Goal: Answer question/provide support: Share knowledge or assist other users

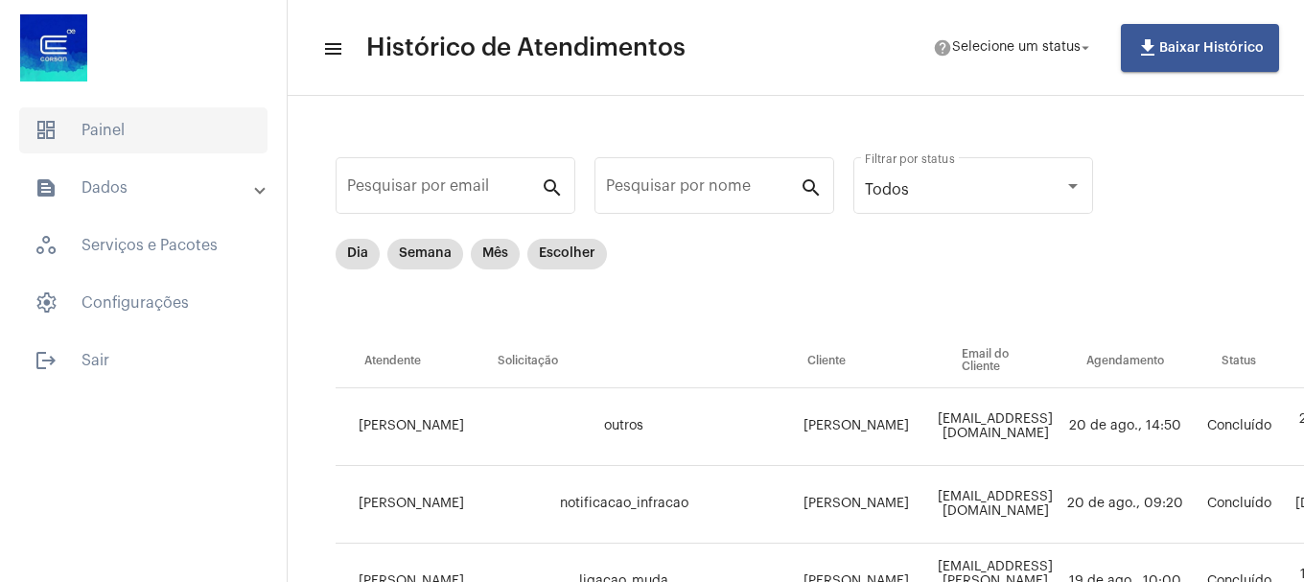
click at [103, 108] on span "dashboard Painel" at bounding box center [143, 130] width 248 height 46
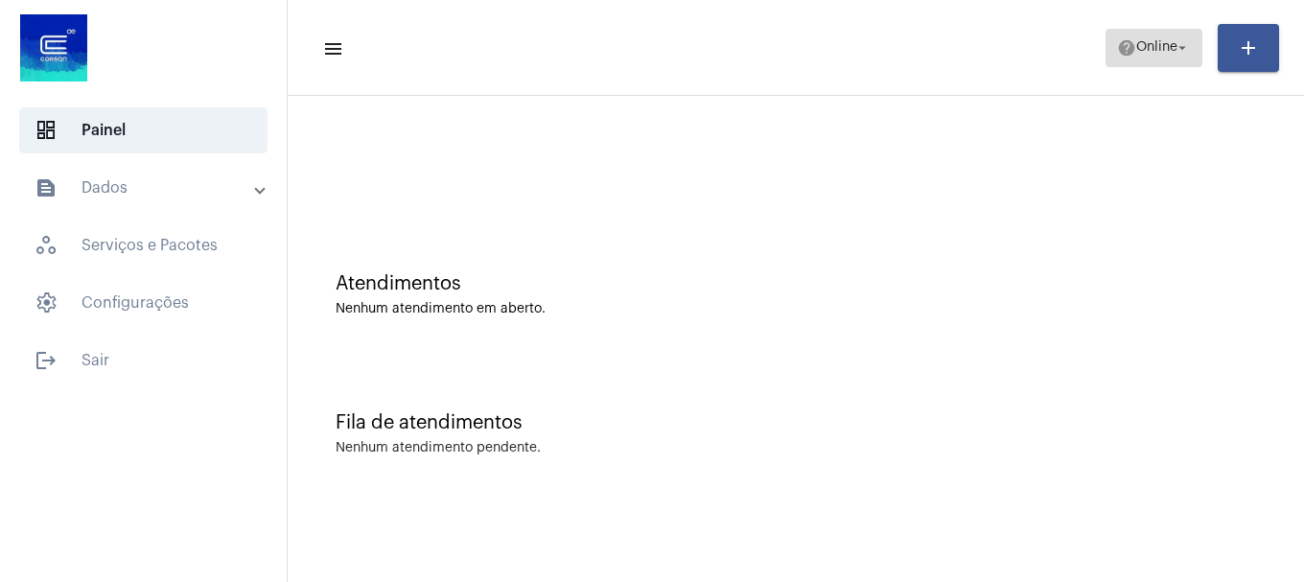
click at [1160, 51] on span "Online" at bounding box center [1156, 47] width 41 height 13
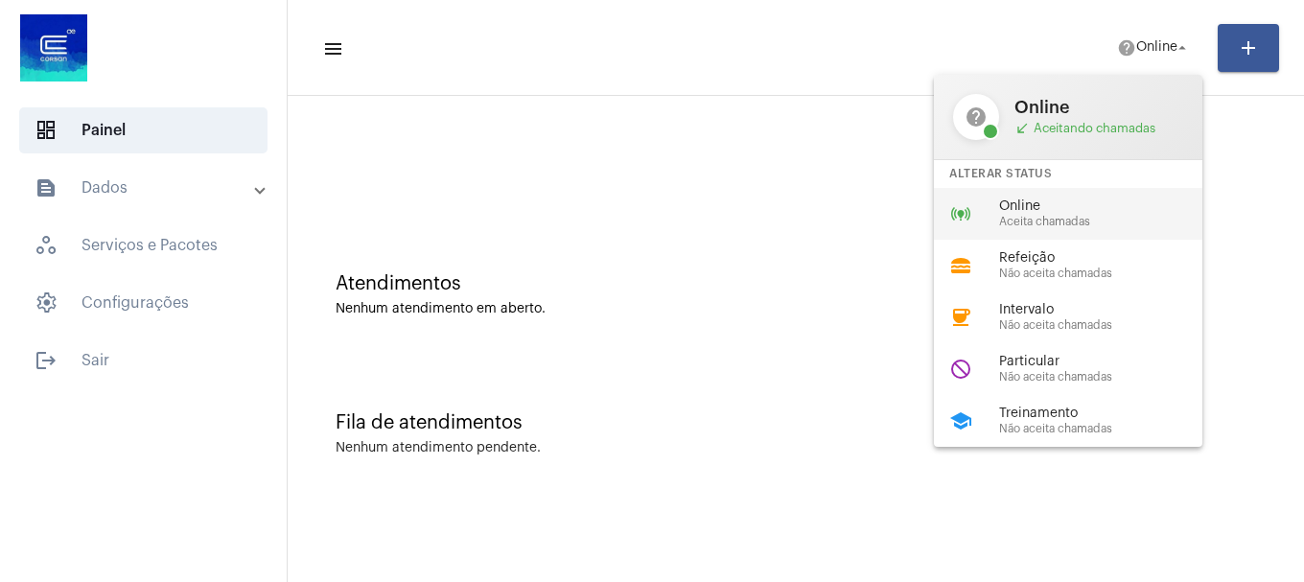
click at [1048, 221] on span "Aceita chamadas" at bounding box center [1108, 222] width 219 height 12
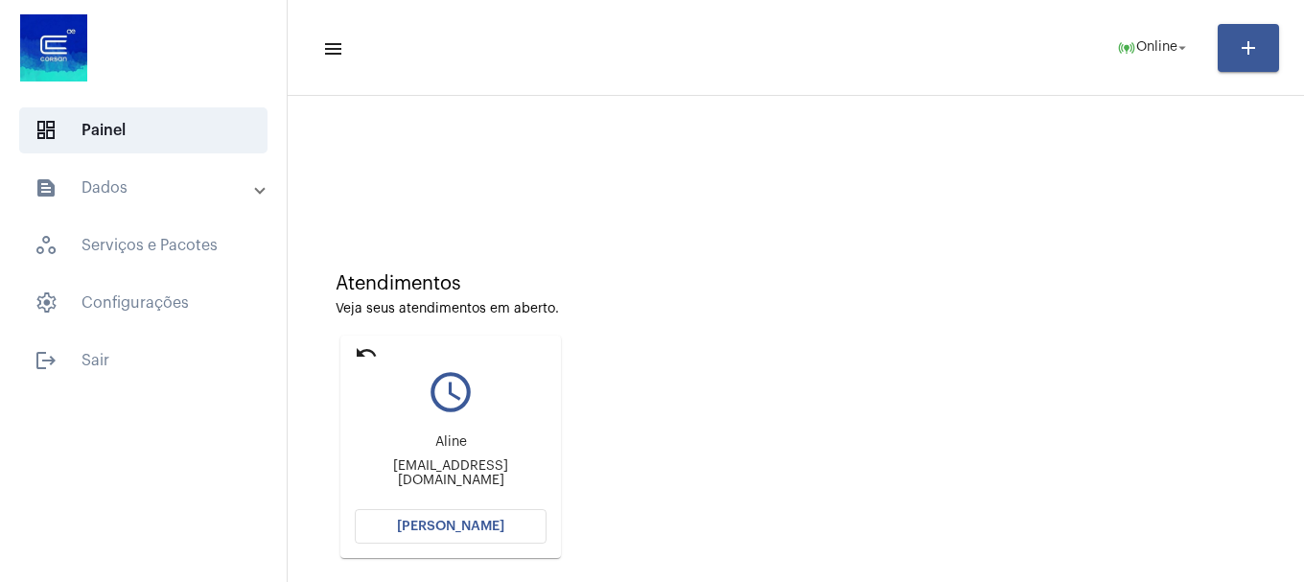
click at [414, 514] on button "[PERSON_NAME]" at bounding box center [451, 526] width 192 height 35
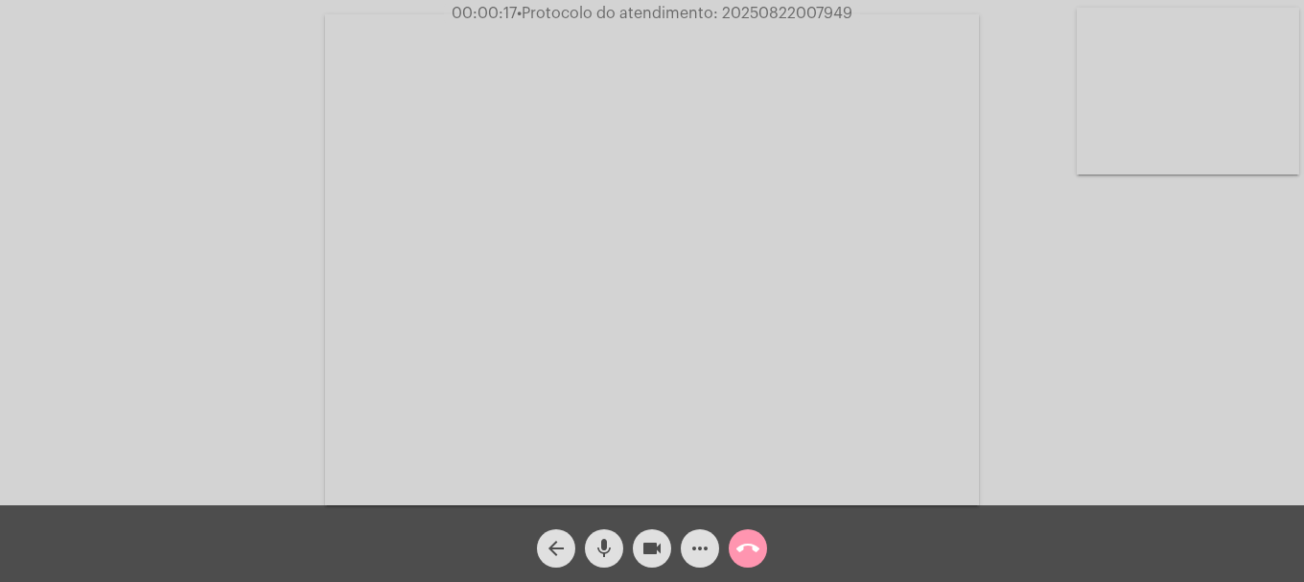
click at [1168, 140] on video at bounding box center [1188, 91] width 223 height 167
click at [318, 320] on video at bounding box center [254, 258] width 223 height 167
click at [758, 536] on span "call_end" at bounding box center [748, 548] width 23 height 38
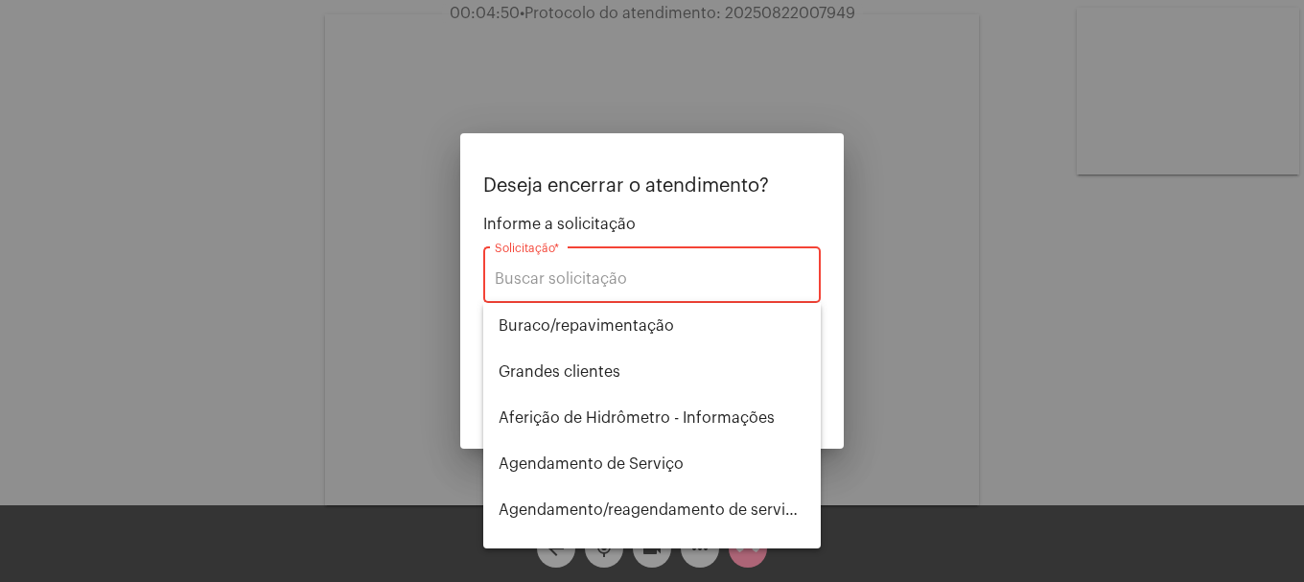
click at [624, 263] on div "Solicitação *" at bounding box center [652, 273] width 315 height 60
click at [621, 270] on input "Solicitação *" at bounding box center [652, 278] width 315 height 17
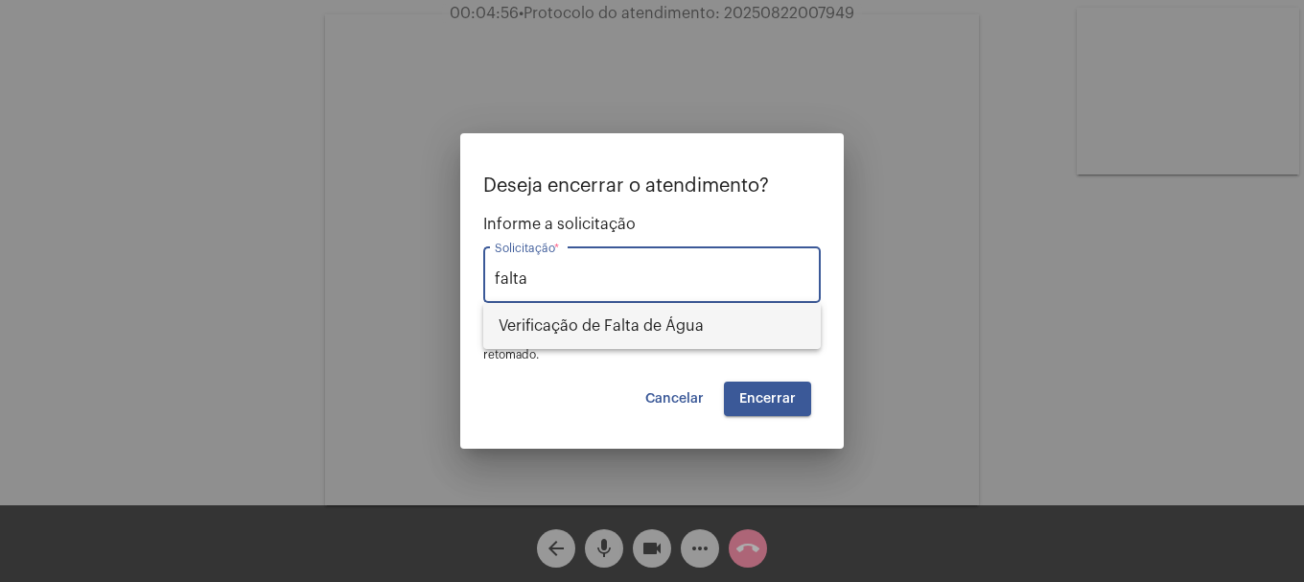
click at [627, 309] on span "Verificação de Falta de Água" at bounding box center [652, 326] width 307 height 46
type input "Verificação de Falta de Água"
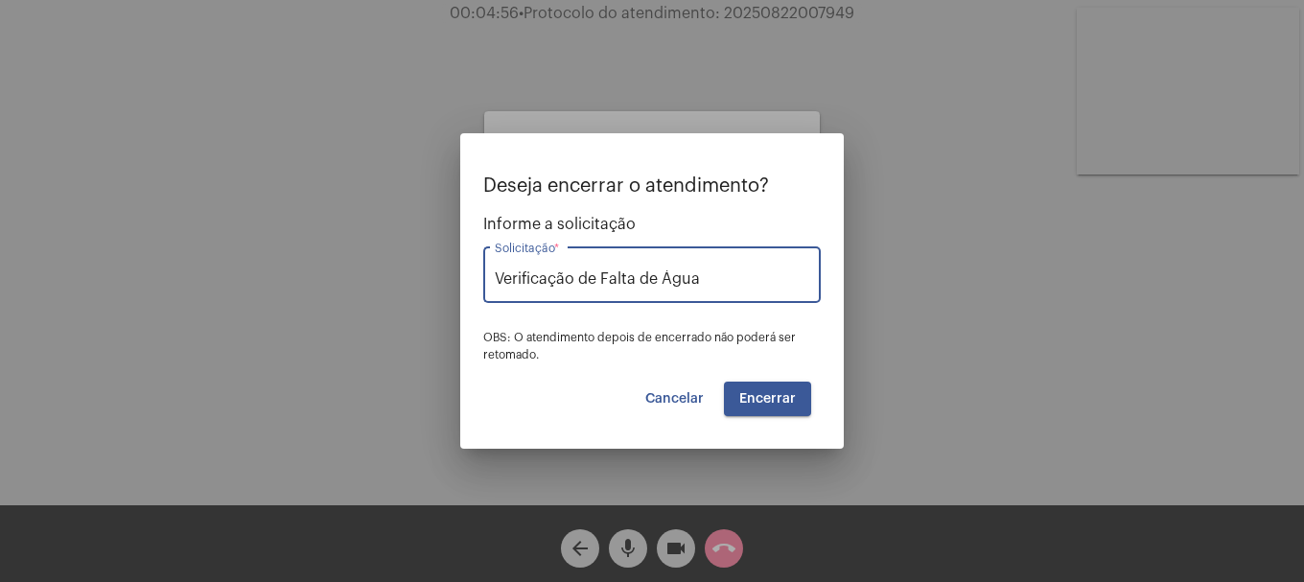
click at [785, 421] on mat-dialog-container "Deseja encerrar o atendimento? Informe a solicitação Verificação de Falta de Ág…" at bounding box center [652, 291] width 384 height 316
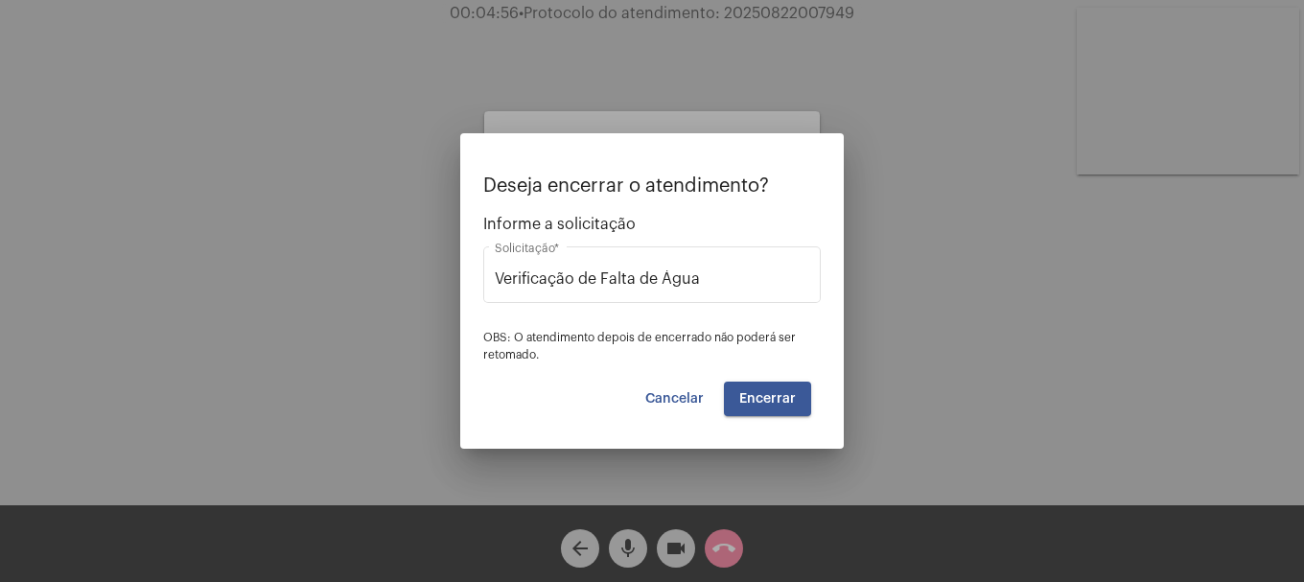
click at [785, 421] on mat-dialog-container "Deseja encerrar o atendimento? Informe a solicitação Verificação de Falta de Ág…" at bounding box center [652, 291] width 384 height 316
click at [789, 401] on span "Encerrar" at bounding box center [767, 398] width 57 height 13
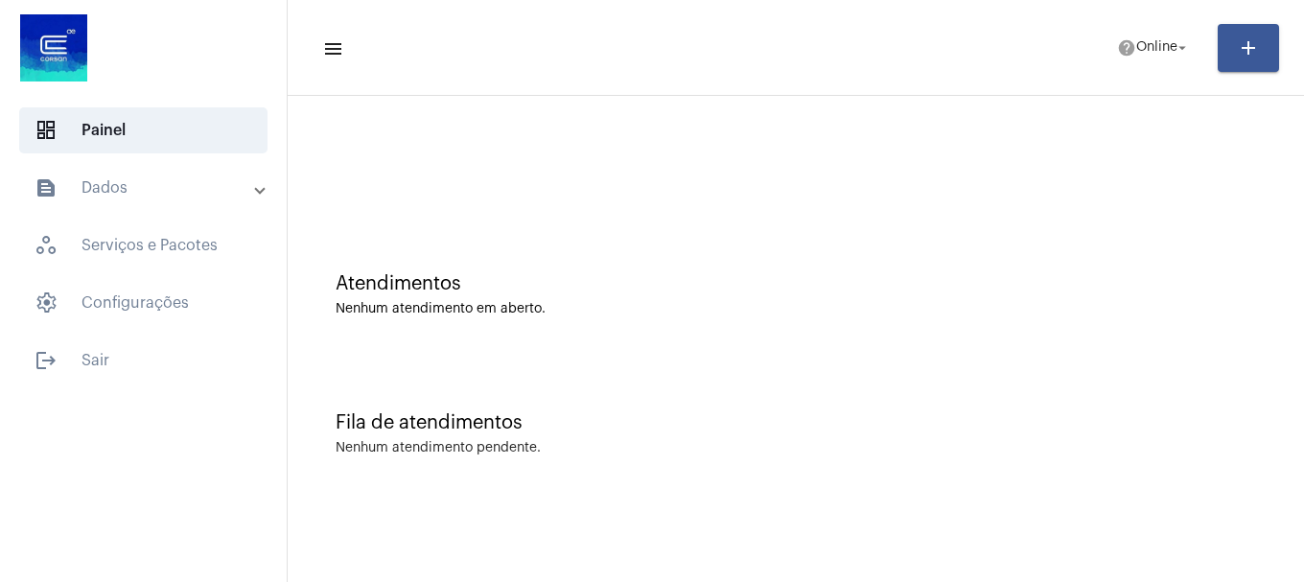
click at [1207, 35] on app-status-menu "help Online arrow_drop_down" at bounding box center [1162, 48] width 112 height 38
click at [1188, 42] on mat-icon "arrow_drop_down" at bounding box center [1182, 47] width 17 height 17
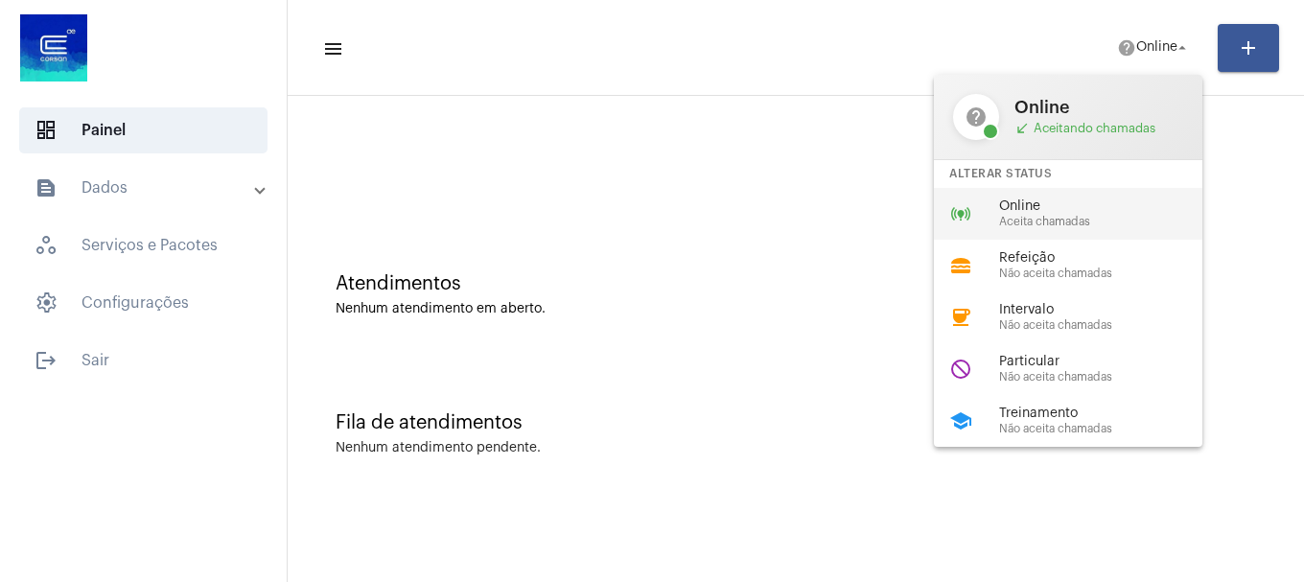
click at [1066, 191] on div "online_prediction Online Aceita chamadas" at bounding box center [1083, 214] width 299 height 52
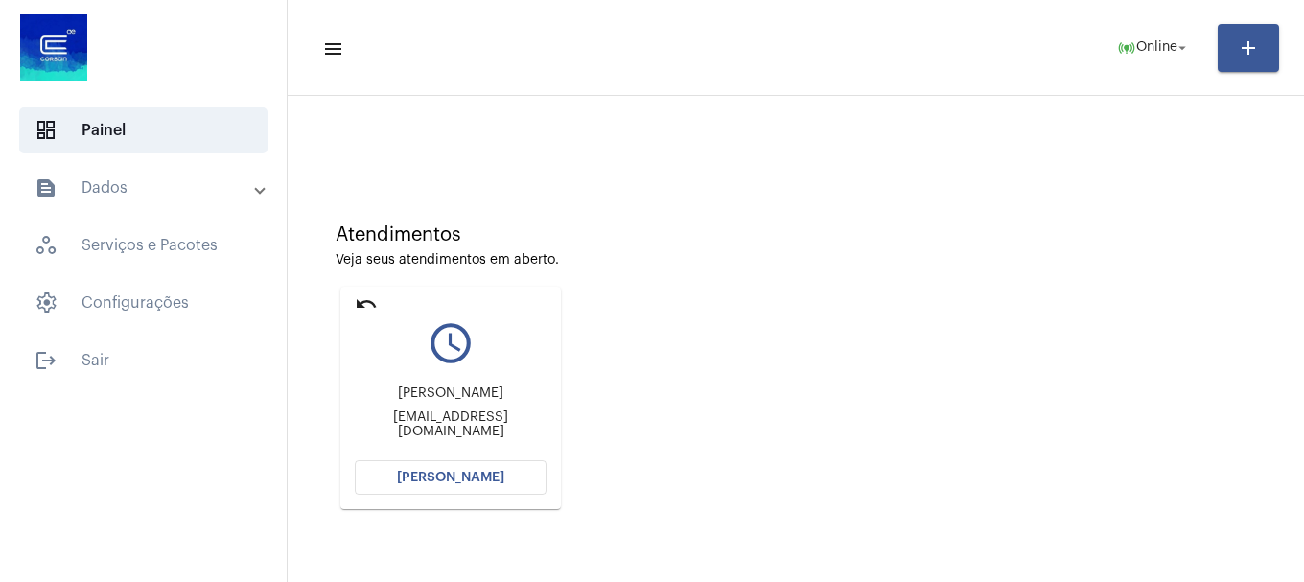
scroll to position [96, 0]
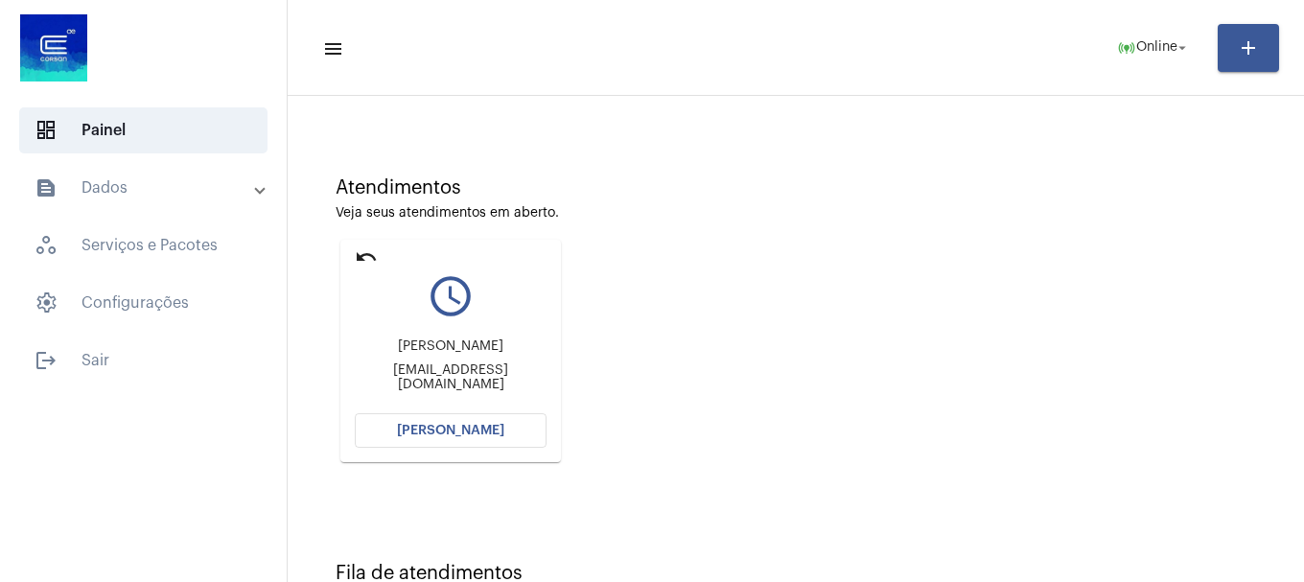
click at [472, 441] on button "[PERSON_NAME]" at bounding box center [451, 430] width 192 height 35
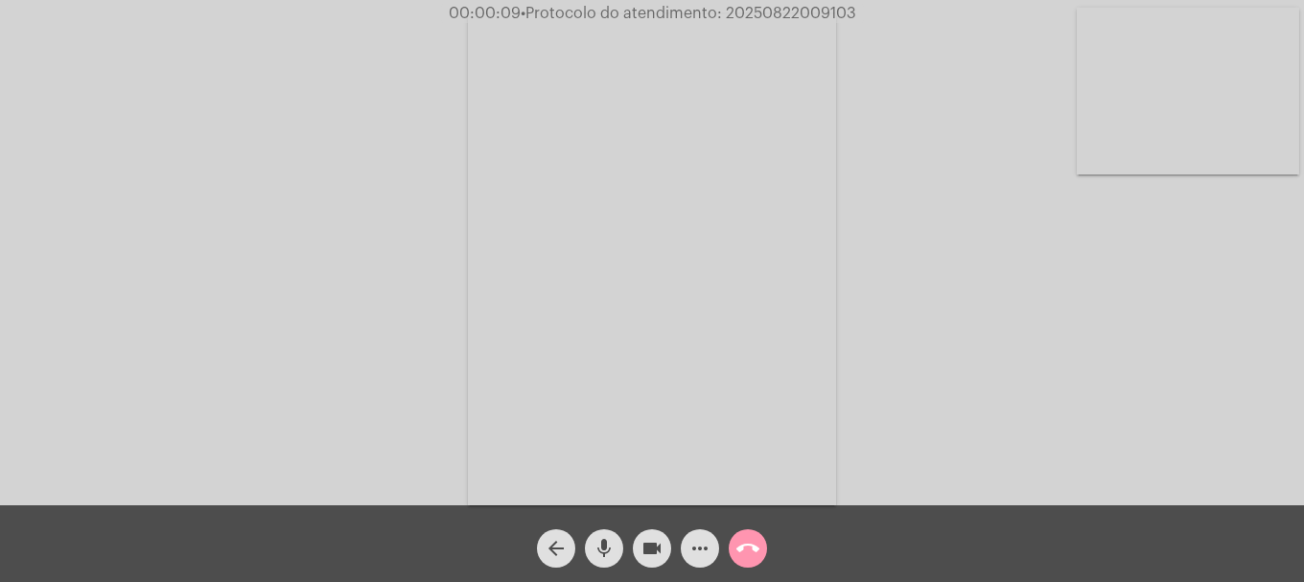
click at [603, 564] on span "mic" at bounding box center [604, 548] width 23 height 38
click at [603, 564] on span "mic_off" at bounding box center [604, 548] width 23 height 38
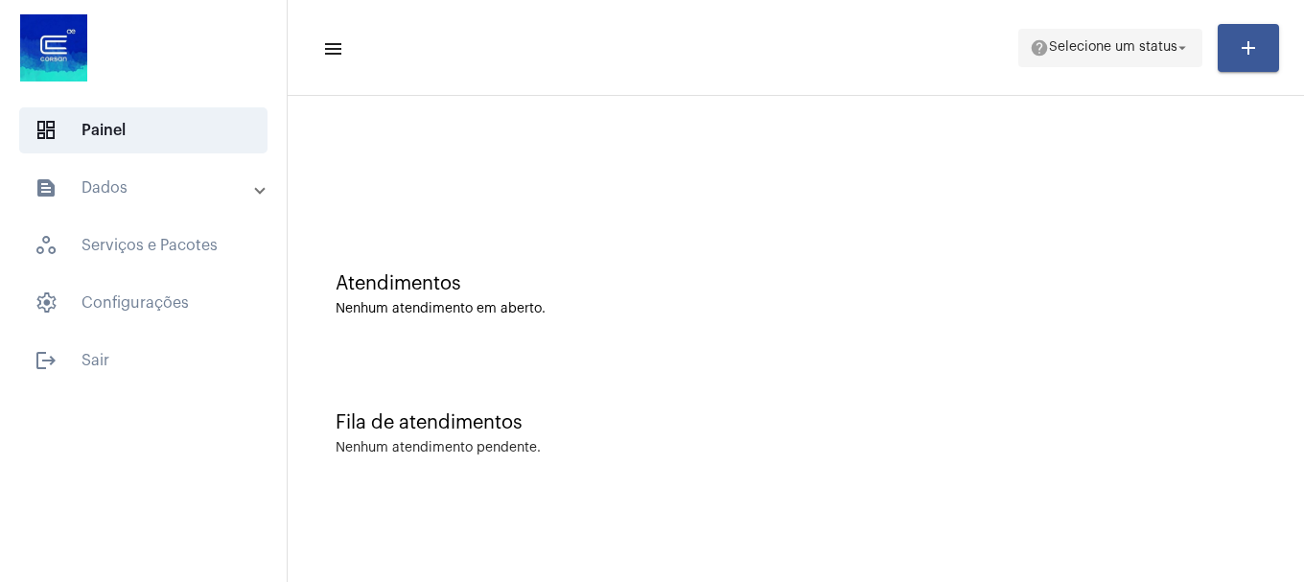
click at [1147, 50] on span "Selecione um status" at bounding box center [1113, 47] width 129 height 13
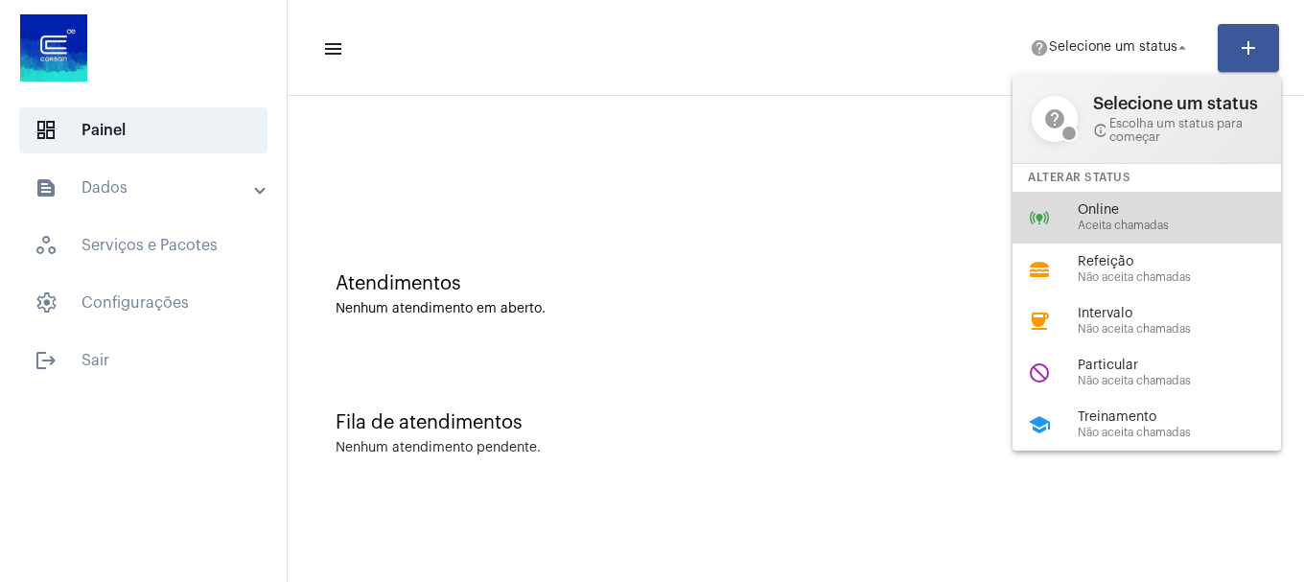
click at [1104, 203] on span "Online" at bounding box center [1187, 210] width 219 height 14
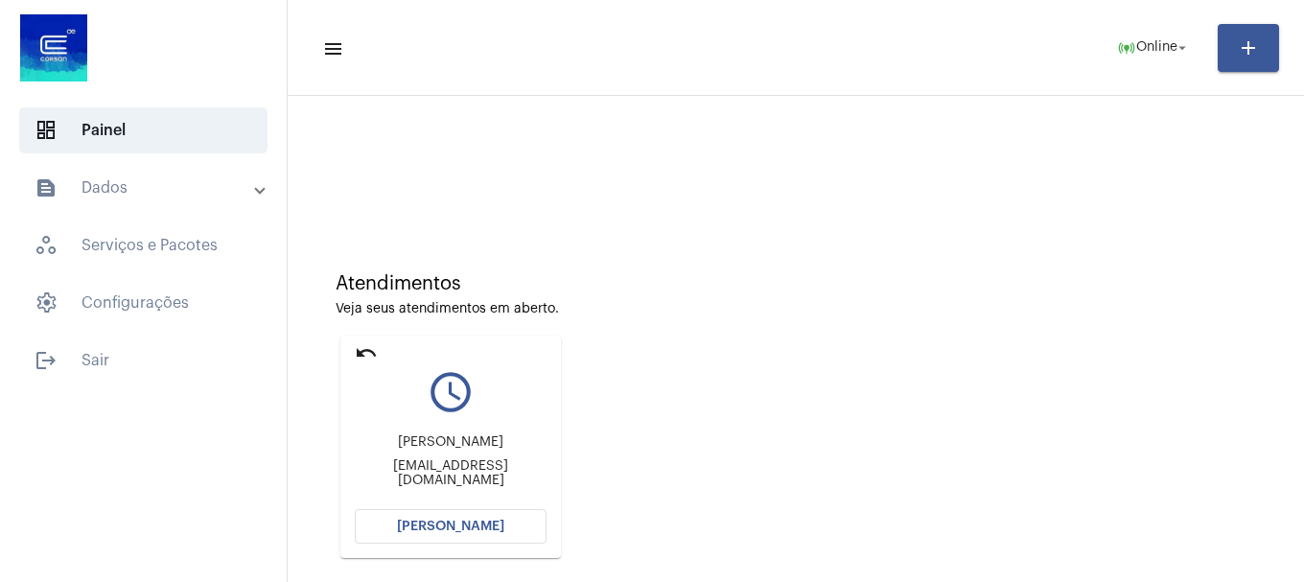
click at [496, 522] on span "[PERSON_NAME]" at bounding box center [450, 526] width 107 height 13
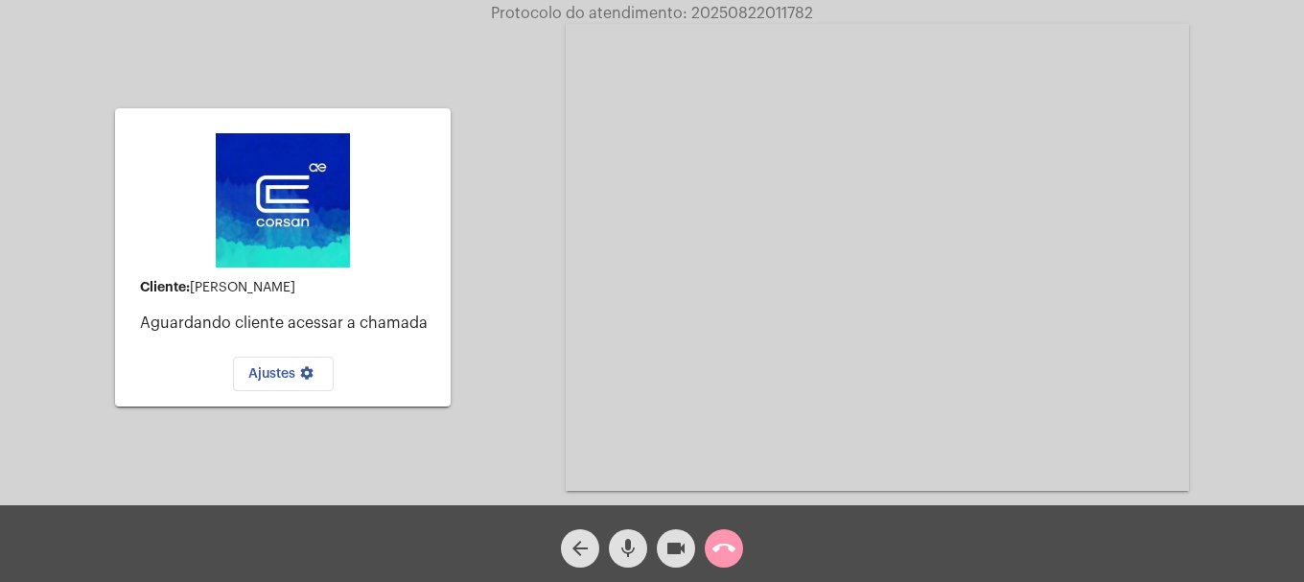
click at [613, 551] on button "mic" at bounding box center [628, 548] width 38 height 38
click at [613, 551] on button "mic_off" at bounding box center [628, 548] width 38 height 38
click at [540, 449] on div "Cliente: Angélica da Silva Aguardando cliente acessar a chamada Ajustes setting…" at bounding box center [652, 255] width 1300 height 505
click at [636, 534] on span "mic" at bounding box center [628, 548] width 23 height 38
click at [655, 536] on div "videocam" at bounding box center [676, 544] width 48 height 48
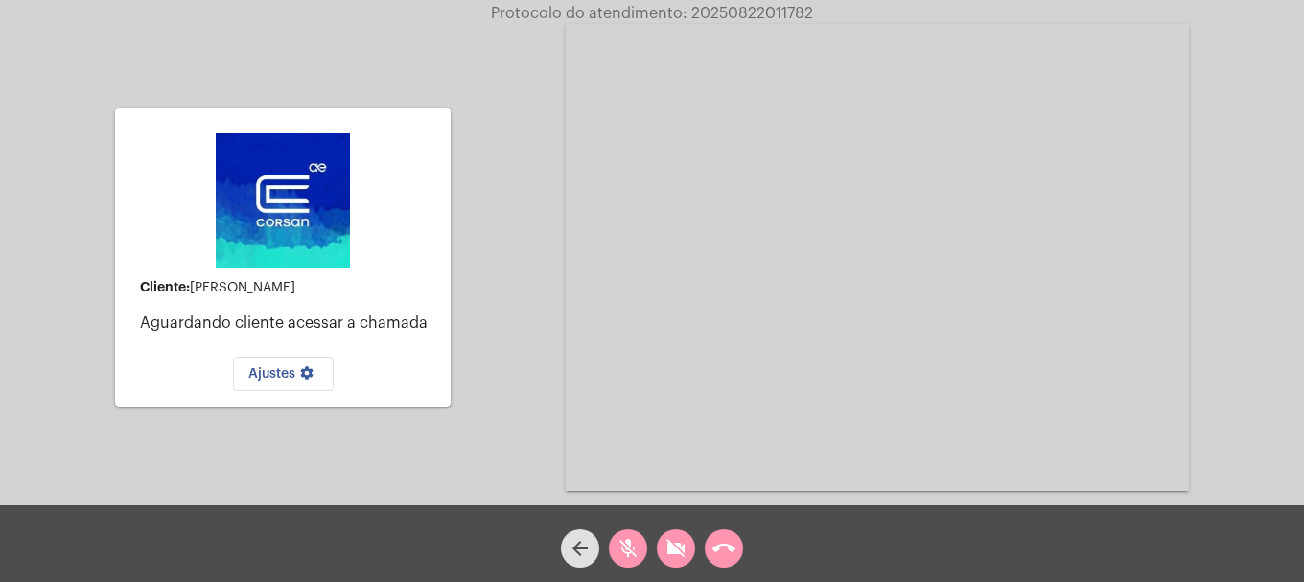
click at [655, 536] on div "videocam_off" at bounding box center [676, 544] width 48 height 48
click at [613, 558] on button "mic_off" at bounding box center [628, 548] width 38 height 38
click at [728, 539] on mat-icon "call_end" at bounding box center [724, 548] width 23 height 23
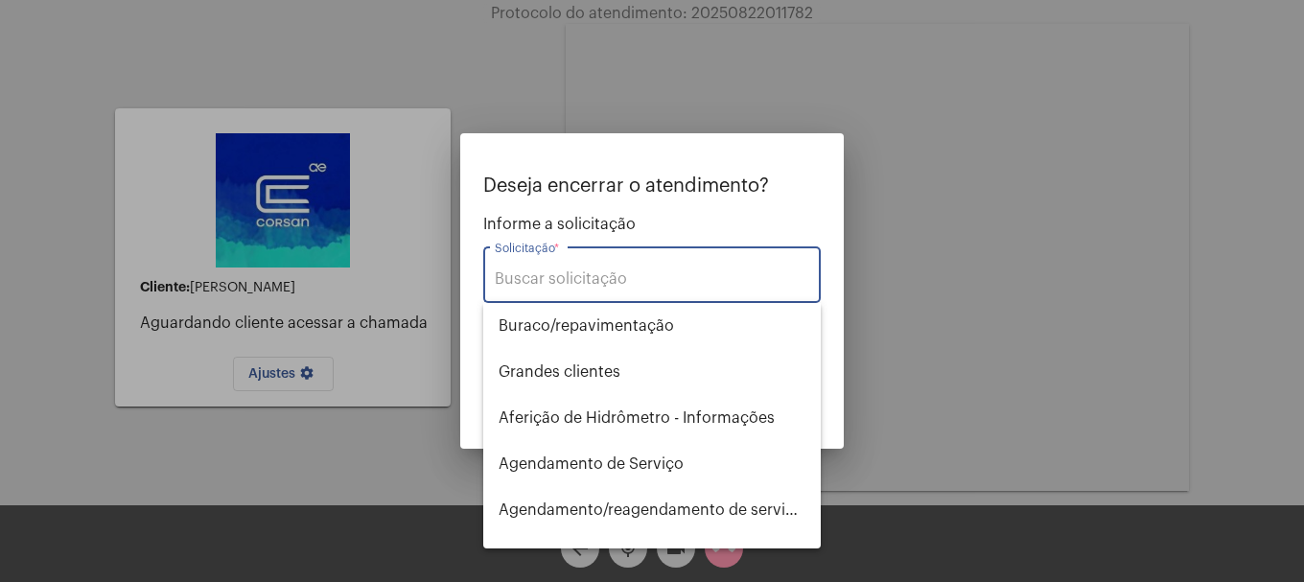
click at [605, 272] on input "Solicitação *" at bounding box center [652, 278] width 315 height 17
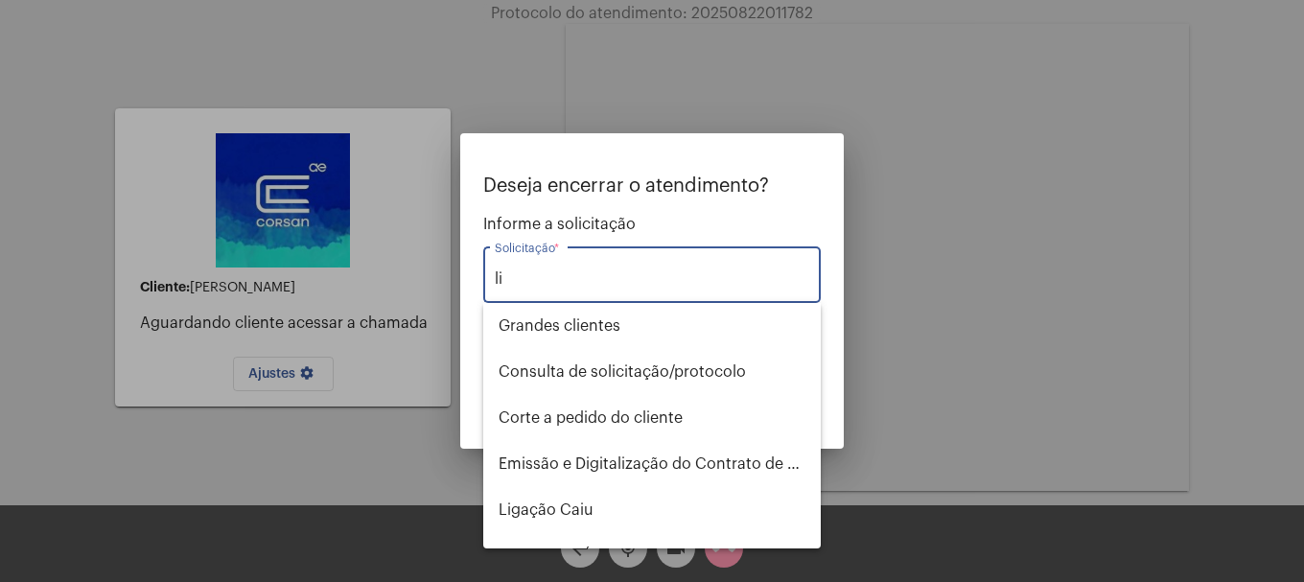
type input "l"
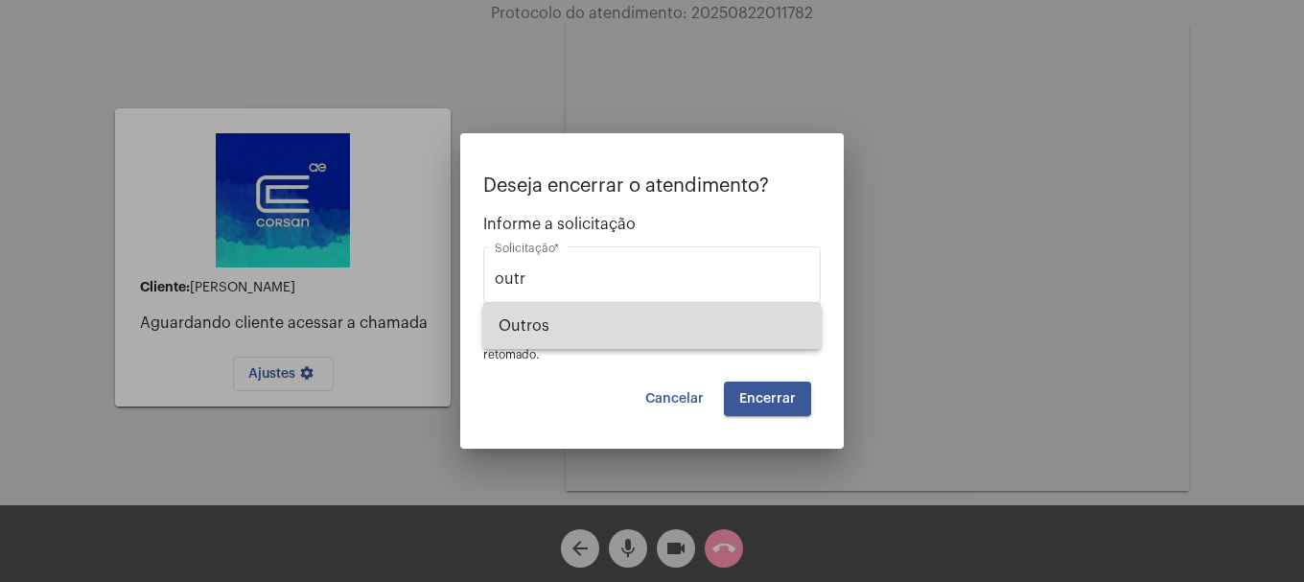
click at [630, 336] on span "Outros" at bounding box center [652, 326] width 307 height 46
type input "Outros"
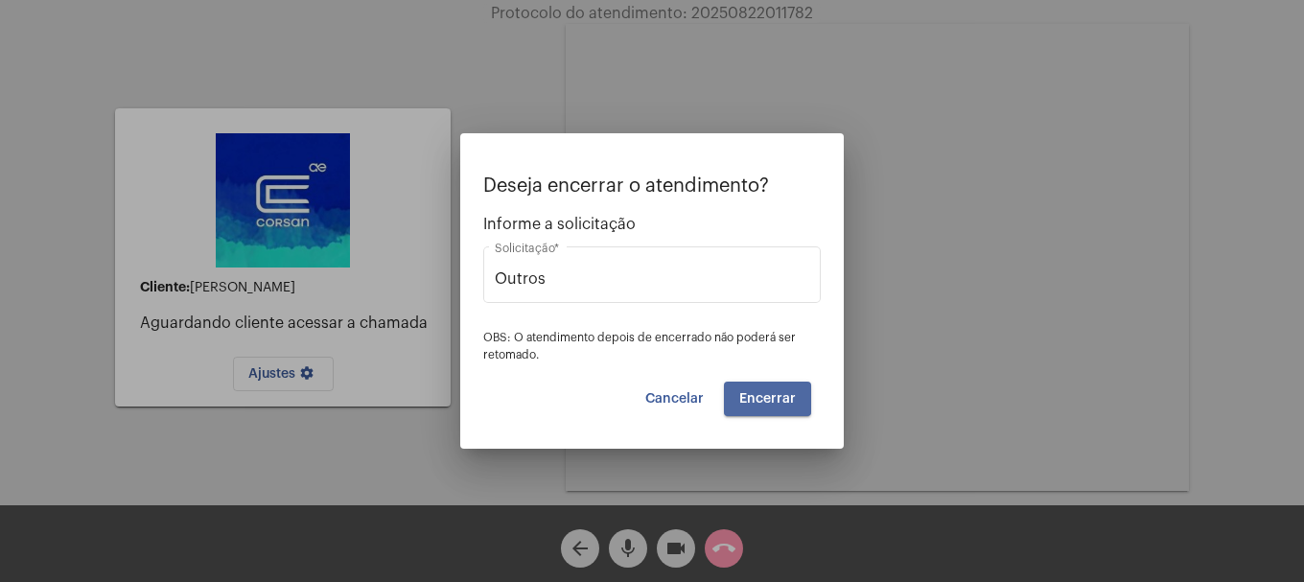
click at [747, 389] on button "Encerrar" at bounding box center [767, 399] width 87 height 35
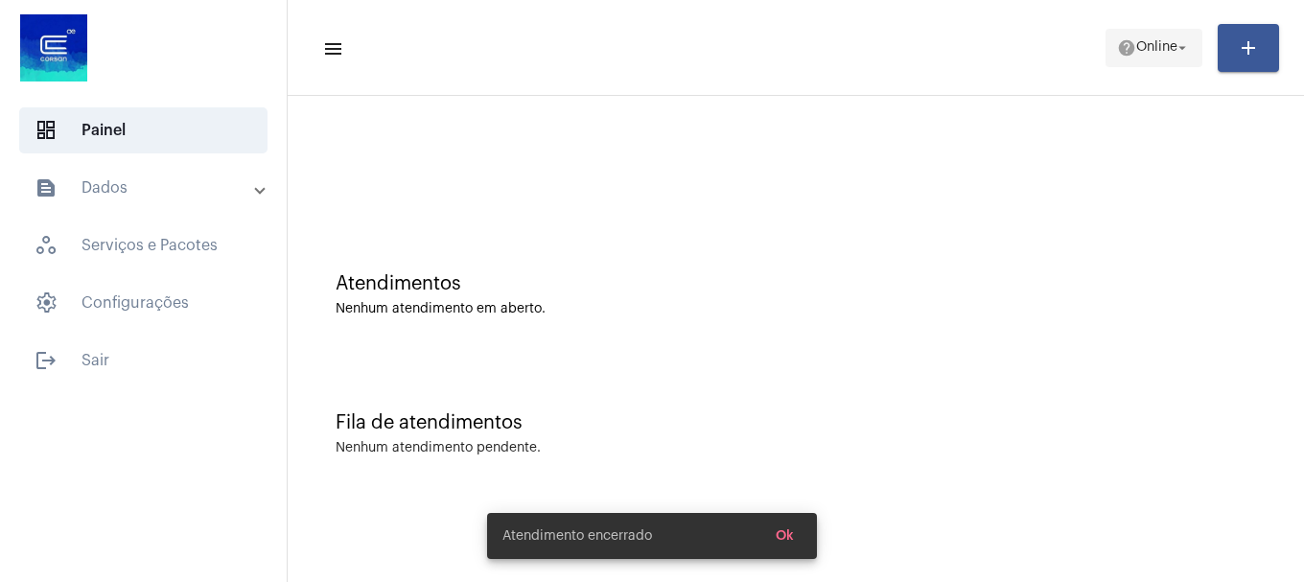
click at [1194, 50] on button "help Online arrow_drop_down" at bounding box center [1154, 48] width 97 height 38
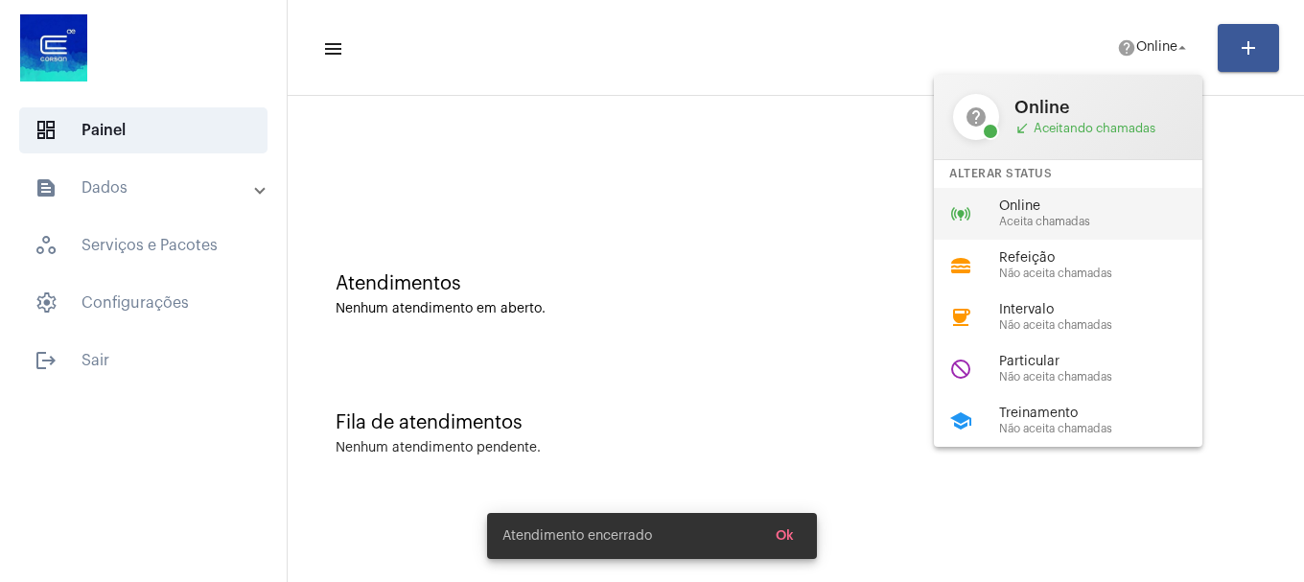
click at [1090, 210] on span "Online" at bounding box center [1108, 206] width 219 height 14
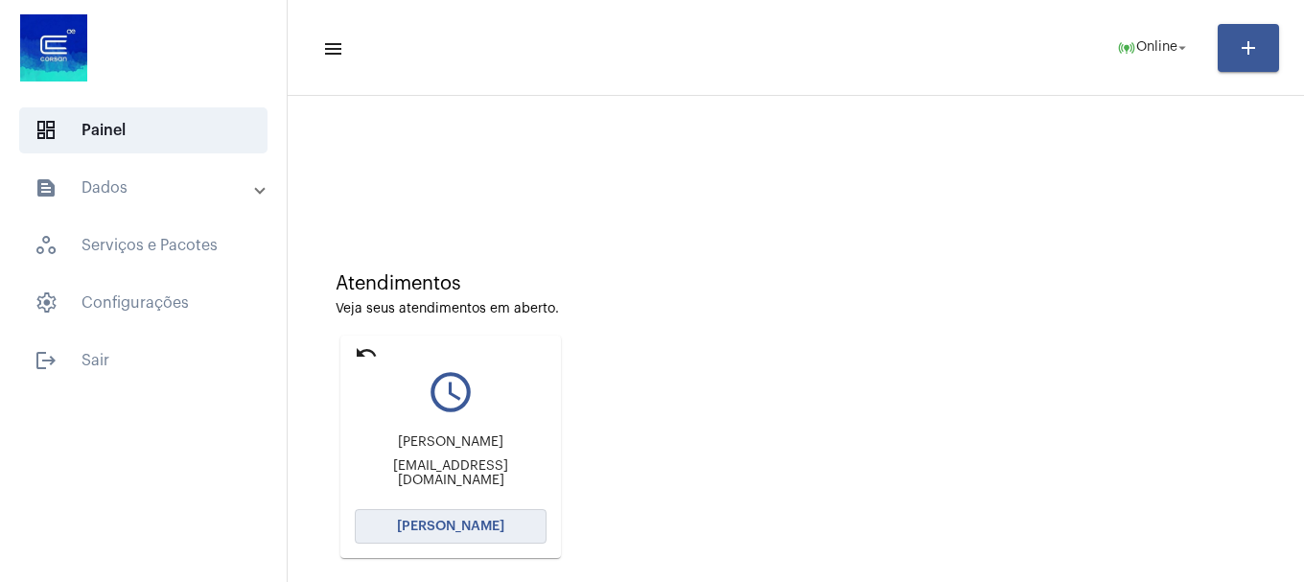
click at [515, 528] on button "[PERSON_NAME]" at bounding box center [451, 526] width 192 height 35
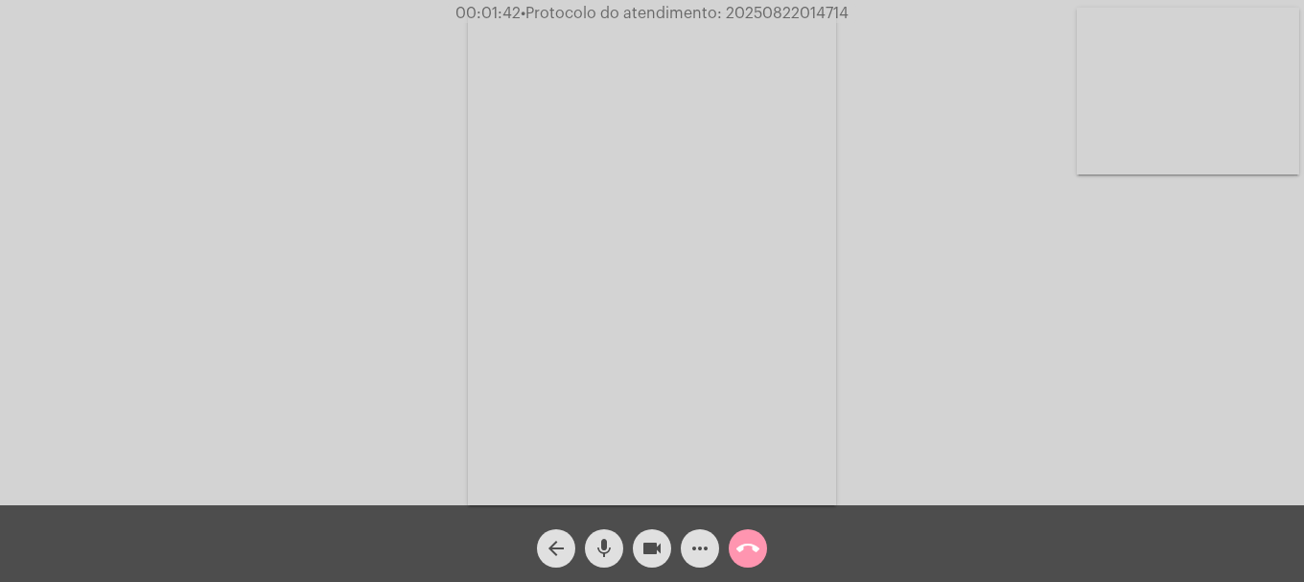
click at [1136, 105] on video at bounding box center [1188, 91] width 223 height 167
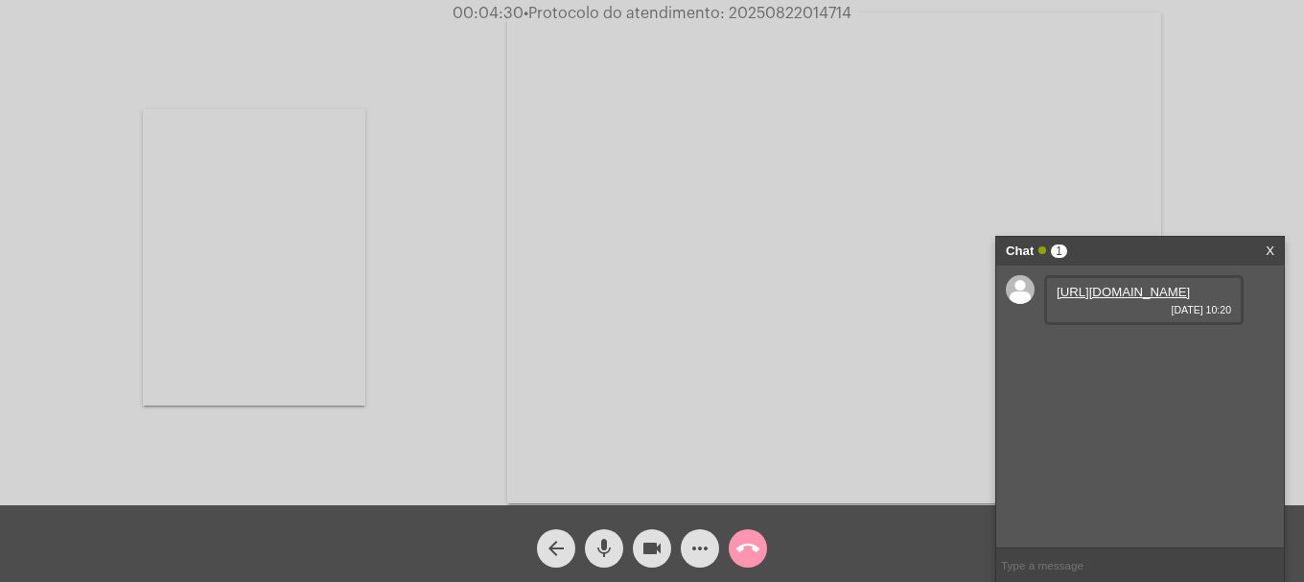
click at [1107, 299] on link "https://neft-transfer-bucket.s3.amazonaws.com/temp-08629acc-d5f5-1ed9-f328-78d3…" at bounding box center [1123, 292] width 133 height 14
click at [1109, 354] on link "https://neft-transfer-bucket.s3.amazonaws.com/temp-1ae9f9ff-6401-36bb-8a01-e604…" at bounding box center [1123, 347] width 133 height 14
click at [597, 556] on mat-icon "mic" at bounding box center [604, 548] width 23 height 23
click at [1176, 409] on link "https://neft-transfer-bucket.s3.amazonaws.com/temp-606d756d-c667-1a2c-11e8-46a8…" at bounding box center [1123, 401] width 133 height 14
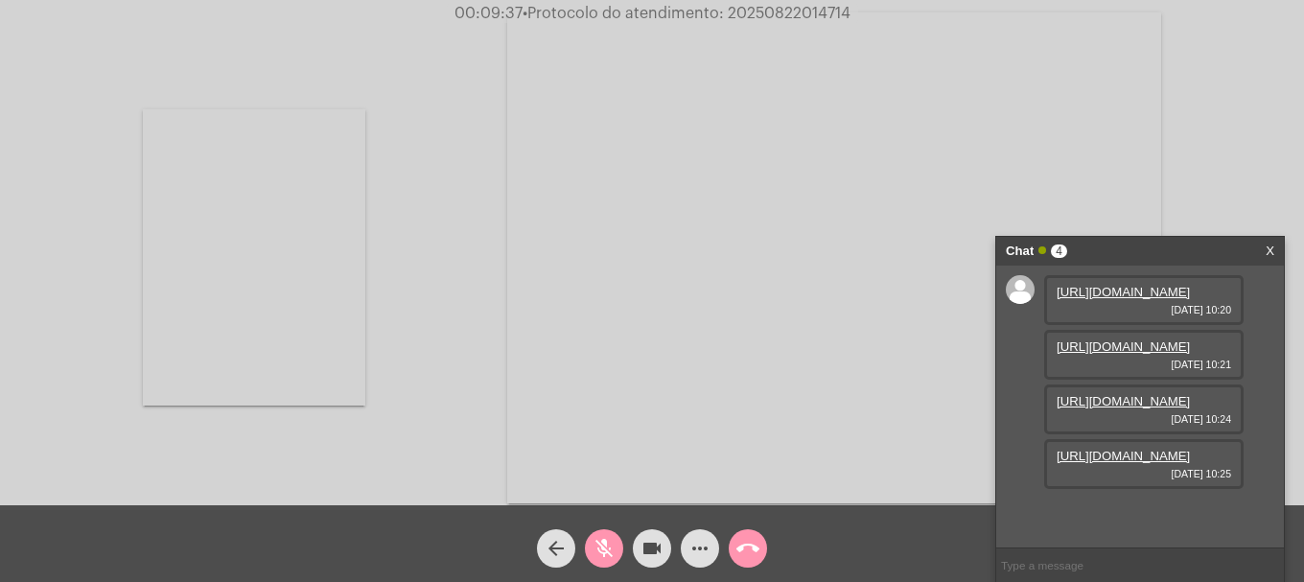
scroll to position [114, 0]
click at [1099, 463] on link "https://neft-transfer-bucket.s3.amazonaws.com/temp-08c38e3f-792b-a778-5cf2-894b…" at bounding box center [1123, 456] width 133 height 14
click at [622, 558] on div "mic_off" at bounding box center [604, 544] width 48 height 48
click at [616, 556] on button "mic" at bounding box center [604, 548] width 38 height 38
click at [616, 556] on button "mic_off" at bounding box center [604, 548] width 38 height 38
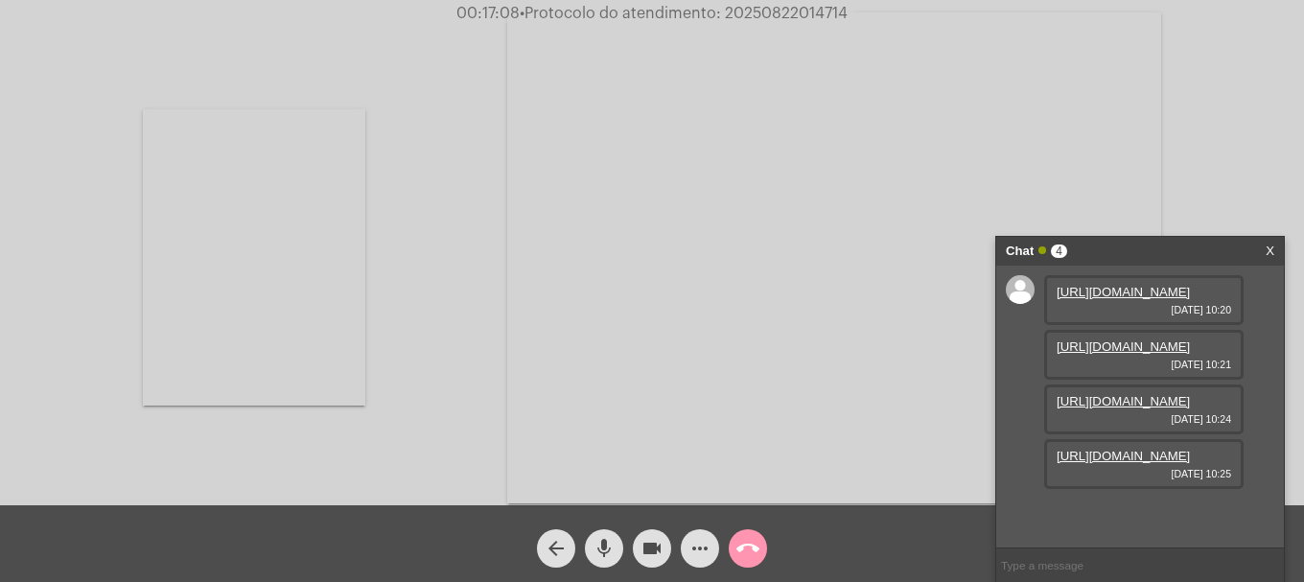
click at [704, 537] on mat-icon "more_horiz" at bounding box center [700, 548] width 23 height 23
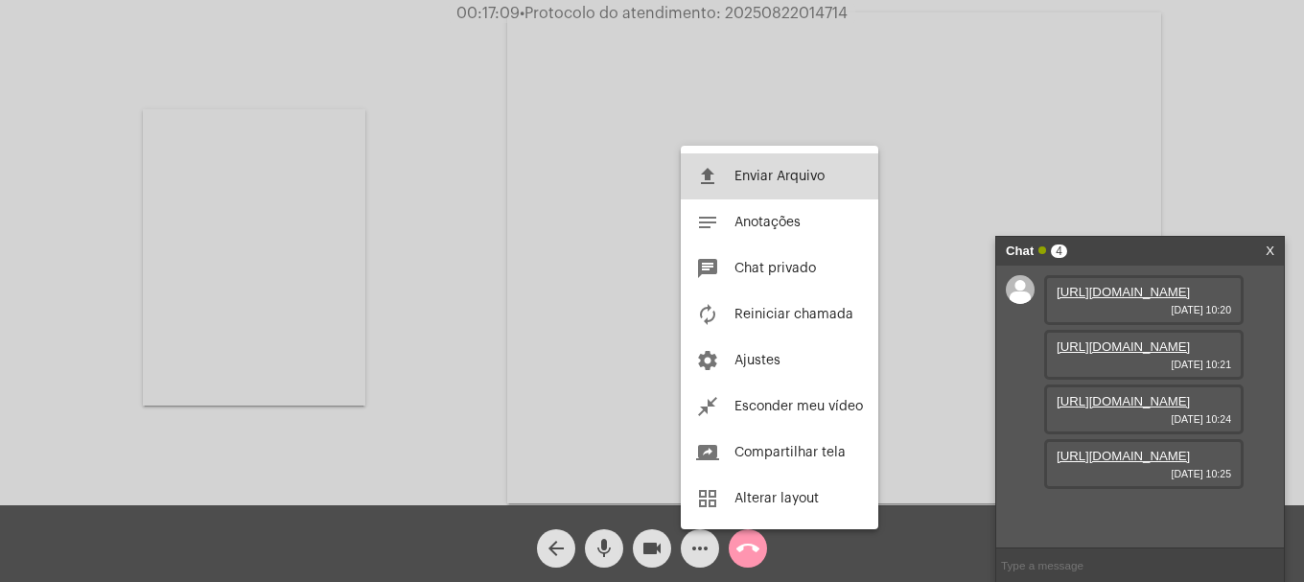
click at [835, 183] on button "file_upload Enviar Arquivo" at bounding box center [780, 176] width 198 height 46
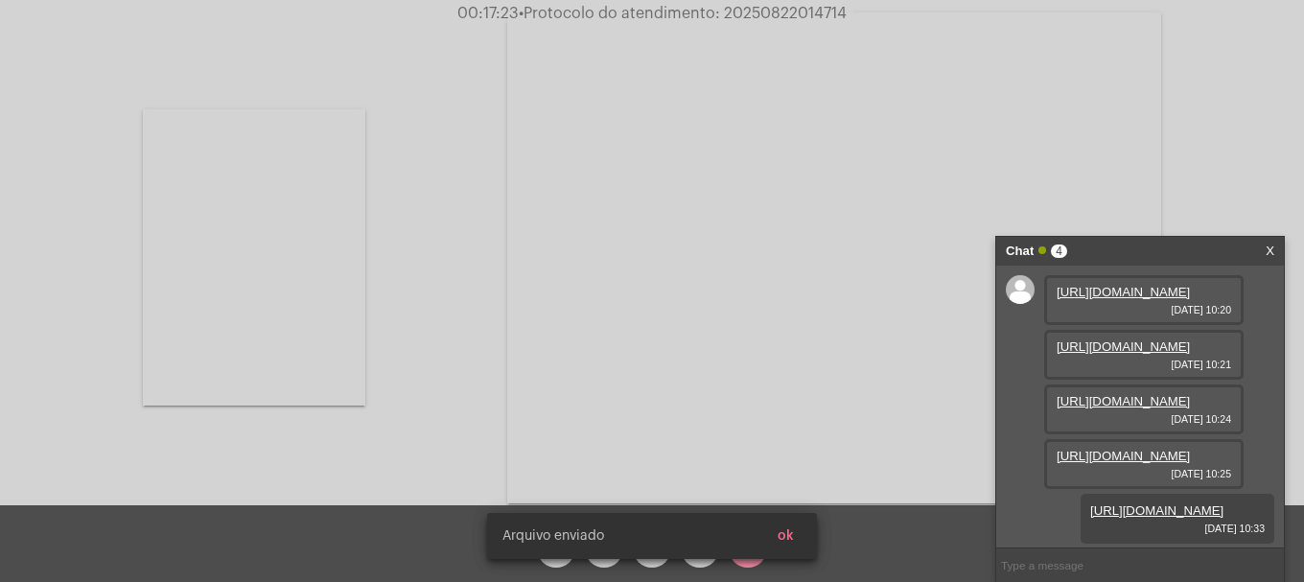
scroll to position [212, 0]
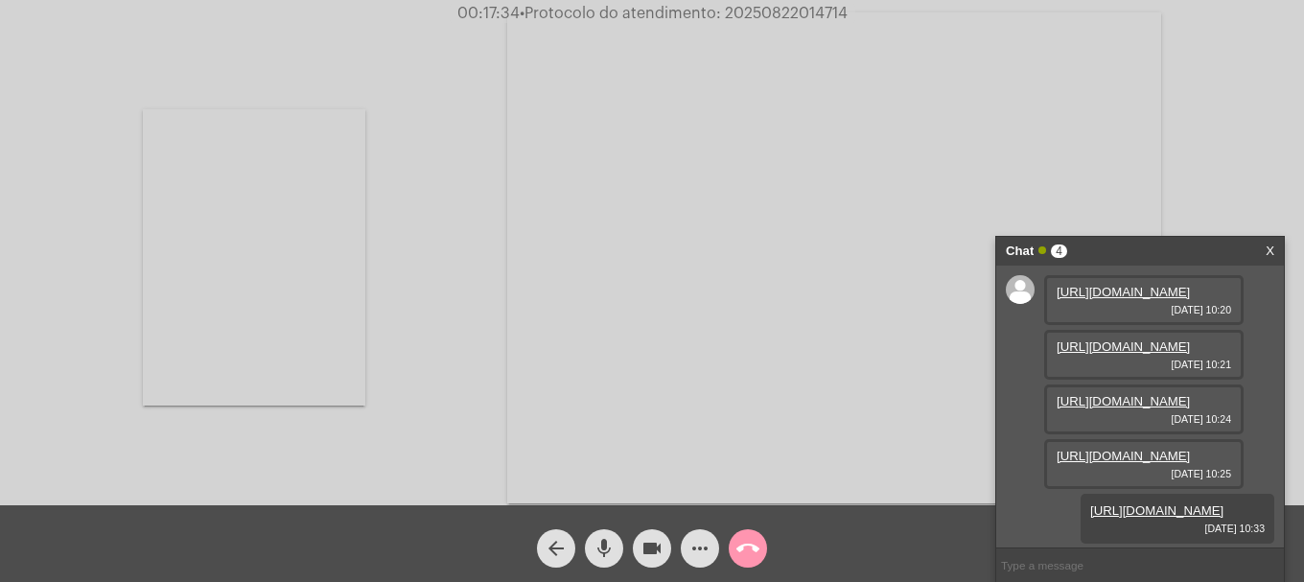
click at [755, 6] on span "• Protocolo do atendimento: 20250822014714" at bounding box center [684, 13] width 328 height 15
drag, startPoint x: 755, startPoint y: 6, endPoint x: 404, endPoint y: 59, distance: 355.1
click at [401, 59] on div "Acessando Câmera e Microfone..." at bounding box center [652, 255] width 1300 height 505
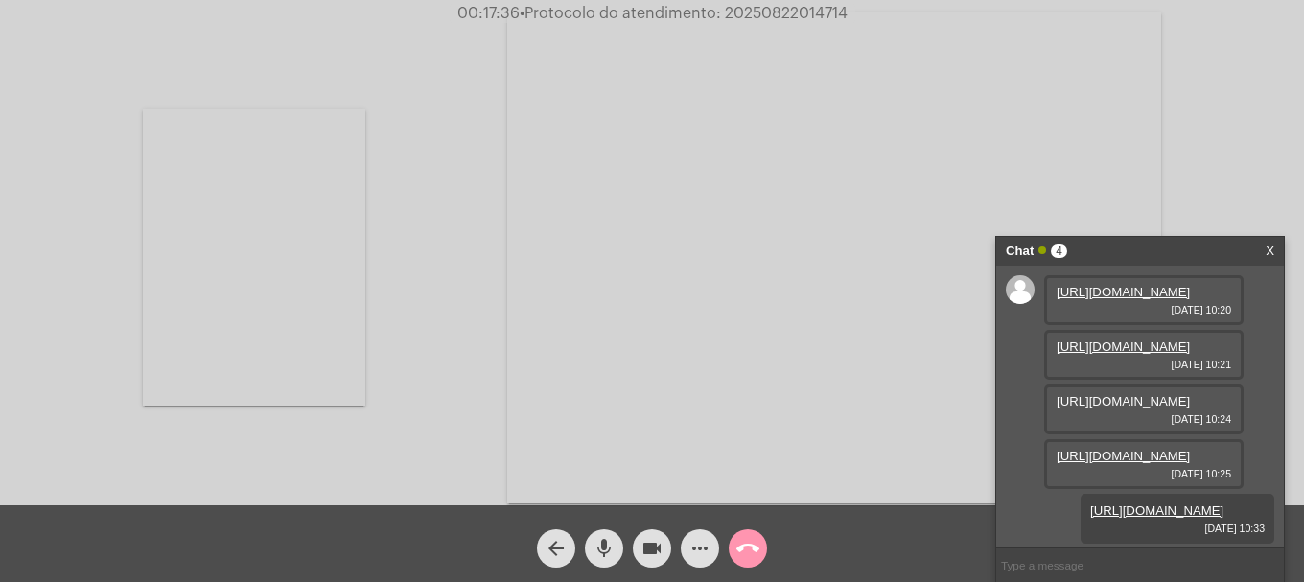
click at [762, 7] on span "• Protocolo do atendimento: 20250822014714" at bounding box center [684, 13] width 328 height 15
copy span "20250822014714"
click at [1160, 569] on input "text" at bounding box center [1140, 566] width 288 height 34
paste input "20250822014714"
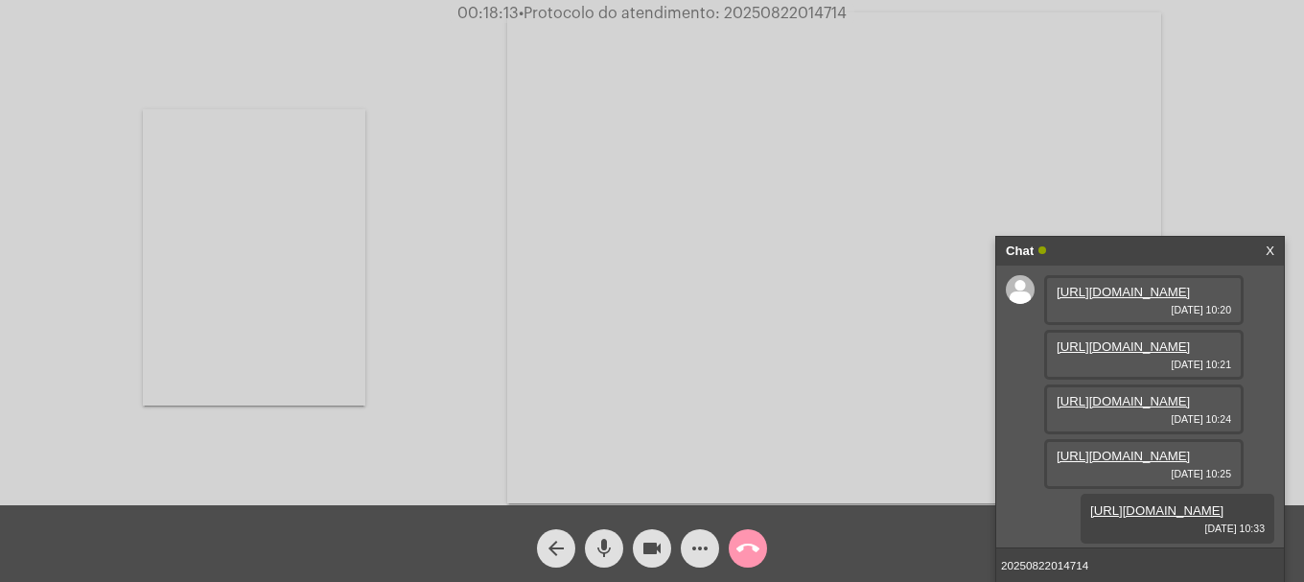
type input "20250822014714"
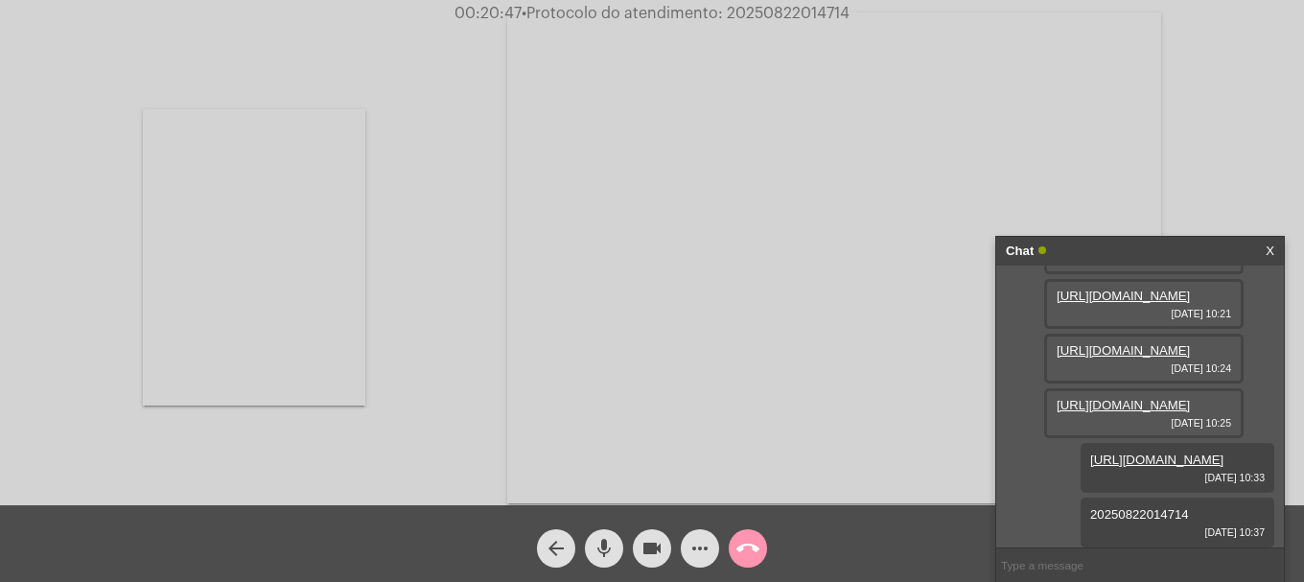
scroll to position [267, 0]
drag, startPoint x: 1183, startPoint y: 512, endPoint x: 1071, endPoint y: 511, distance: 111.3
click at [1081, 511] on div "20250822014714 22/08/2025 10:37" at bounding box center [1178, 523] width 194 height 50
copy span "20250822014714"
click at [748, 539] on mat-icon "call_end" at bounding box center [748, 548] width 23 height 23
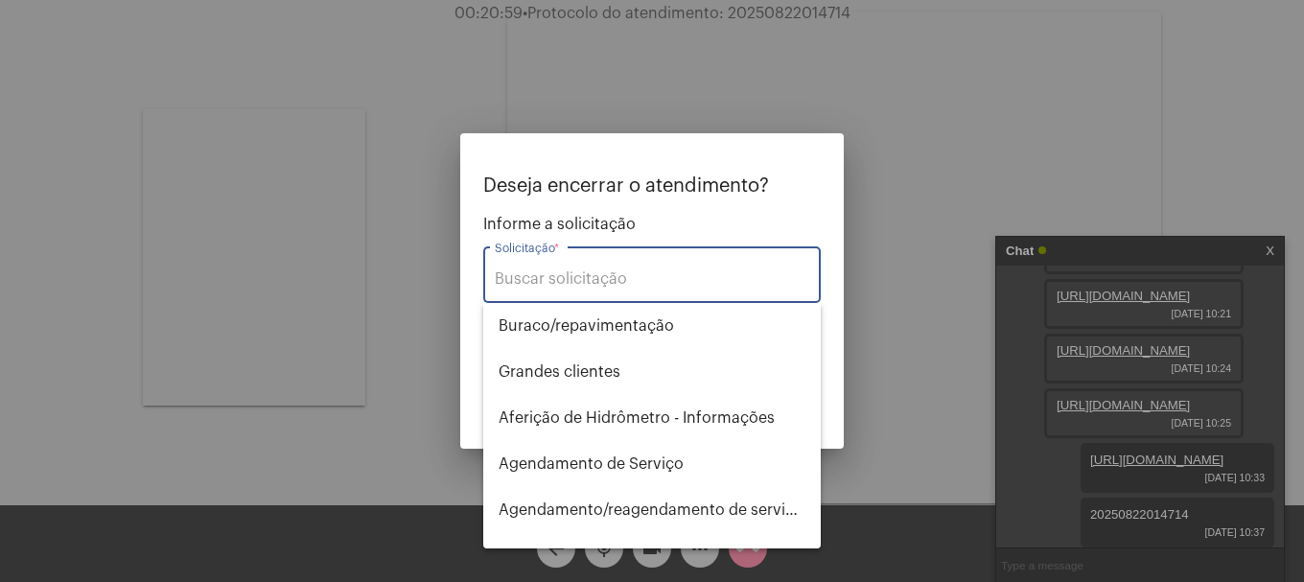
click at [668, 281] on input "Solicitação *" at bounding box center [652, 278] width 315 height 17
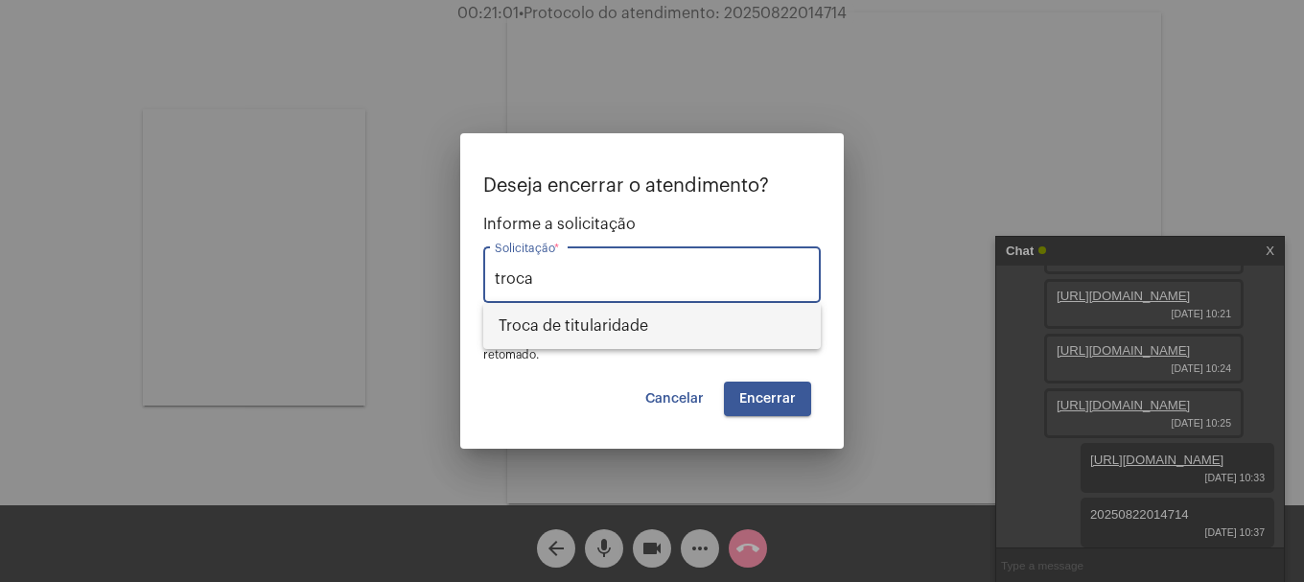
click at [663, 338] on span "Troca de titularidade" at bounding box center [652, 326] width 307 height 46
type input "Troca de titularidade"
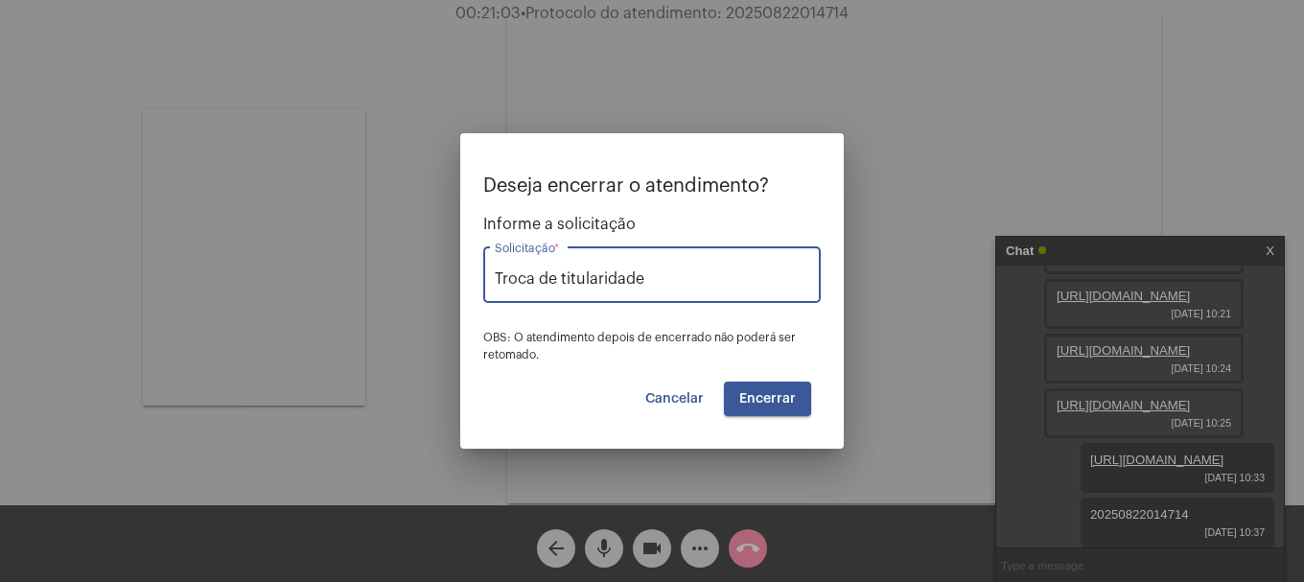
click at [789, 402] on span "Encerrar" at bounding box center [767, 398] width 57 height 13
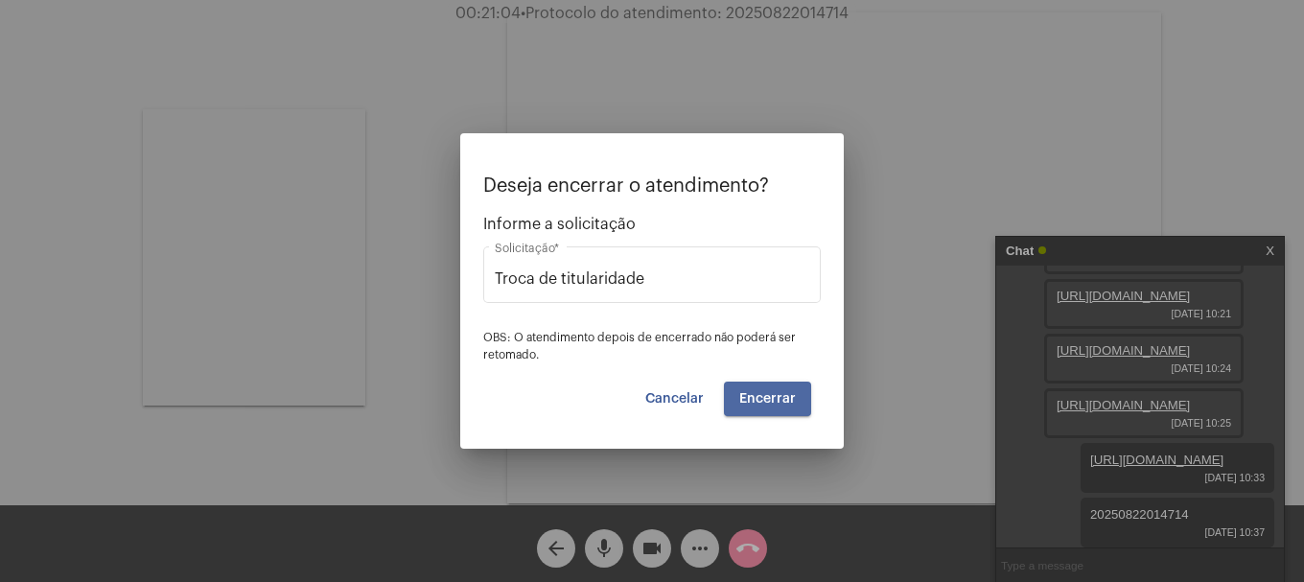
click at [789, 402] on span "Encerrar" at bounding box center [767, 398] width 57 height 13
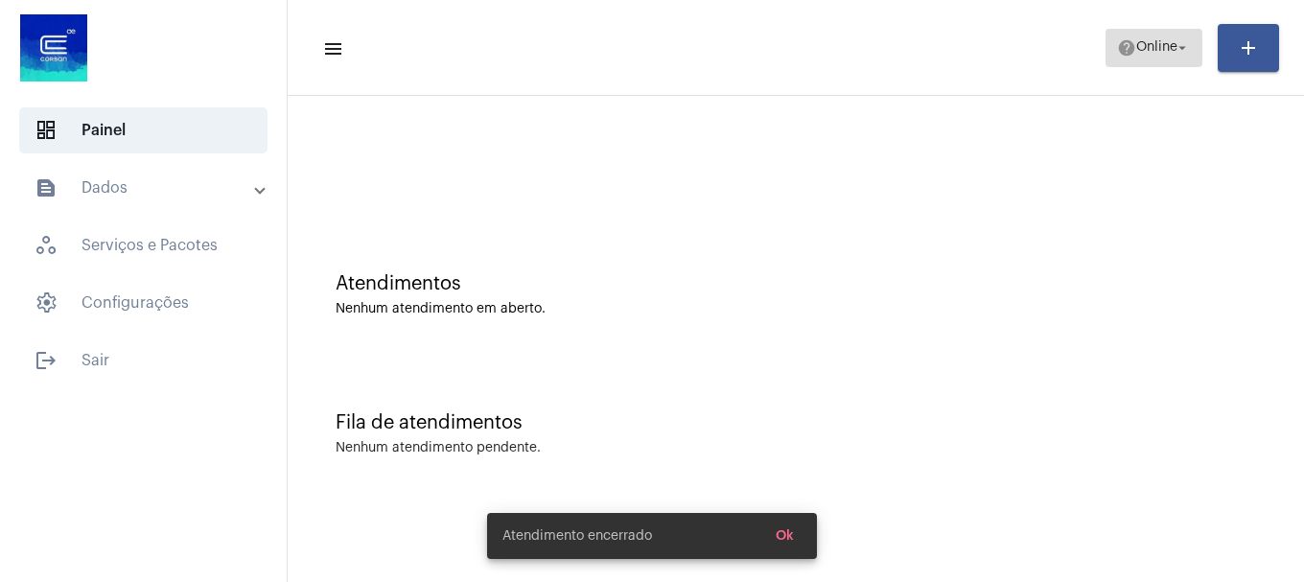
click at [1172, 37] on span "help Online arrow_drop_down" at bounding box center [1154, 47] width 74 height 35
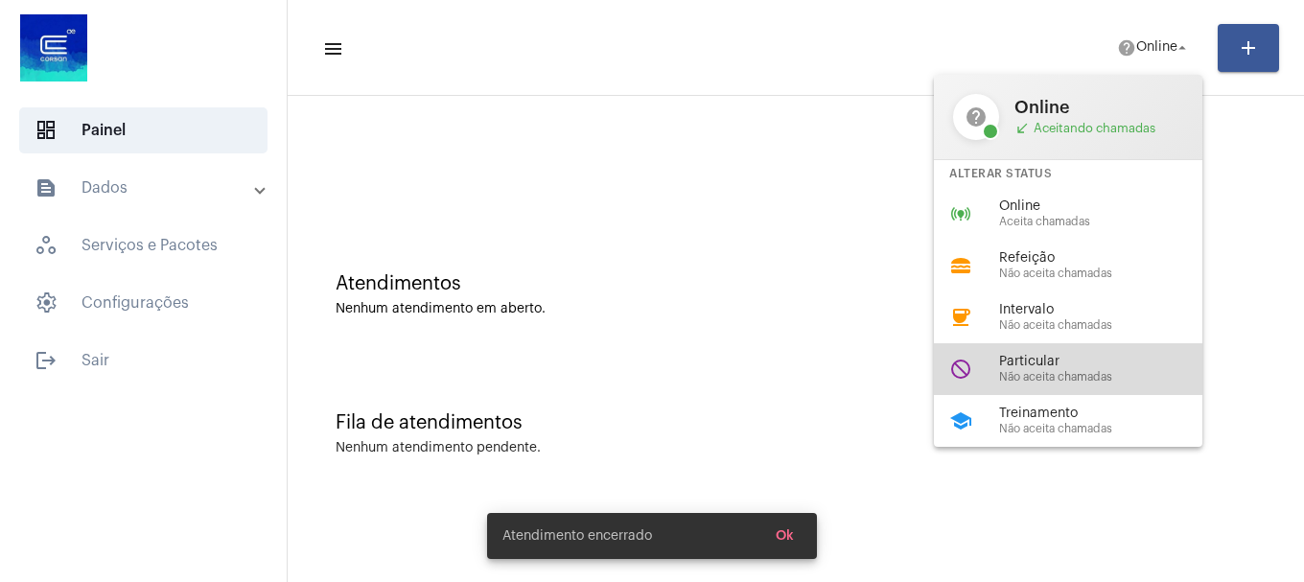
click at [1033, 374] on span "Não aceita chamadas" at bounding box center [1108, 377] width 219 height 12
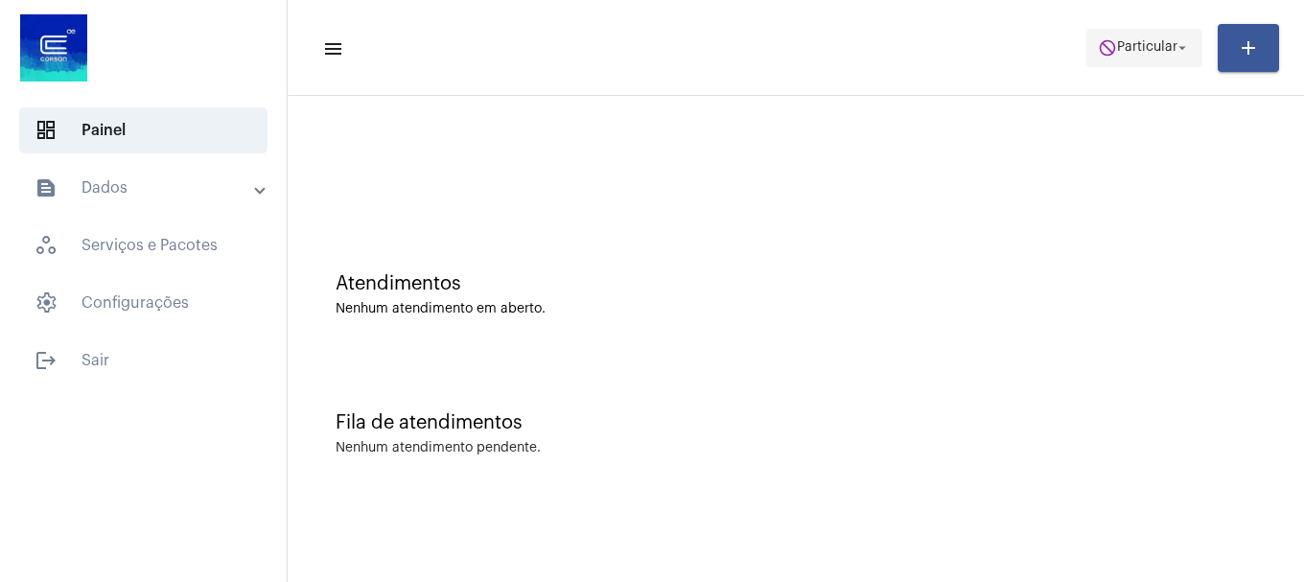
click at [1119, 66] on button "do_not_disturb Particular arrow_drop_down" at bounding box center [1145, 48] width 116 height 38
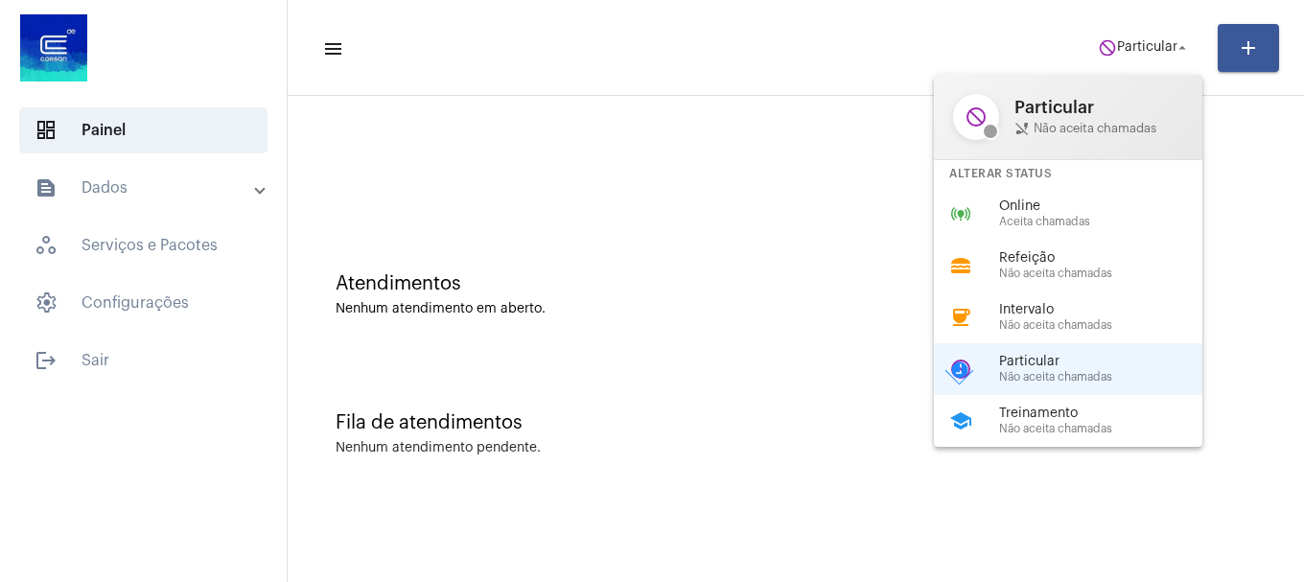
click at [682, 83] on div at bounding box center [652, 291] width 1304 height 582
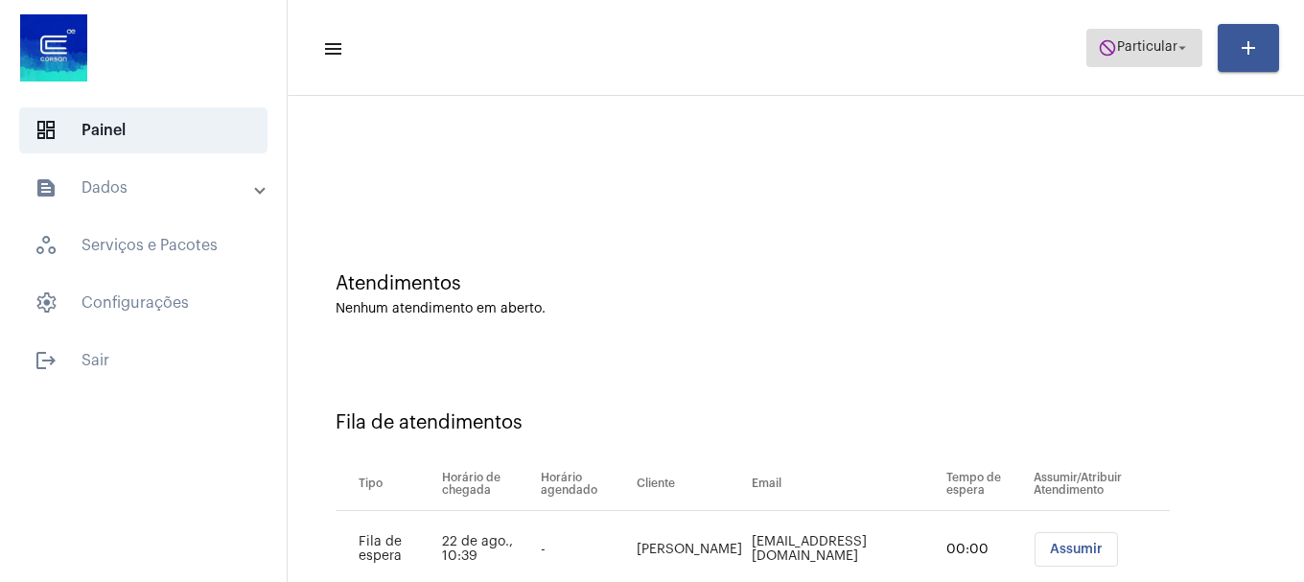
click at [1147, 43] on span "Particular" at bounding box center [1147, 47] width 60 height 13
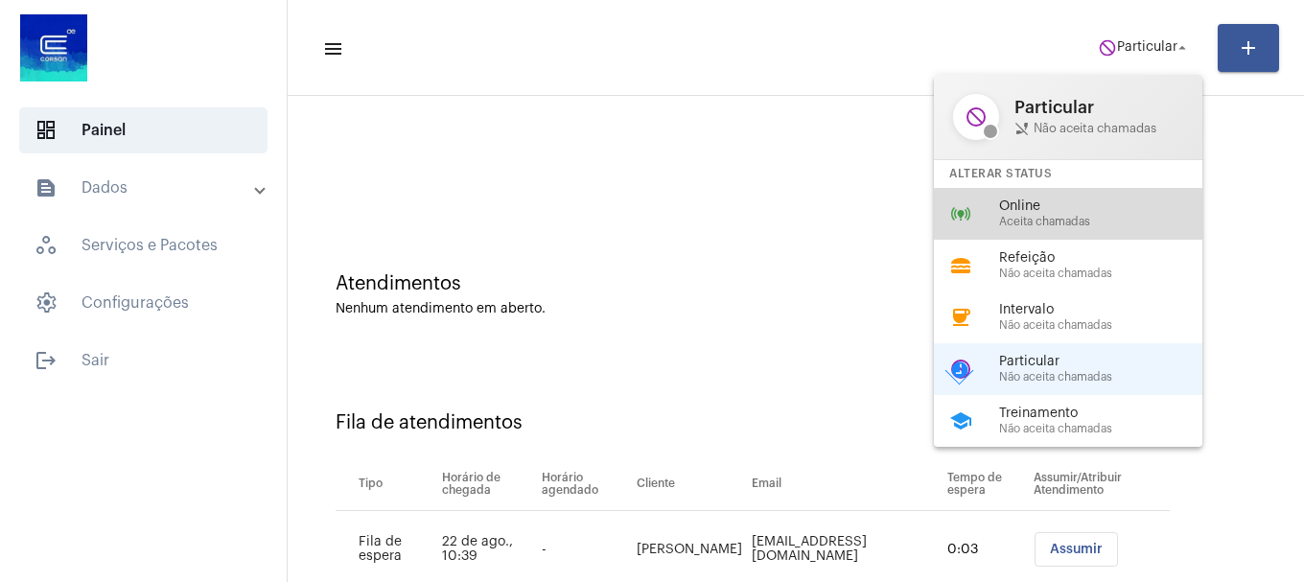
click at [1085, 217] on span "Aceita chamadas" at bounding box center [1108, 222] width 219 height 12
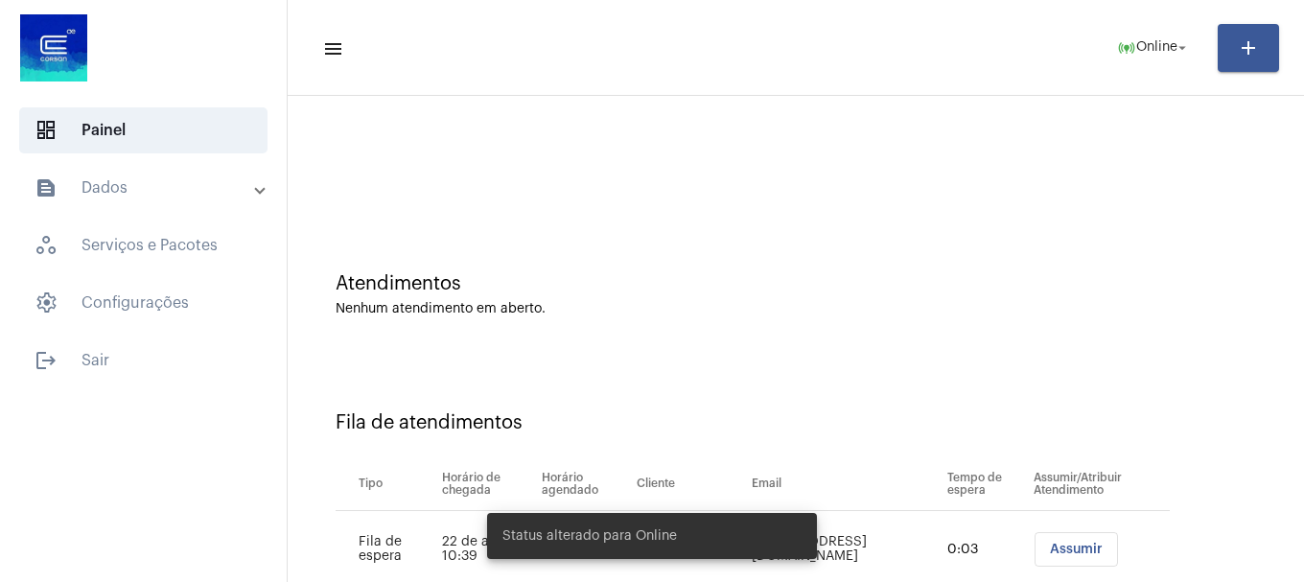
click at [1059, 553] on span "Assumir" at bounding box center [1076, 549] width 53 height 13
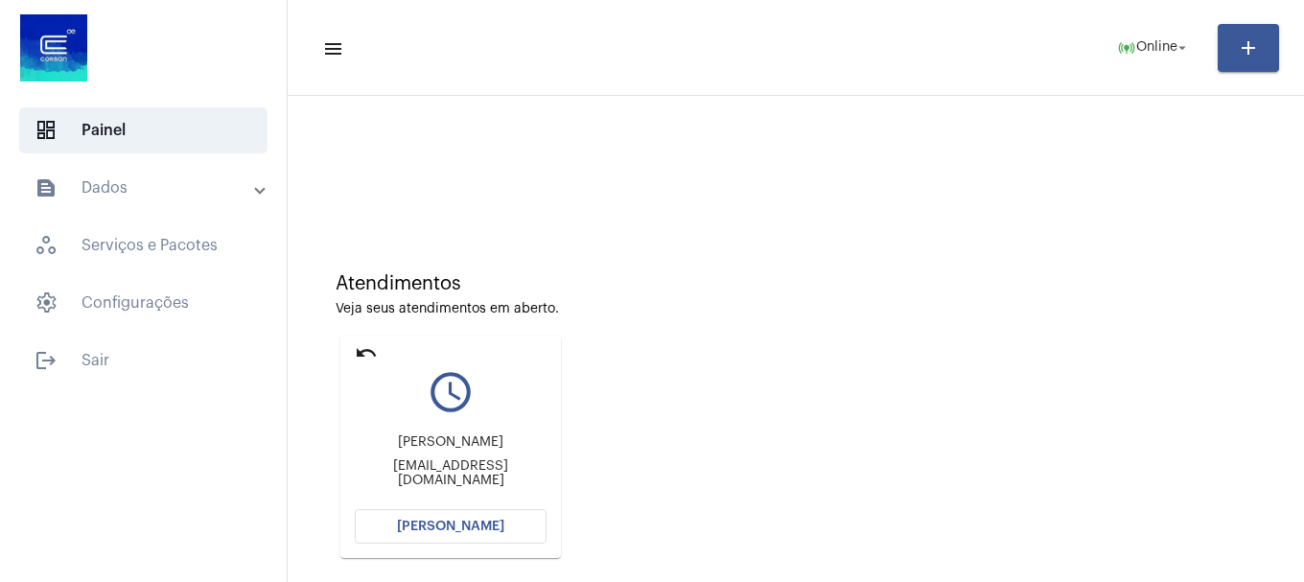
click at [461, 533] on button "[PERSON_NAME]" at bounding box center [451, 526] width 192 height 35
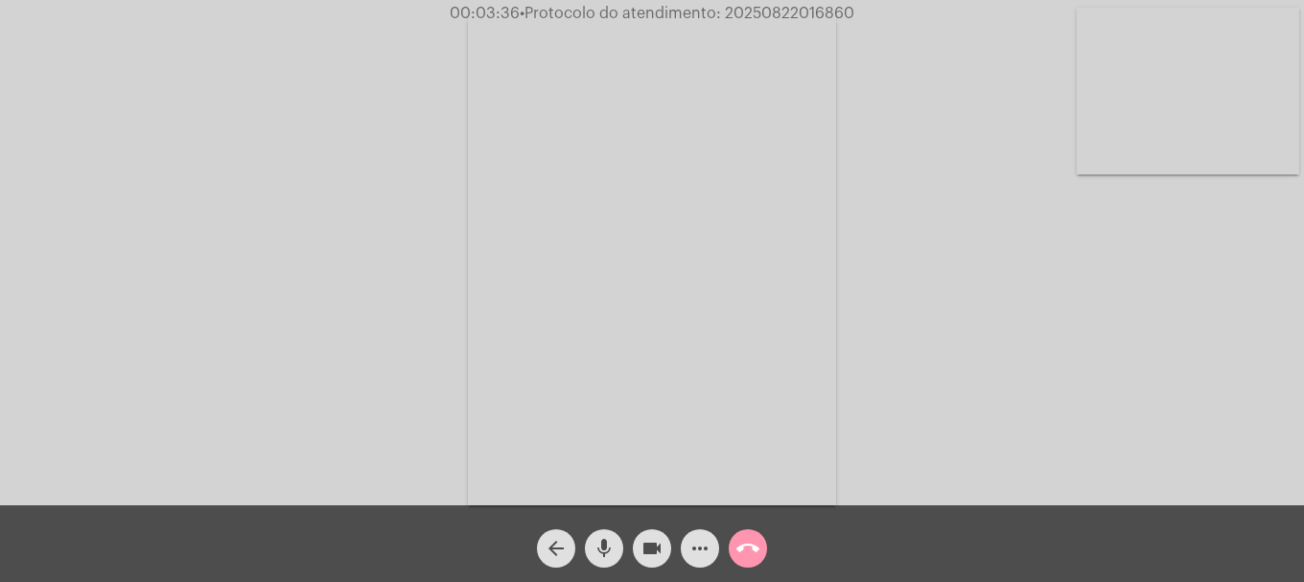
click at [747, 11] on span "• Protocolo do atendimento: 20250822016860" at bounding box center [687, 13] width 335 height 15
click at [747, 11] on span "• Protocolo do atendimento: 20250822016860" at bounding box center [686, 13] width 335 height 15
copy span "20250822016860"
click at [697, 545] on mat-icon "more_horiz" at bounding box center [700, 548] width 23 height 23
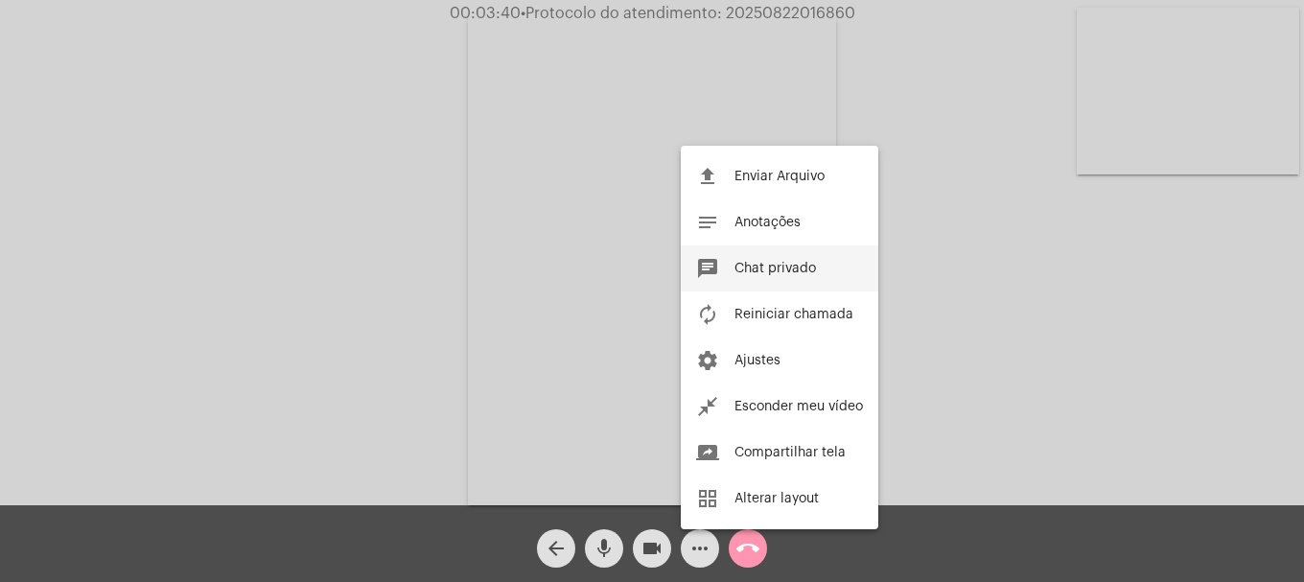
click at [730, 278] on button "chat Chat privado" at bounding box center [780, 269] width 198 height 46
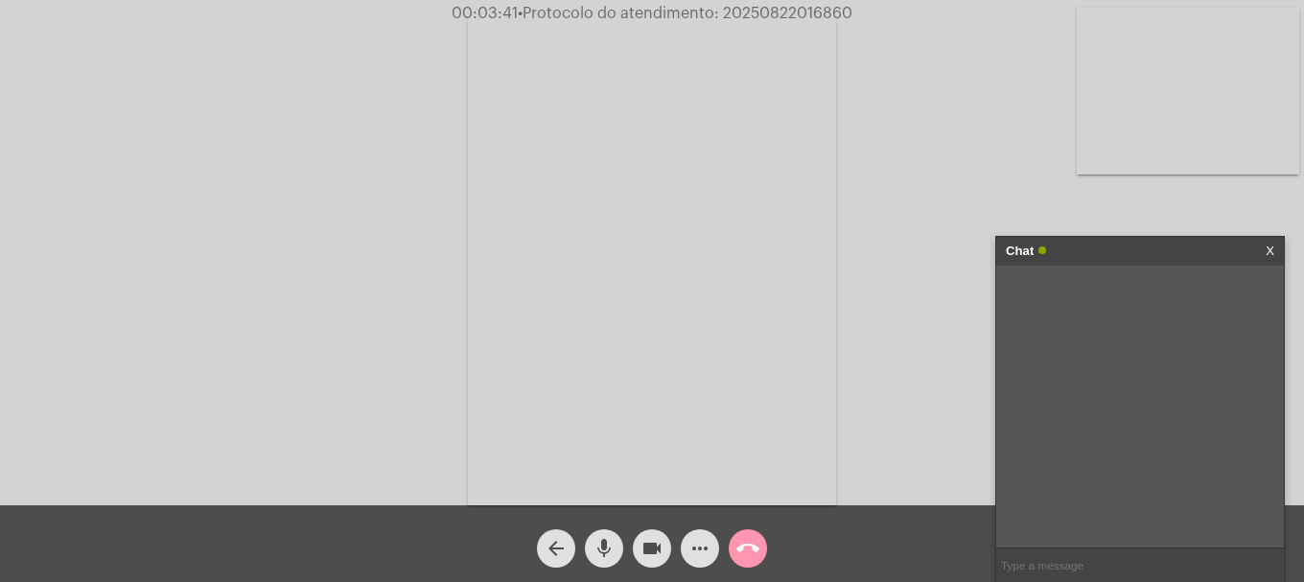
click at [1078, 575] on input "text" at bounding box center [1140, 566] width 288 height 34
paste input "20250822016860"
type input "20250822016860"
click at [752, 544] on mat-icon "call_end" at bounding box center [748, 548] width 23 height 23
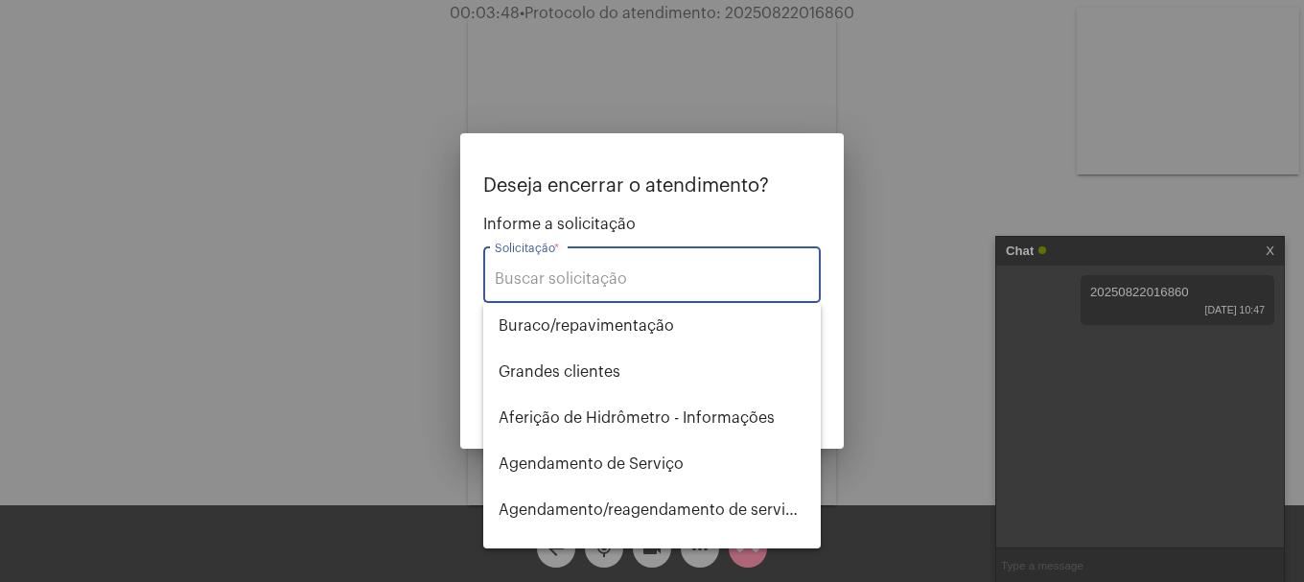
click at [570, 298] on div "Solicitação *" at bounding box center [652, 273] width 315 height 60
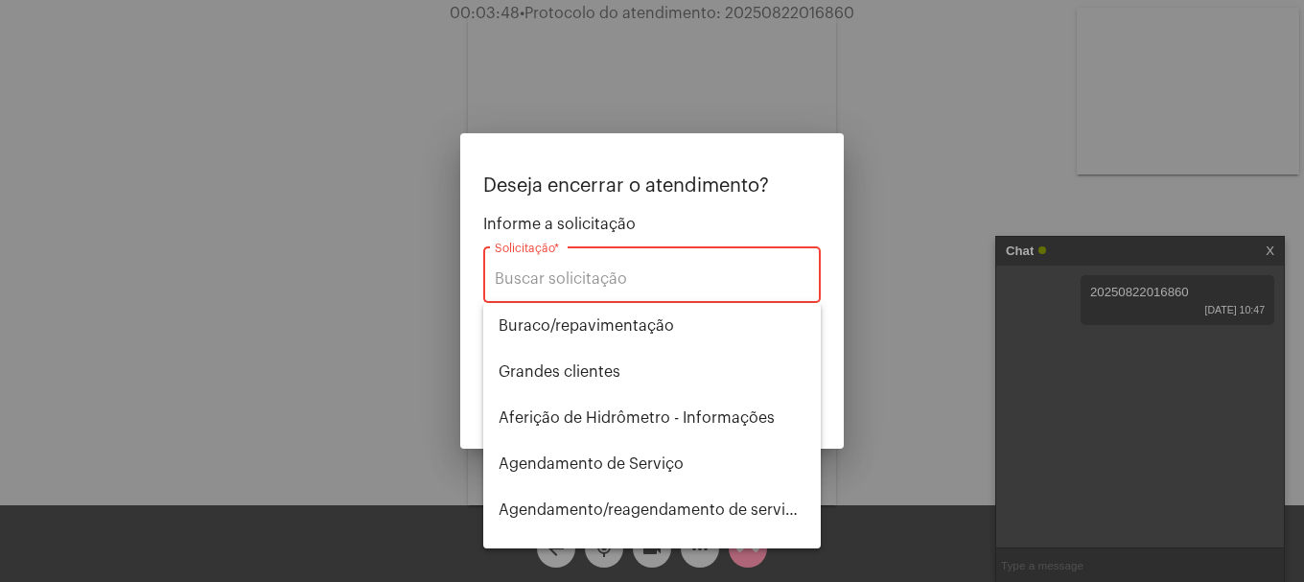
click at [582, 282] on input "Solicitação *" at bounding box center [652, 278] width 315 height 17
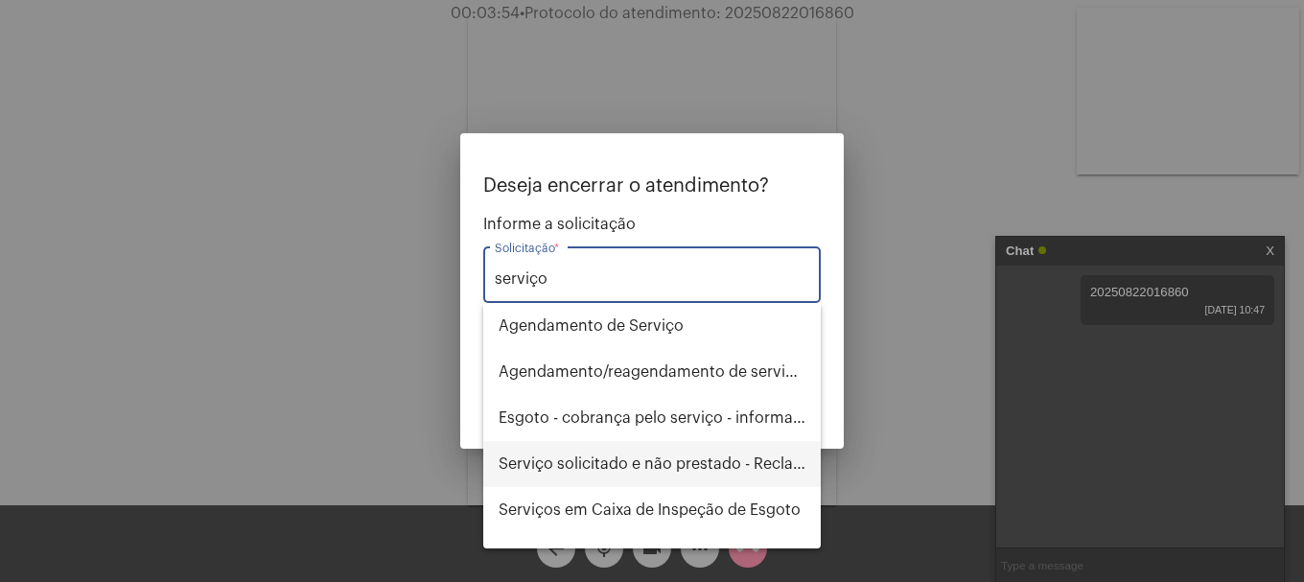
click at [653, 458] on span "Serviço solicitado e não prestado - Reclamação" at bounding box center [652, 464] width 307 height 46
type input "Serviço solicitado e não prestado - Reclamação"
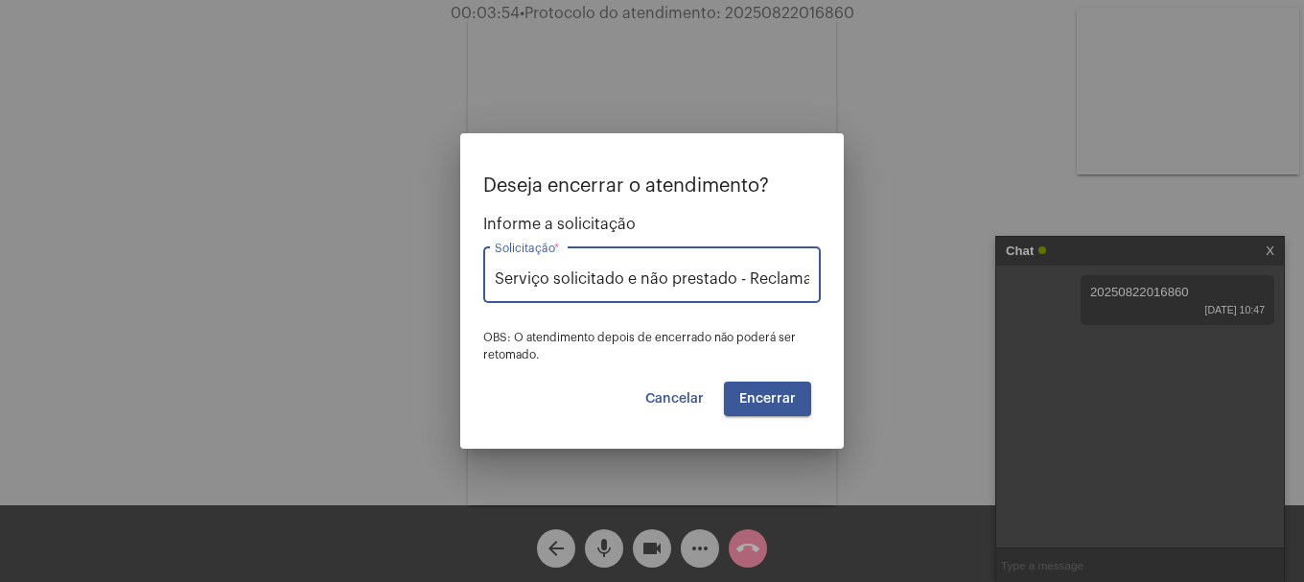
scroll to position [0, 26]
click at [785, 396] on span "Encerrar" at bounding box center [767, 398] width 57 height 13
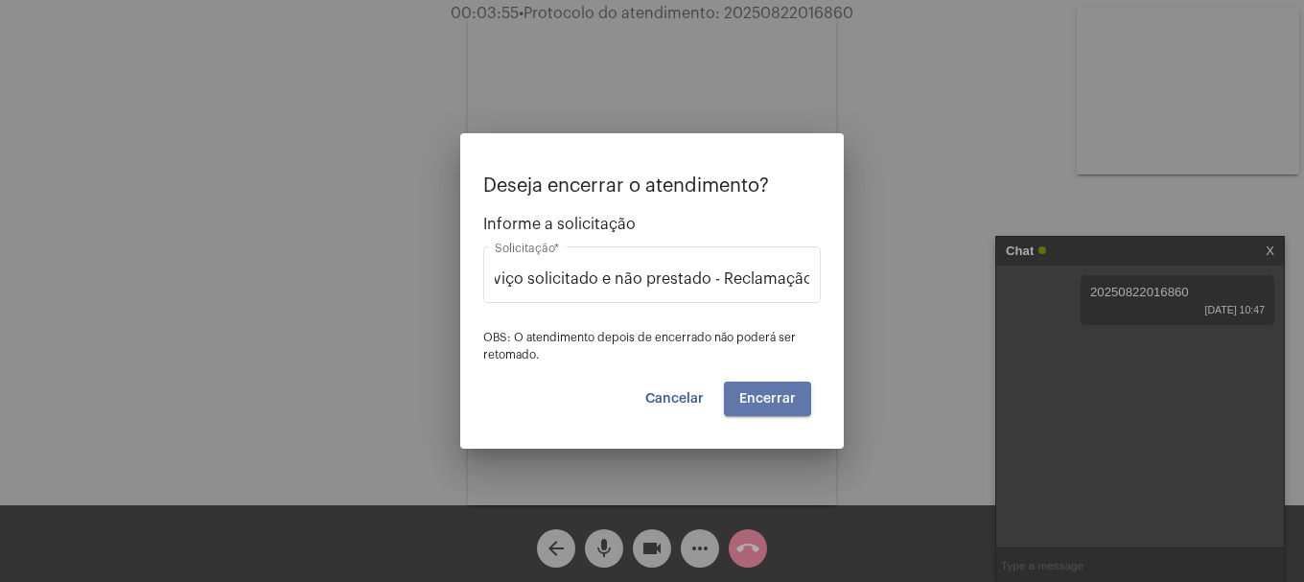
scroll to position [0, 0]
click at [785, 396] on span "Encerrar" at bounding box center [767, 398] width 57 height 13
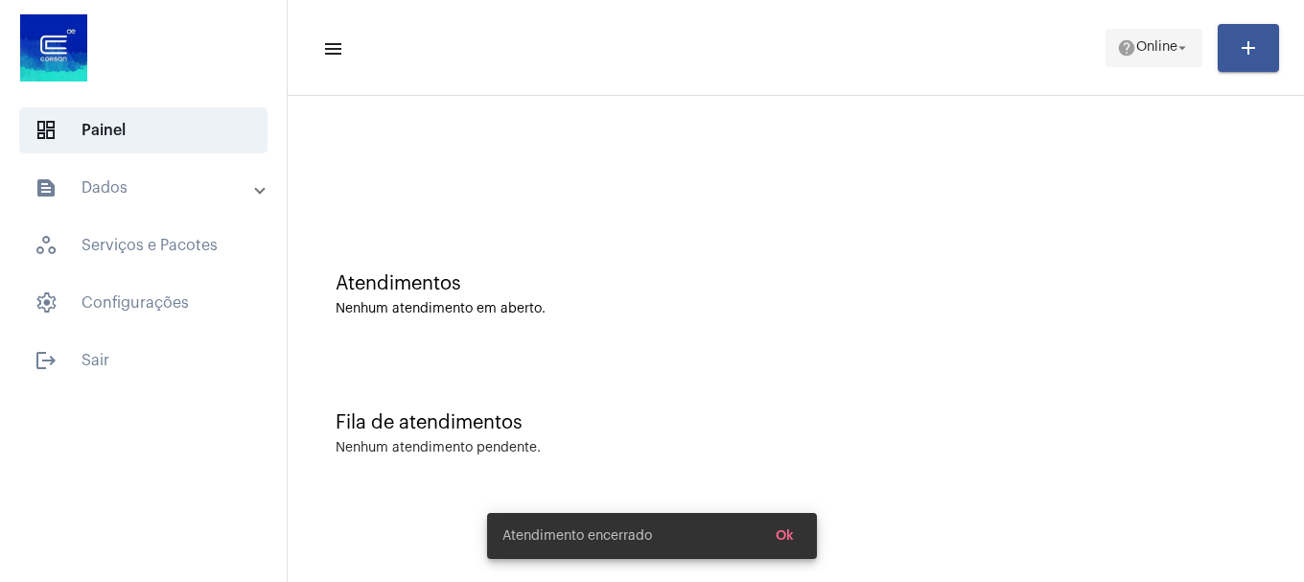
click at [1158, 48] on span "Online" at bounding box center [1156, 47] width 41 height 13
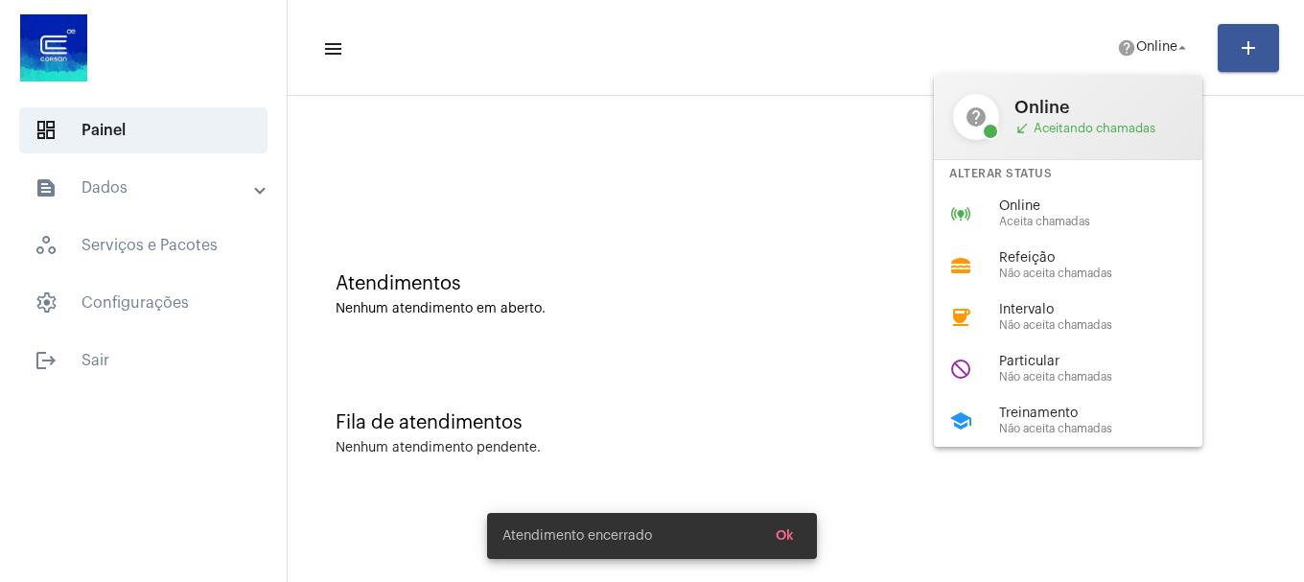
click at [1105, 180] on div "Alterar Status" at bounding box center [1068, 174] width 269 height 28
click at [1095, 204] on div at bounding box center [795, 160] width 997 height 110
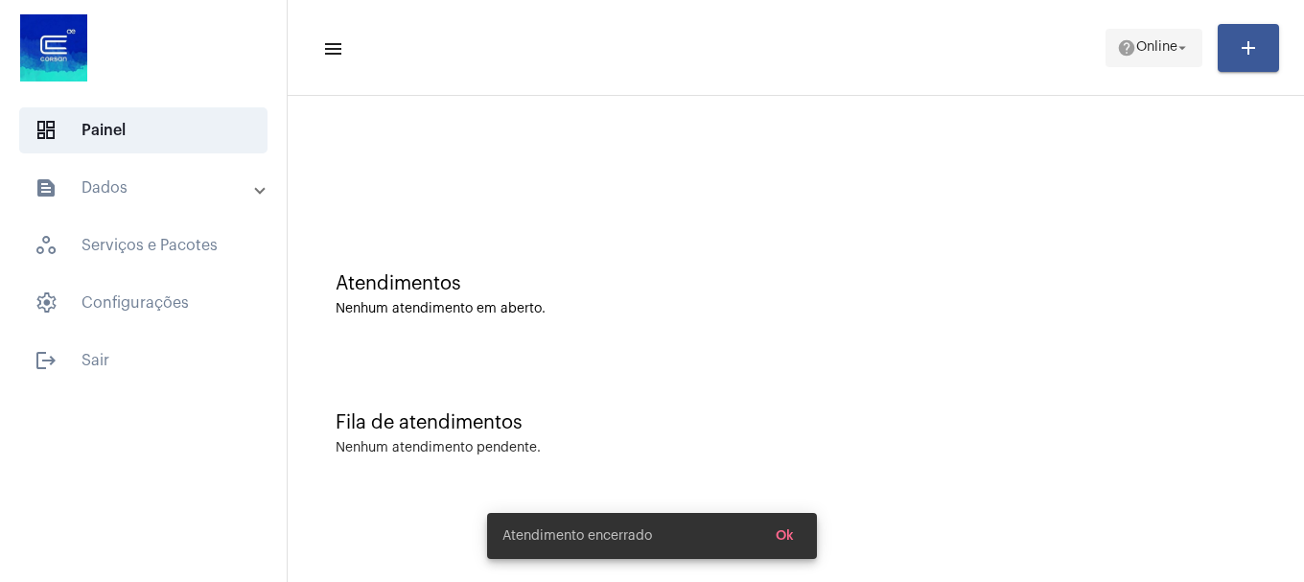
click at [1142, 58] on span "help Online arrow_drop_down" at bounding box center [1154, 47] width 74 height 35
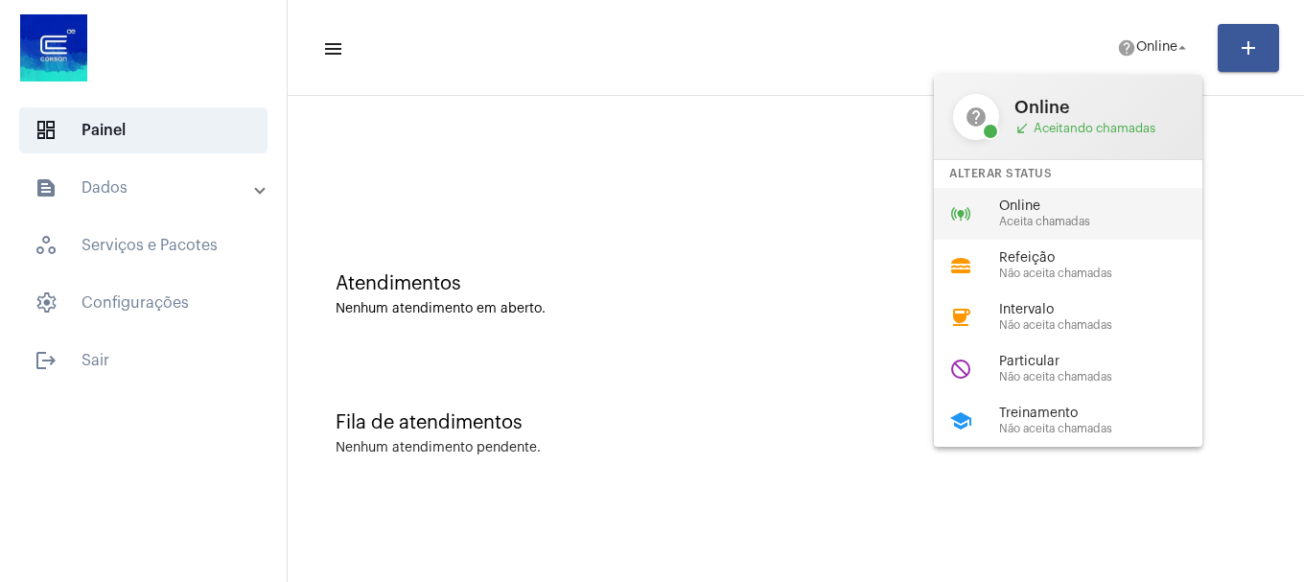
click at [1066, 202] on span "Online" at bounding box center [1108, 206] width 219 height 14
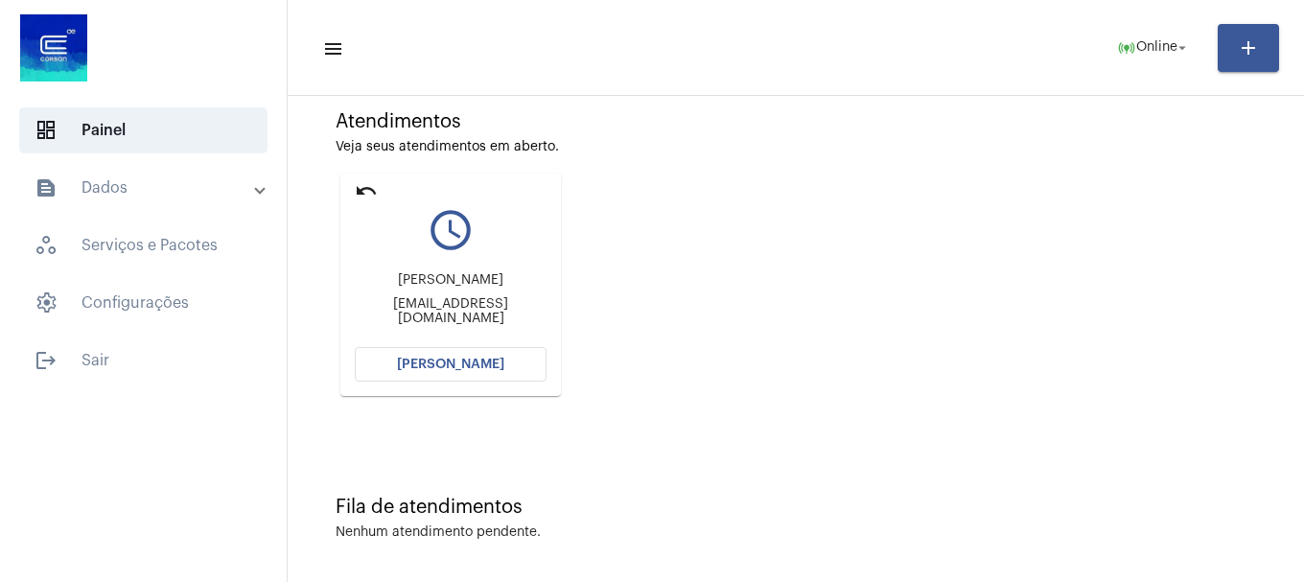
scroll to position [168, 0]
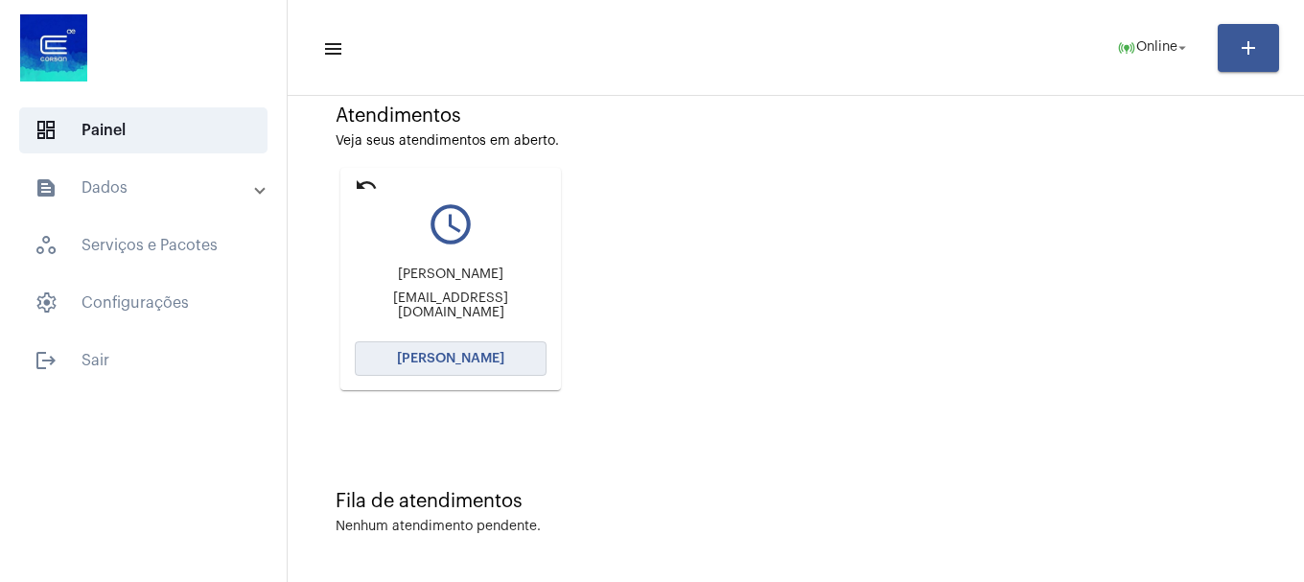
click at [496, 343] on button "[PERSON_NAME]" at bounding box center [451, 358] width 192 height 35
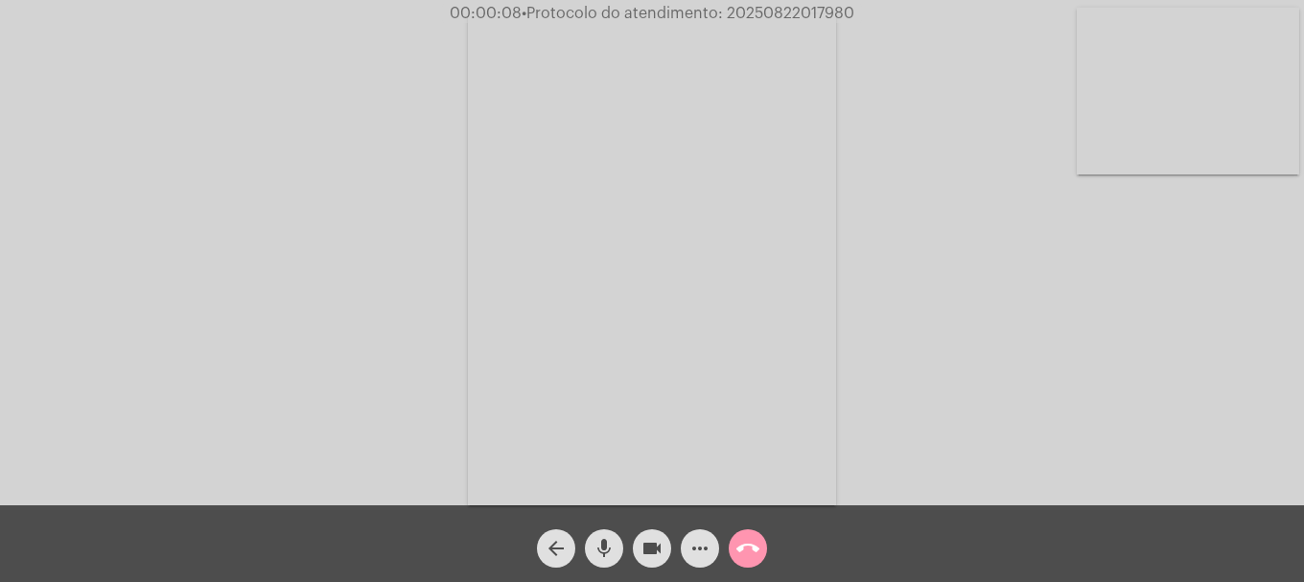
click at [1204, 83] on video at bounding box center [1188, 91] width 223 height 167
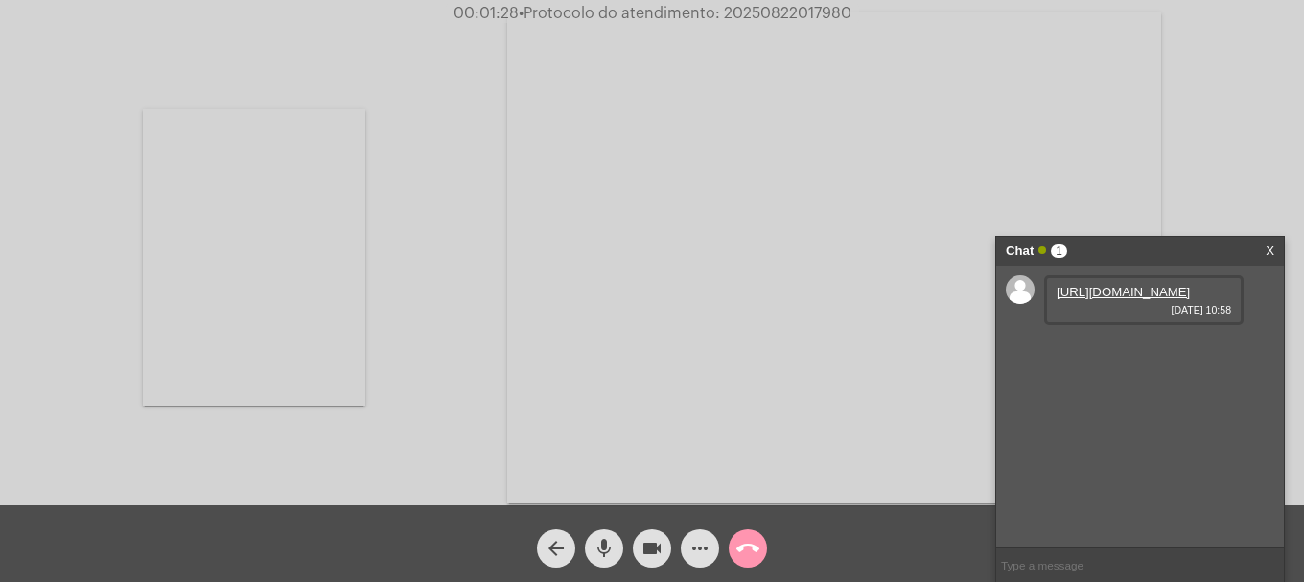
click at [1129, 296] on link "https://neft-transfer-bucket.s3.amazonaws.com/temp-0973bb8b-be52-a9f0-06e3-ea04…" at bounding box center [1123, 292] width 133 height 14
click at [773, 8] on span "• Protocolo do atendimento: 20250822017980" at bounding box center [687, 13] width 333 height 15
copy span "20250822017980"
click at [754, 560] on mat-icon "call_end" at bounding box center [748, 548] width 23 height 23
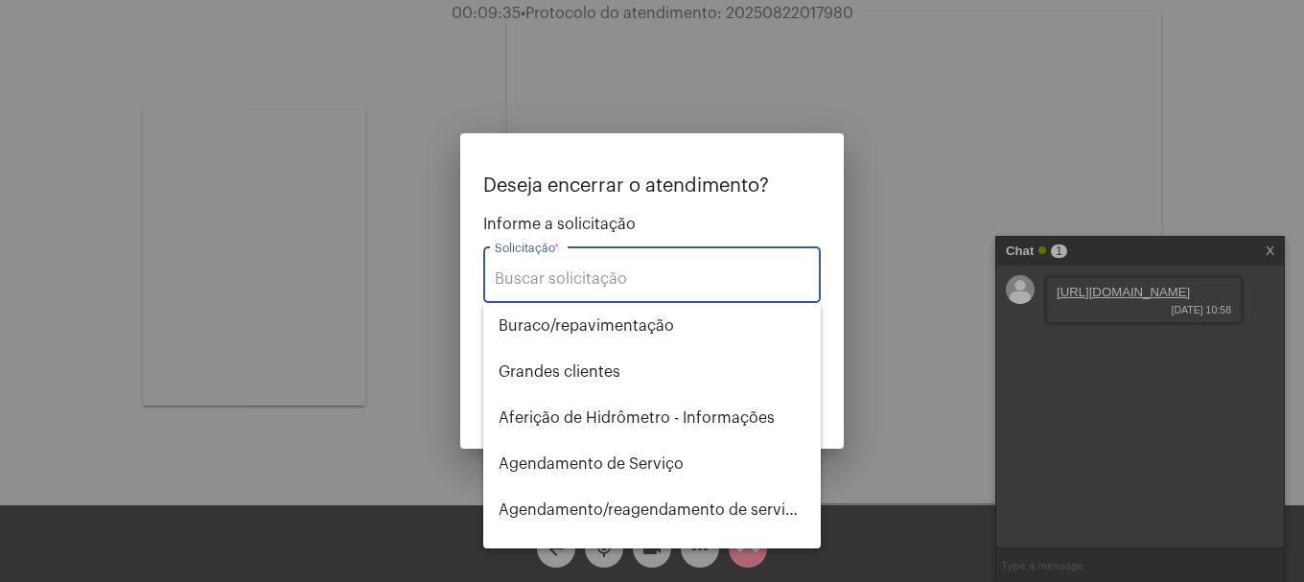
click at [721, 285] on input "Solicitação *" at bounding box center [652, 278] width 315 height 17
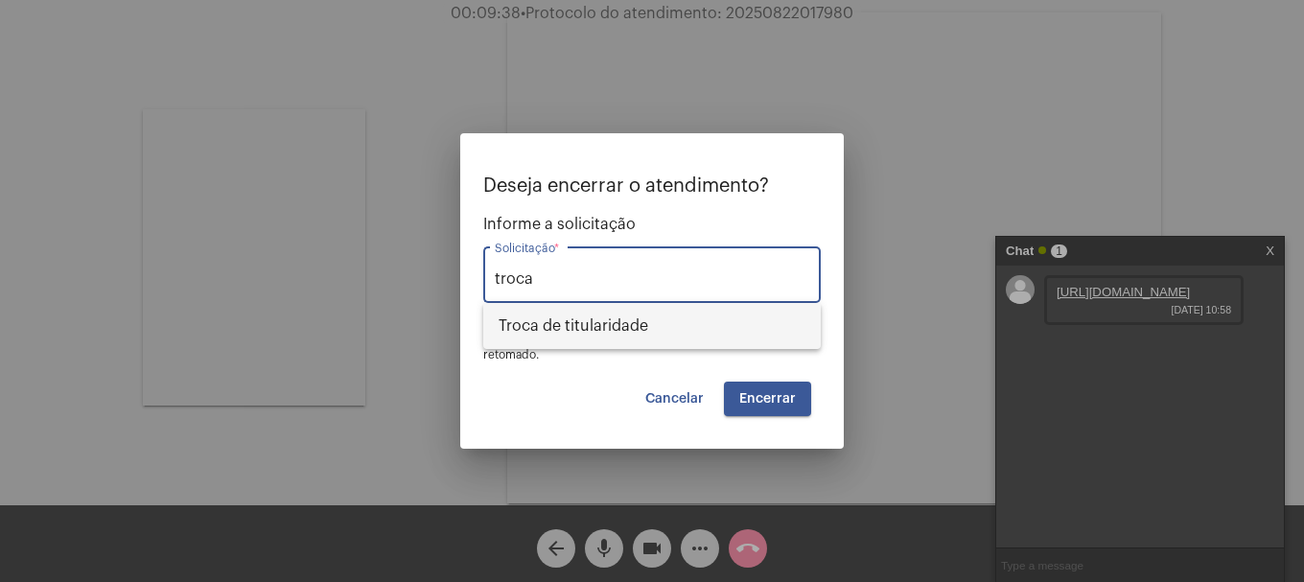
click at [682, 325] on span "Troca de titularidade" at bounding box center [652, 326] width 307 height 46
type input "Troca de titularidade"
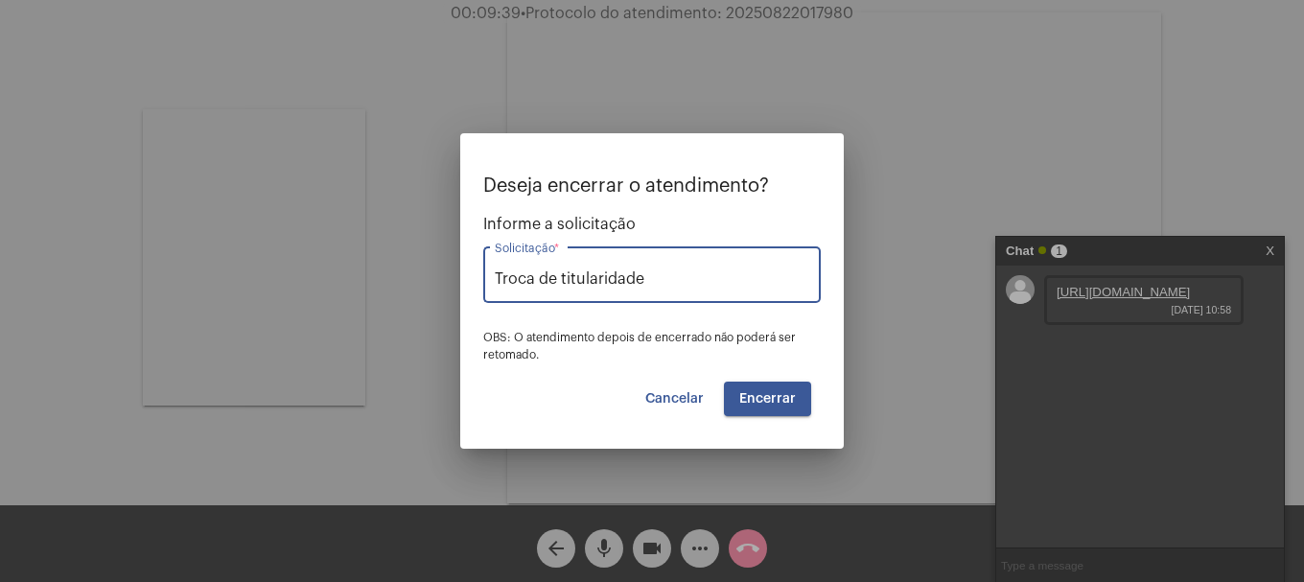
click at [732, 390] on button "Encerrar" at bounding box center [767, 399] width 87 height 35
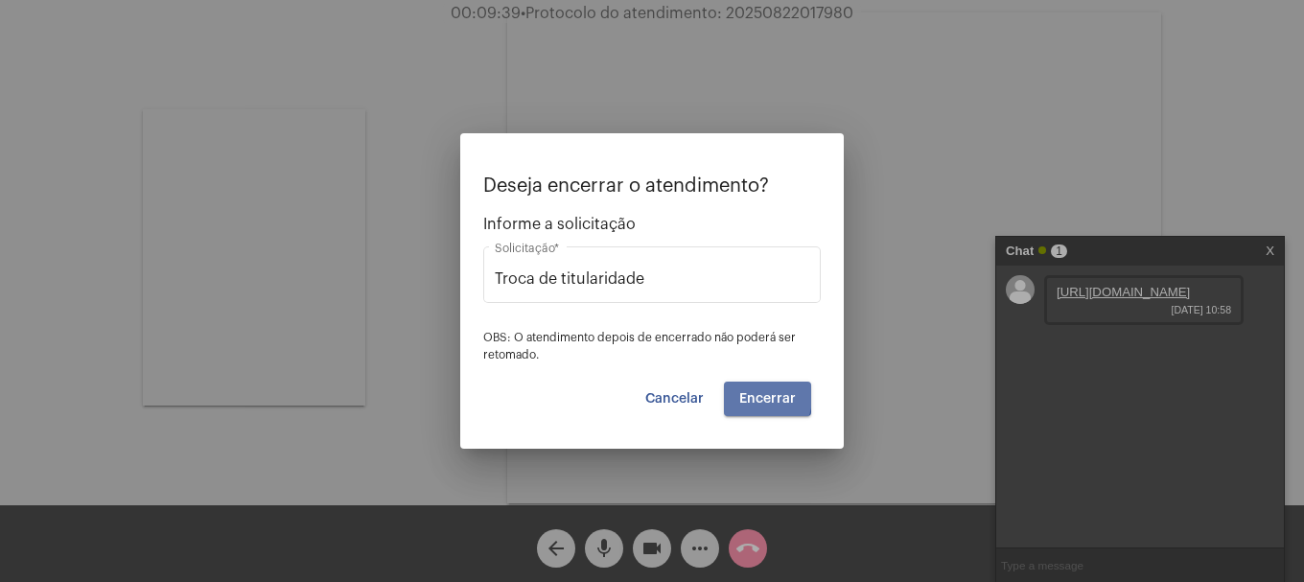
click at [732, 390] on button "Encerrar" at bounding box center [767, 399] width 87 height 35
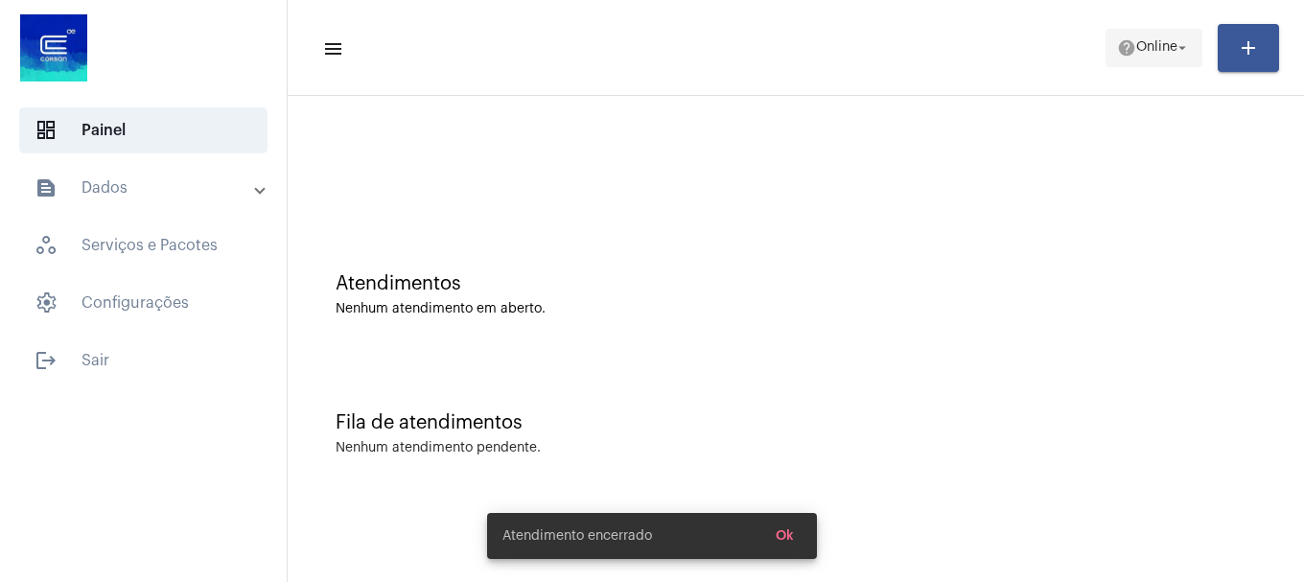
click at [1186, 49] on mat-icon "arrow_drop_down" at bounding box center [1182, 47] width 17 height 17
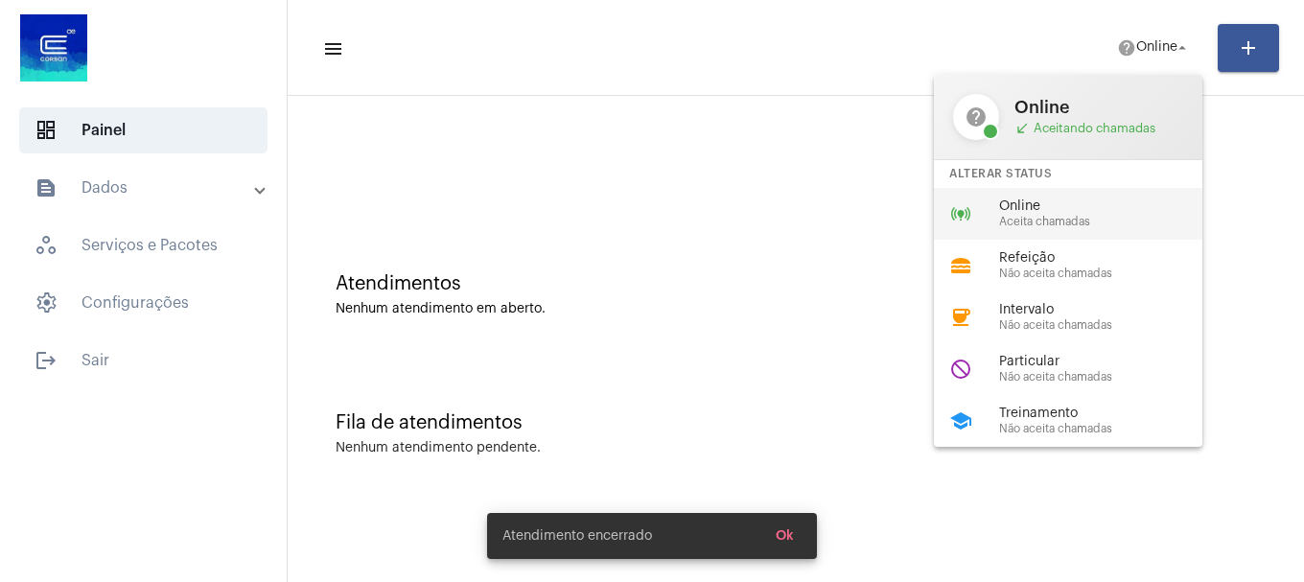
click at [1121, 217] on span "Aceita chamadas" at bounding box center [1108, 222] width 219 height 12
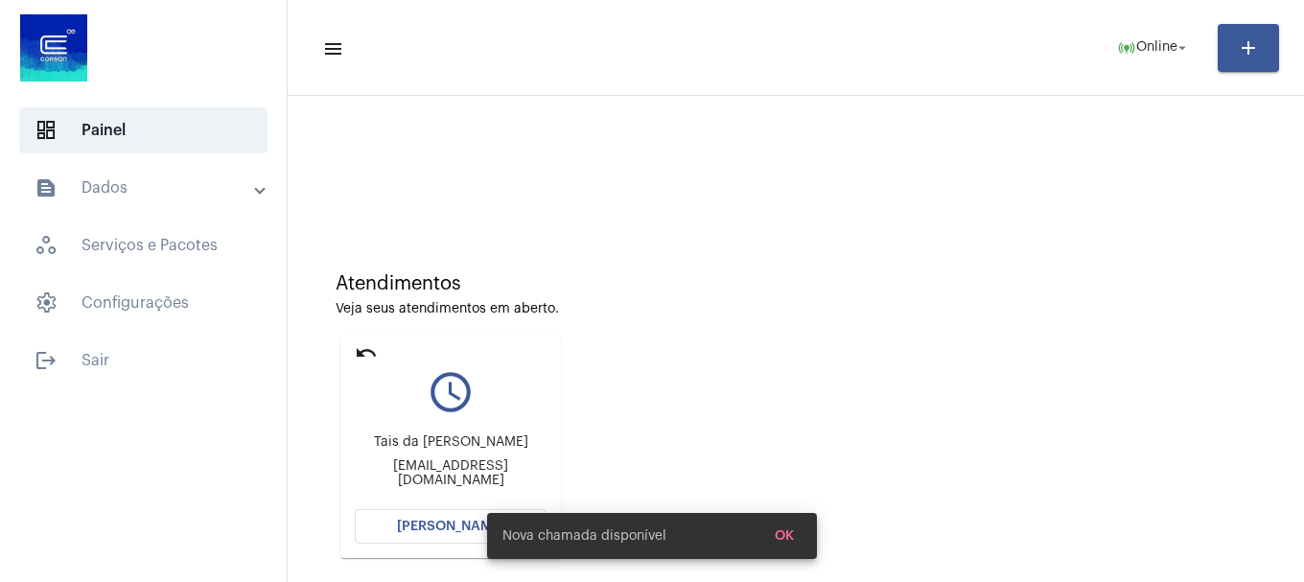
scroll to position [168, 0]
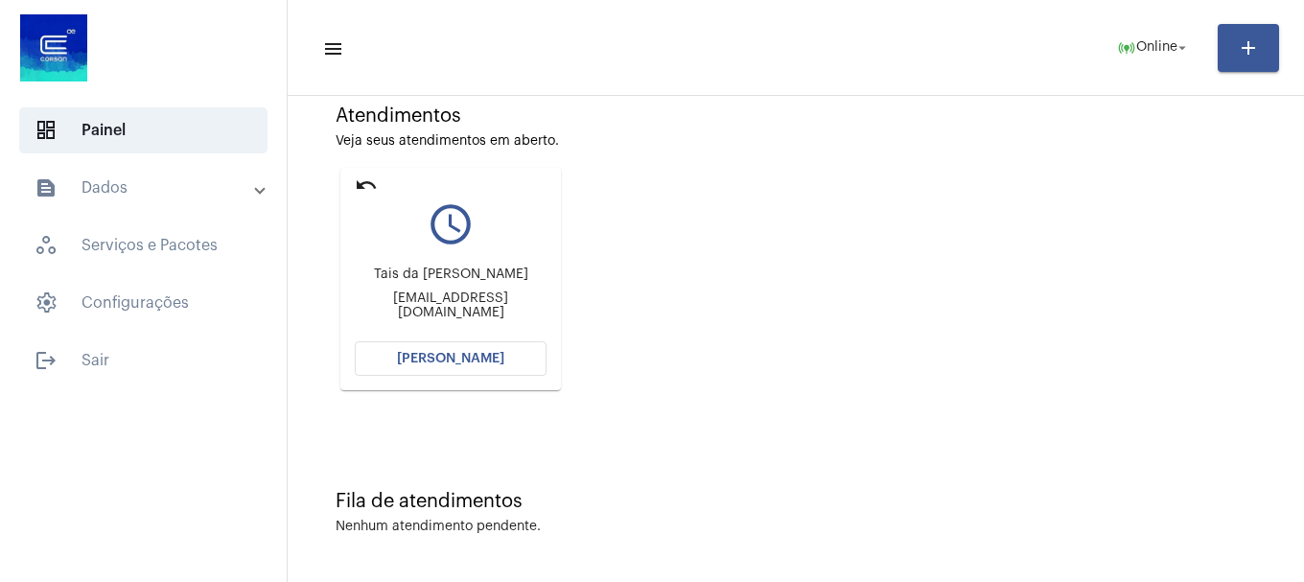
click at [490, 359] on span "[PERSON_NAME]" at bounding box center [450, 358] width 107 height 13
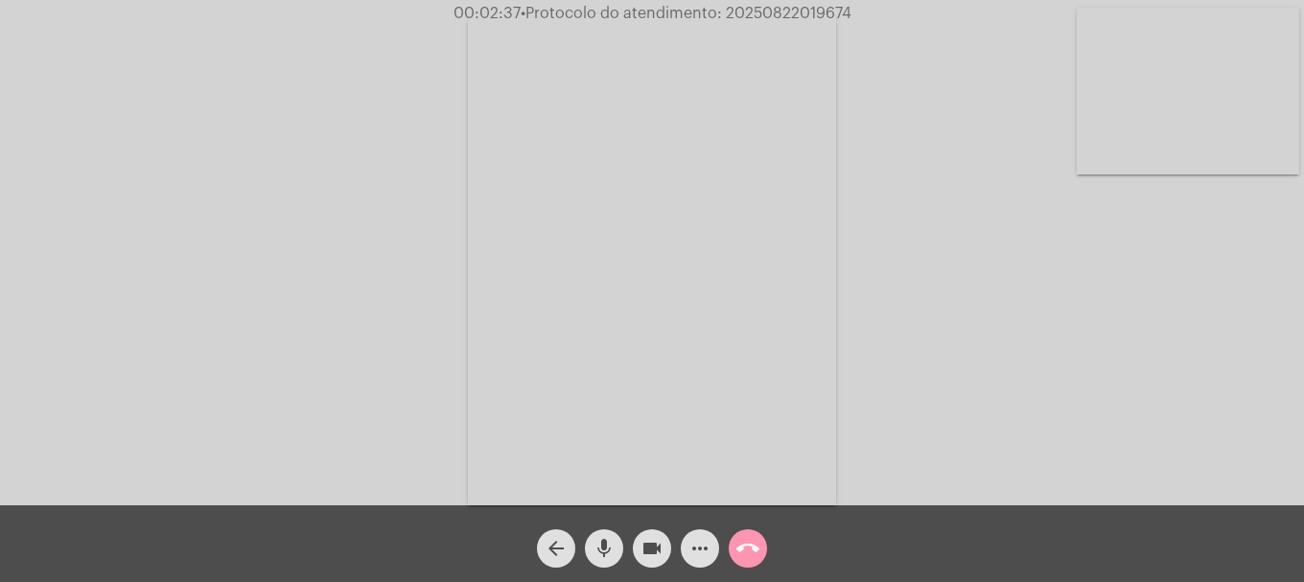
click at [715, 541] on button "more_horiz" at bounding box center [700, 548] width 38 height 38
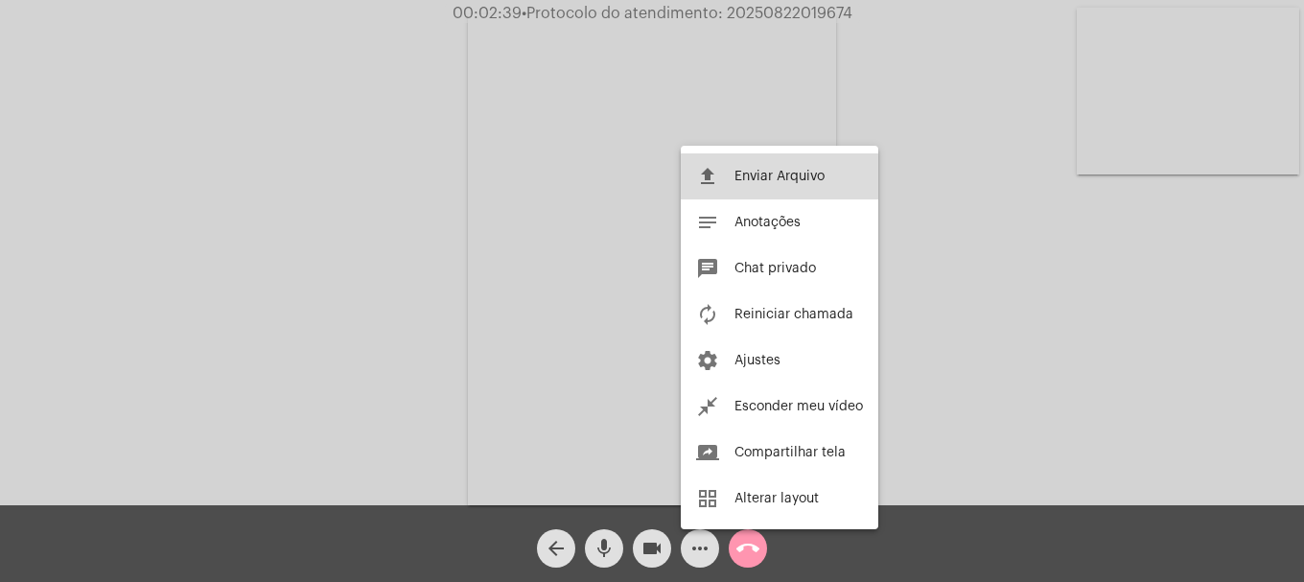
click at [785, 165] on button "file_upload Enviar Arquivo" at bounding box center [780, 176] width 198 height 46
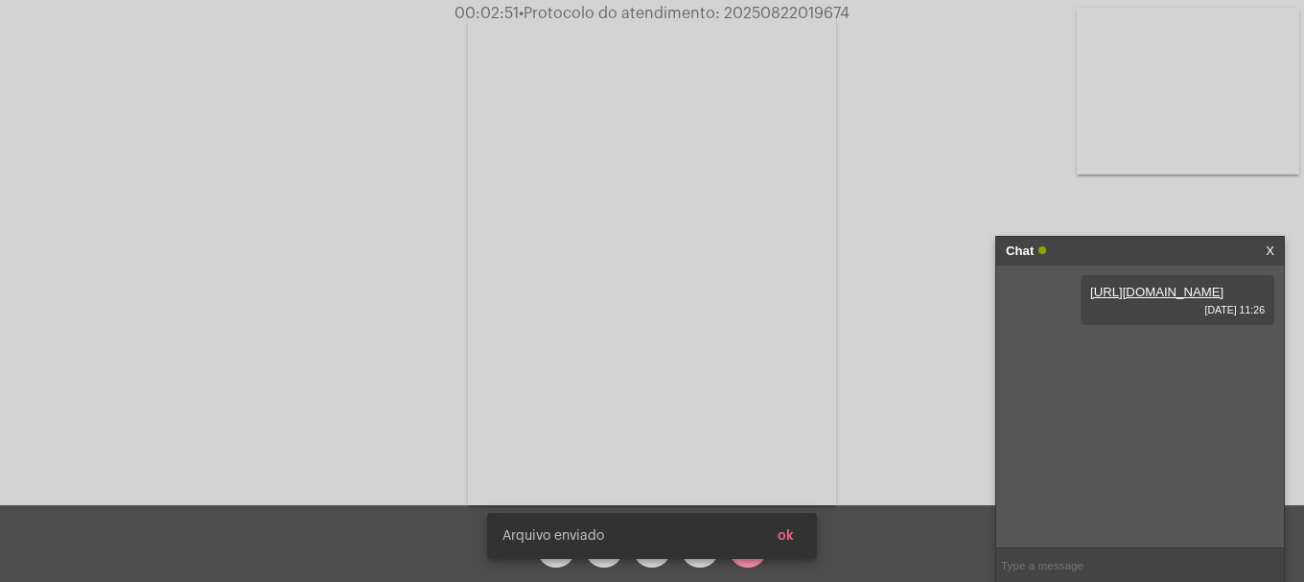
click at [784, 535] on span "ok" at bounding box center [786, 535] width 16 height 13
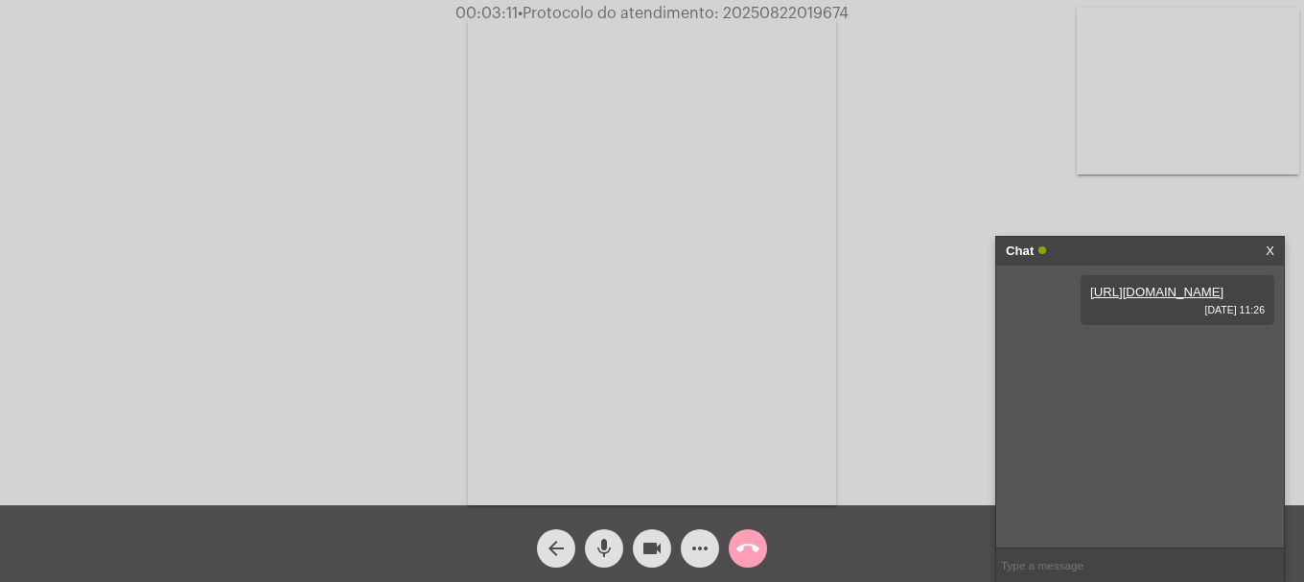
click at [753, 544] on mat-icon "call_end" at bounding box center [748, 548] width 23 height 23
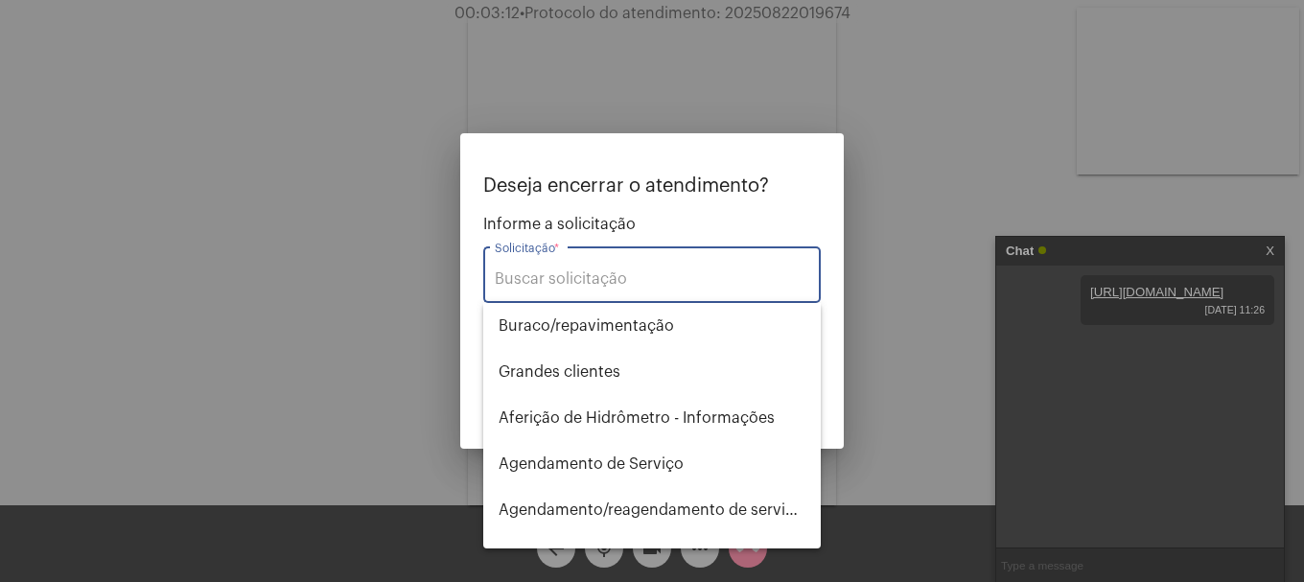
click at [578, 275] on input "Solicitação *" at bounding box center [652, 278] width 315 height 17
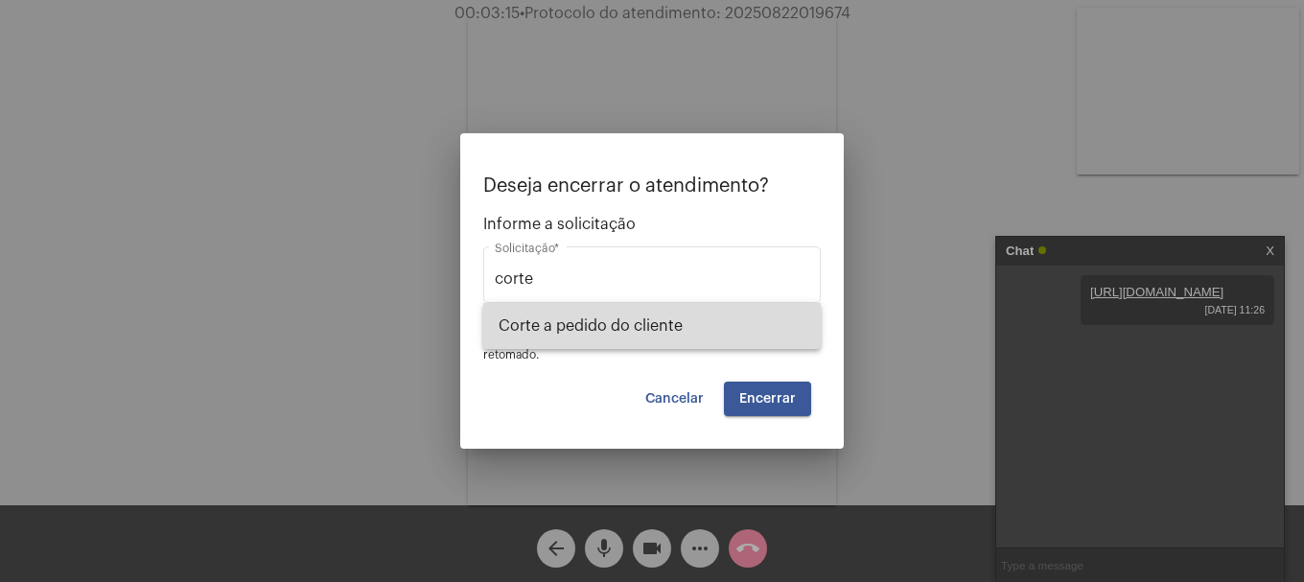
click at [592, 311] on span "Corte a pedido do cliente" at bounding box center [652, 326] width 307 height 46
type input "Corte a pedido do cliente"
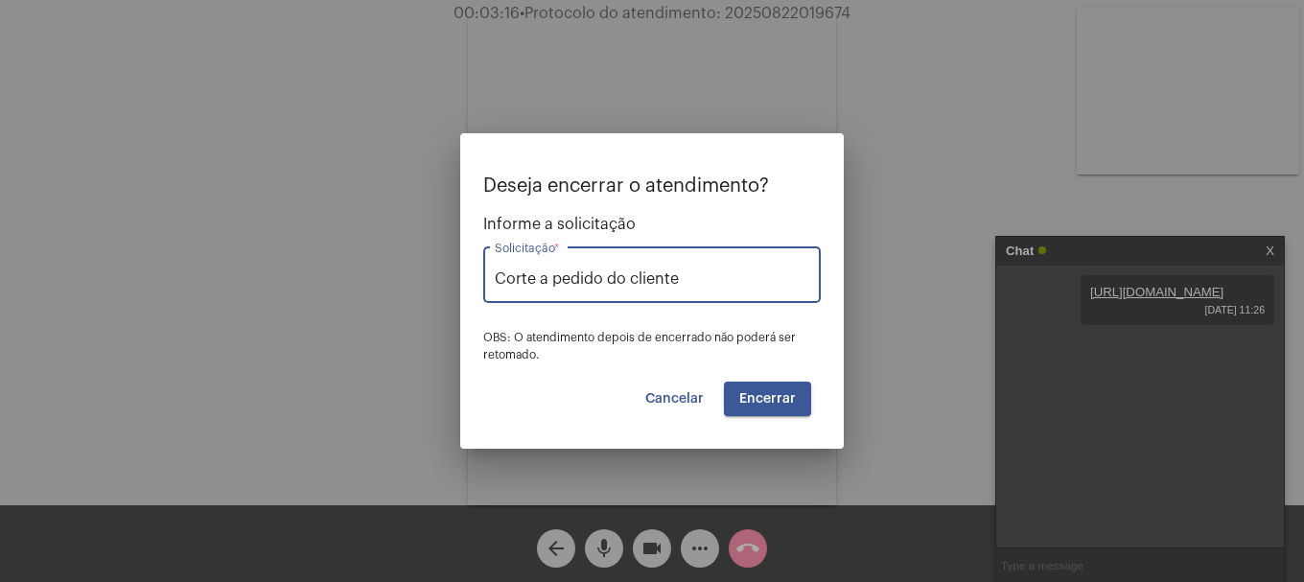
click at [790, 398] on span "Encerrar" at bounding box center [767, 398] width 57 height 13
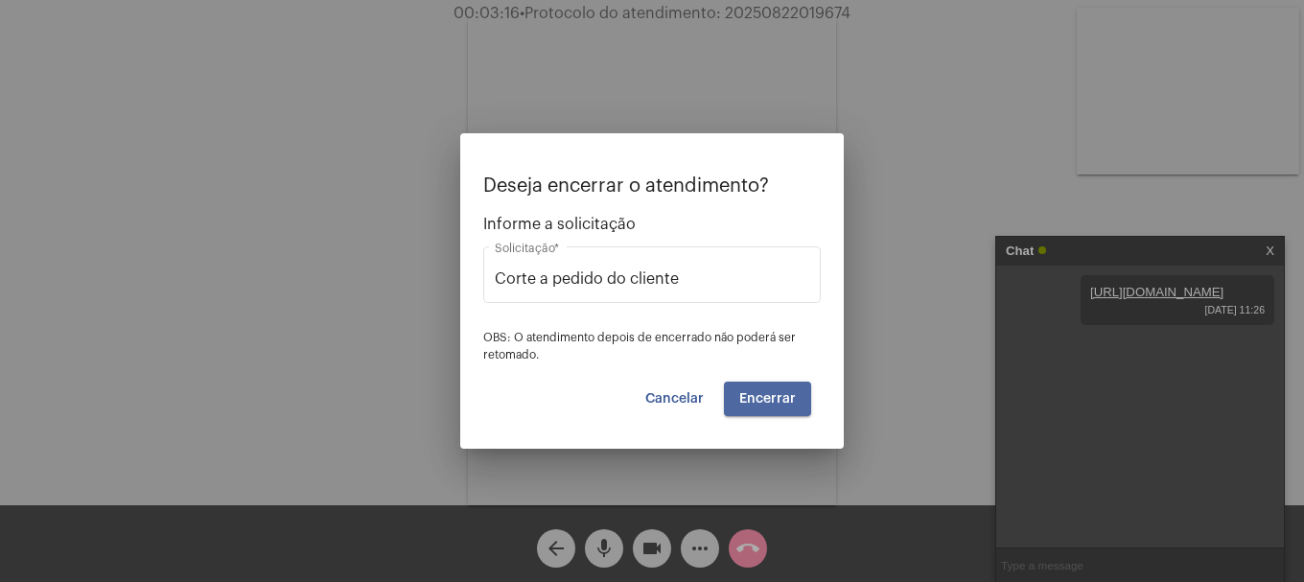
click at [790, 398] on span "Encerrar" at bounding box center [767, 398] width 57 height 13
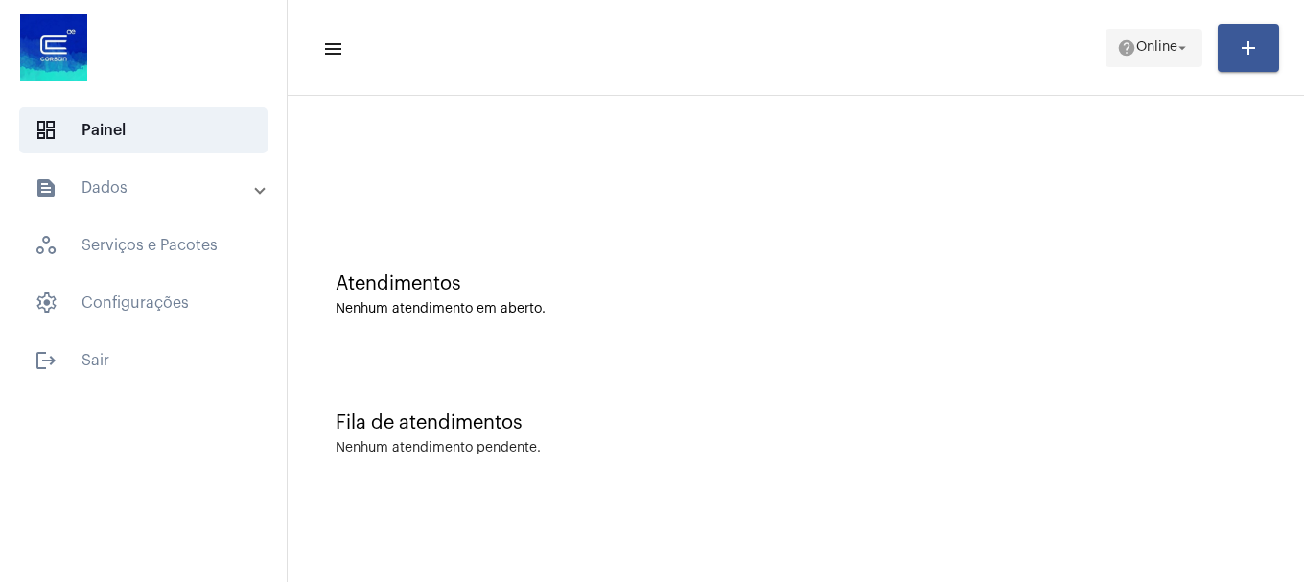
click at [1125, 51] on mat-icon "help" at bounding box center [1126, 47] width 19 height 19
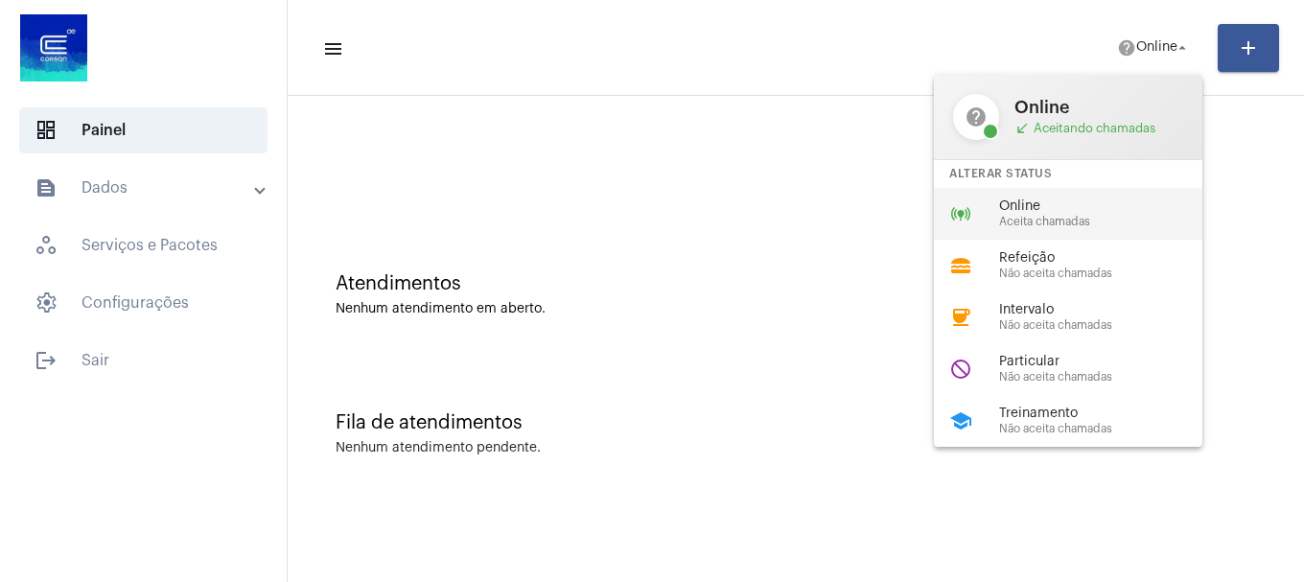
click at [1100, 216] on span "Aceita chamadas" at bounding box center [1108, 222] width 219 height 12
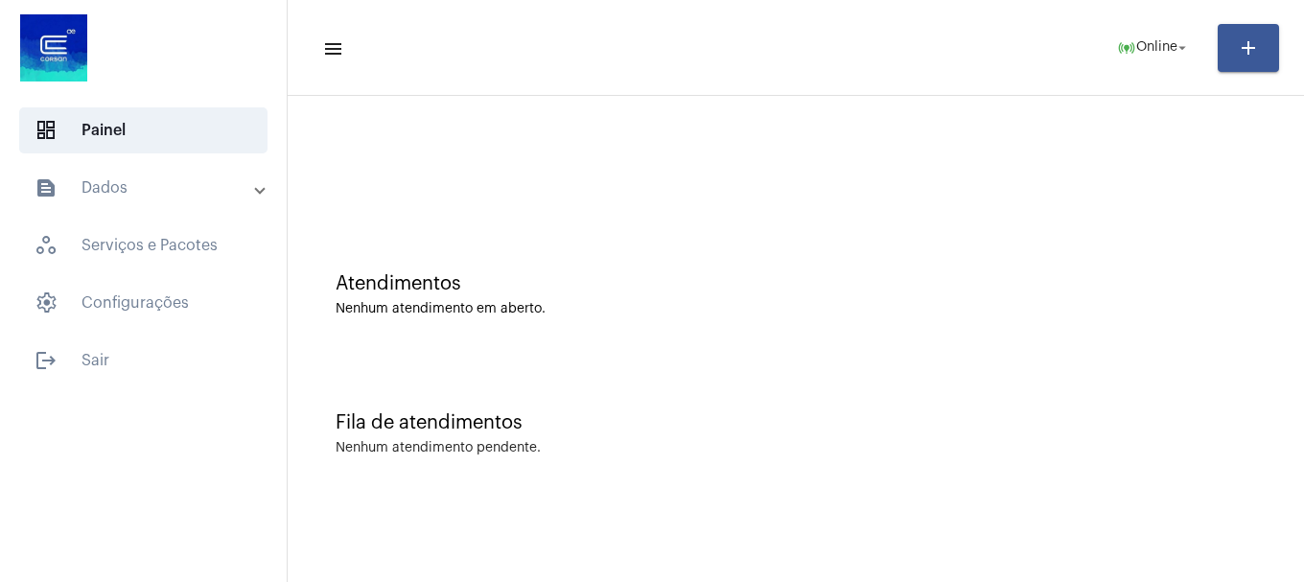
click at [1098, 66] on mat-toolbar-row "menu online_prediction Online arrow_drop_down add" at bounding box center [796, 47] width 1017 height 61
click at [1123, 65] on button "online_prediction Online arrow_drop_down" at bounding box center [1154, 48] width 97 height 38
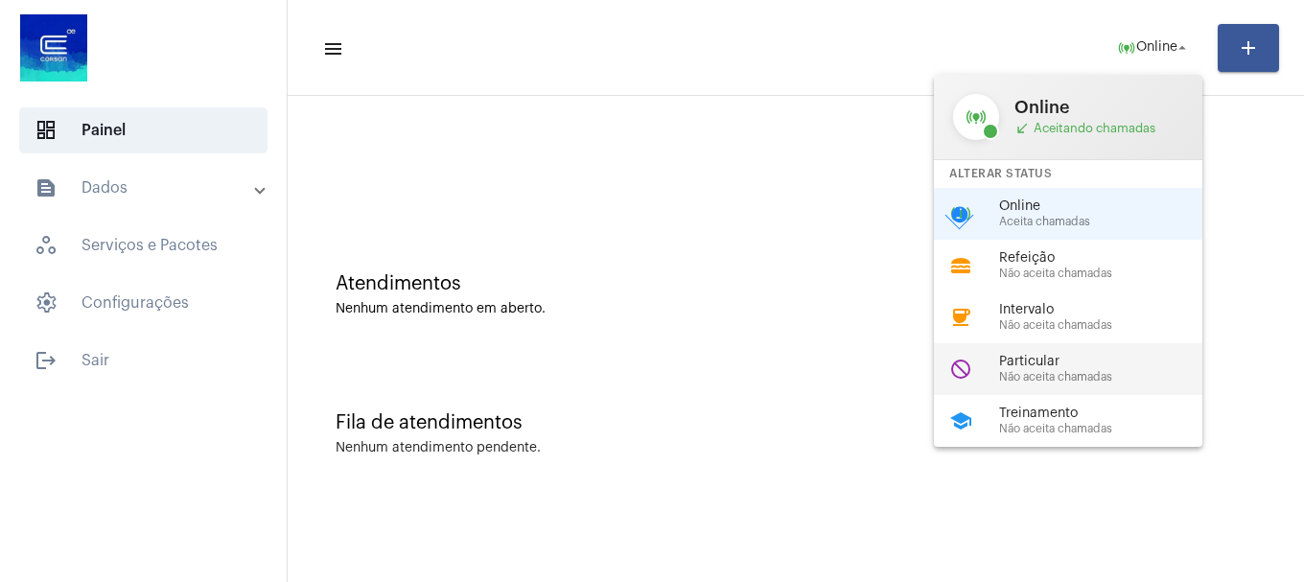
click at [997, 381] on div "do_not_disturb Particular Não aceita chamadas" at bounding box center [1083, 369] width 299 height 52
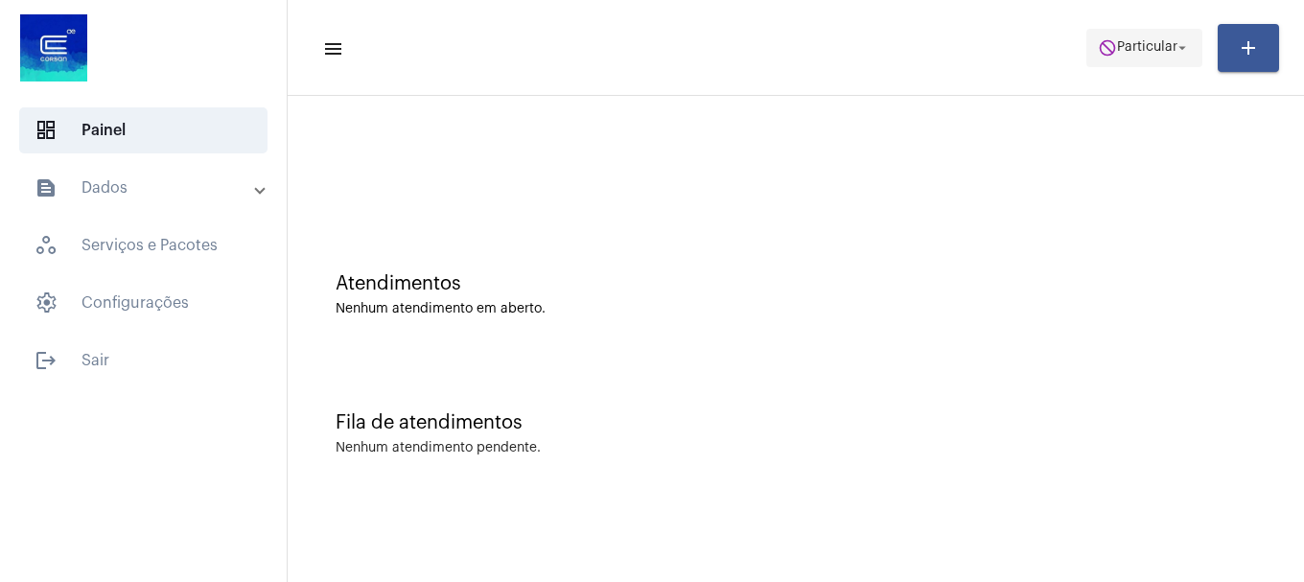
click at [1113, 35] on span "do_not_disturb Particular arrow_drop_down" at bounding box center [1144, 47] width 93 height 35
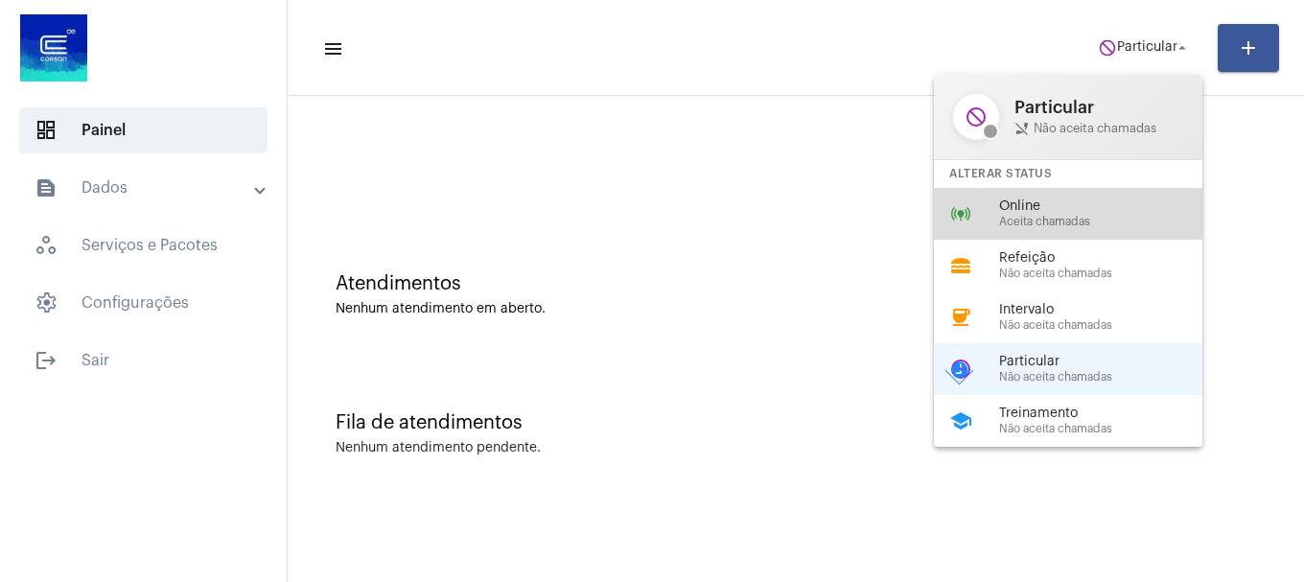
click at [1097, 218] on span "Aceita chamadas" at bounding box center [1108, 222] width 219 height 12
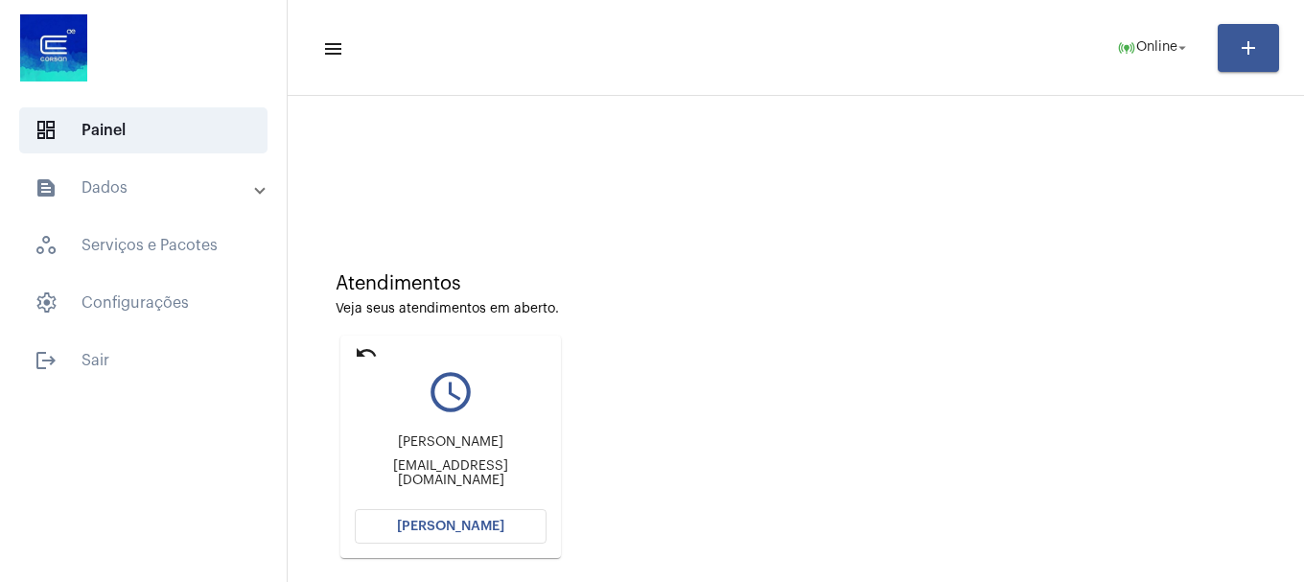
click at [381, 348] on mat-card "undo query_builder MARIA CRISTINA MATTIOLI MARIA.MATTIOLI@TOOLSDS.COM Abrir Cha…" at bounding box center [450, 447] width 221 height 223
click at [372, 349] on mat-icon "undo" at bounding box center [366, 352] width 23 height 23
click at [450, 532] on span "[PERSON_NAME]" at bounding box center [450, 526] width 107 height 13
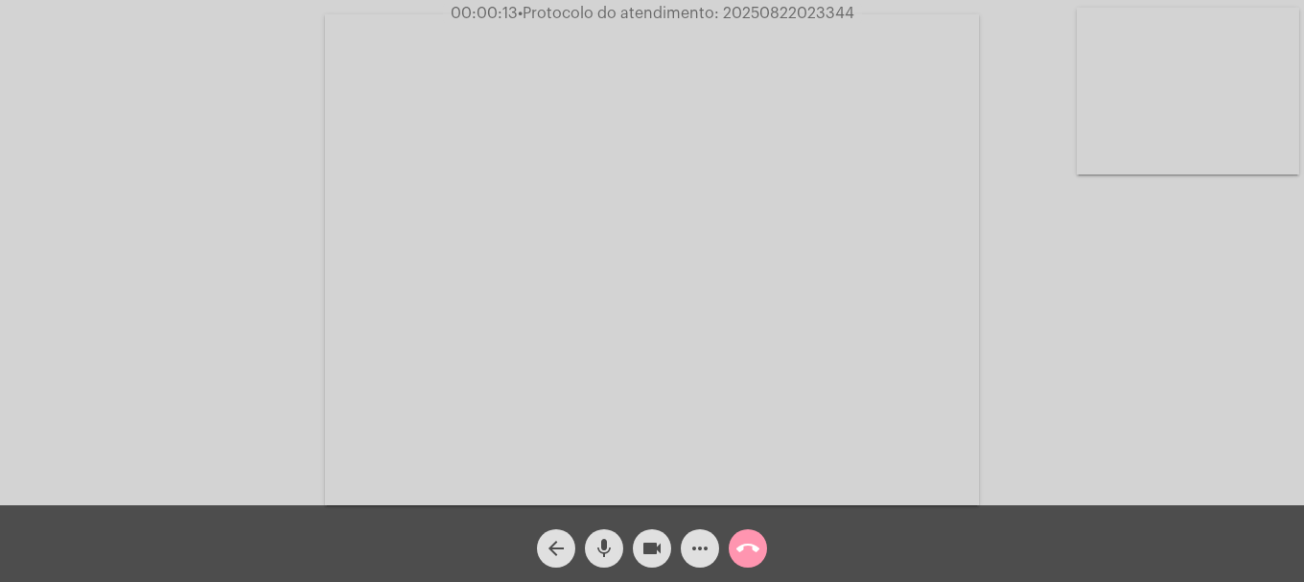
click at [1274, 106] on video at bounding box center [1188, 91] width 223 height 167
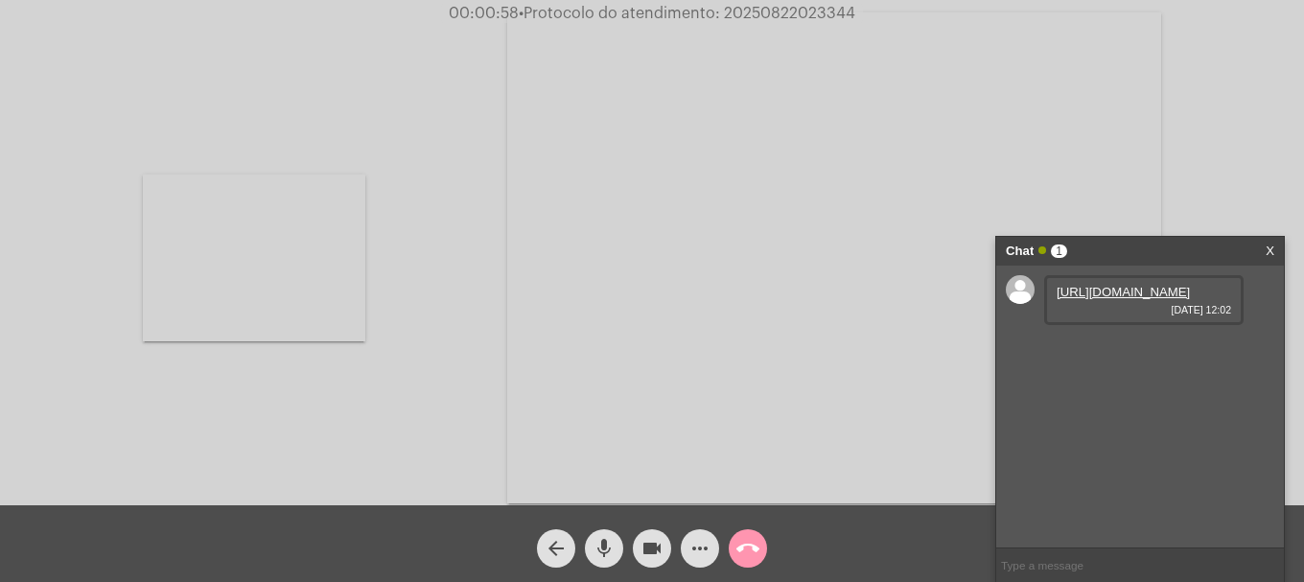
click at [1096, 274] on div "https://neft-transfer-bucket.s3.amazonaws.com/temp-2e6884e5-646a-6388-0803-4a70…" at bounding box center [1140, 407] width 288 height 282
click at [1098, 299] on link "https://neft-transfer-bucket.s3.amazonaws.com/temp-2e6884e5-646a-6388-0803-4a70…" at bounding box center [1123, 292] width 133 height 14
click at [1157, 354] on link "https://neft-transfer-bucket.s3.amazonaws.com/temp-7db5e0f5-6550-58c5-0d21-9777…" at bounding box center [1123, 347] width 133 height 14
click at [1116, 409] on link "https://neft-transfer-bucket.s3.amazonaws.com/temp-31e5373d-8a2a-5562-4927-9d50…" at bounding box center [1123, 401] width 133 height 14
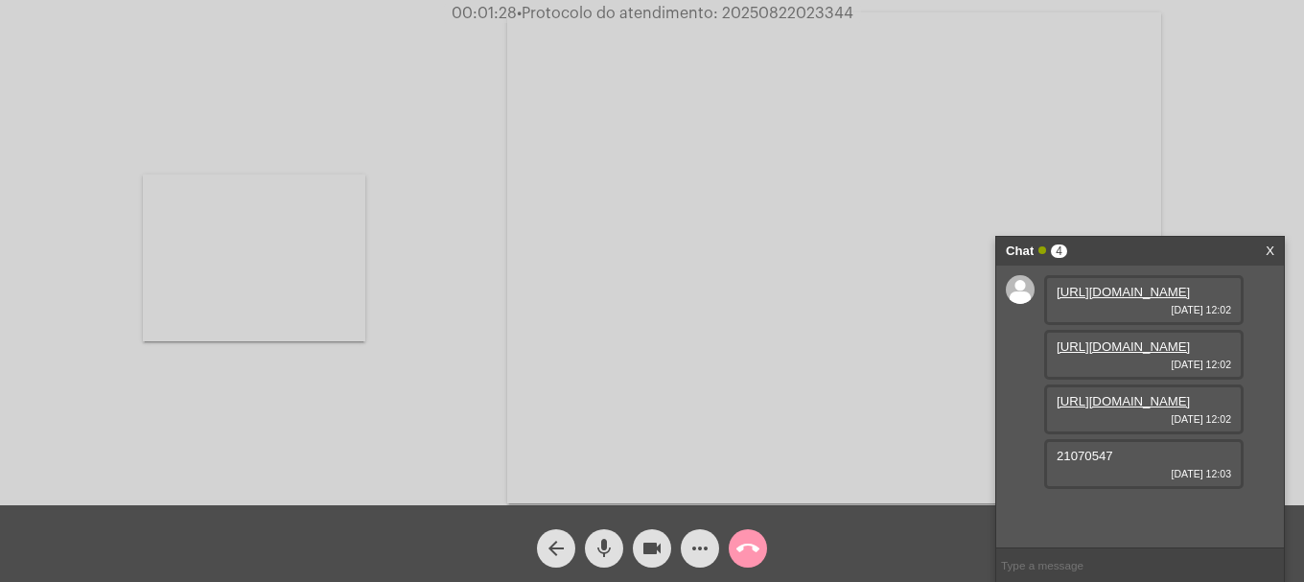
scroll to position [71, 0]
drag, startPoint x: 1049, startPoint y: 512, endPoint x: 1097, endPoint y: 512, distance: 48.0
click at [1097, 489] on div "21070547 22/08/2025 12:03" at bounding box center [1143, 464] width 199 height 50
click at [1102, 463] on span "21070547" at bounding box center [1085, 456] width 57 height 14
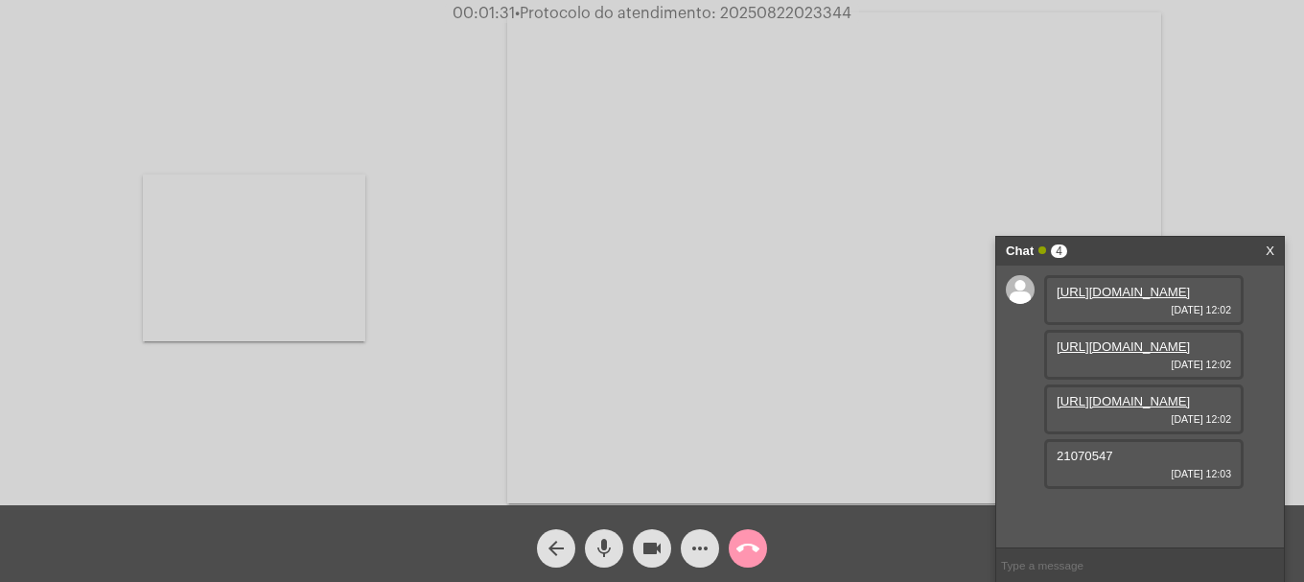
click at [1102, 463] on span "21070547" at bounding box center [1085, 456] width 57 height 14
copy span "21070547"
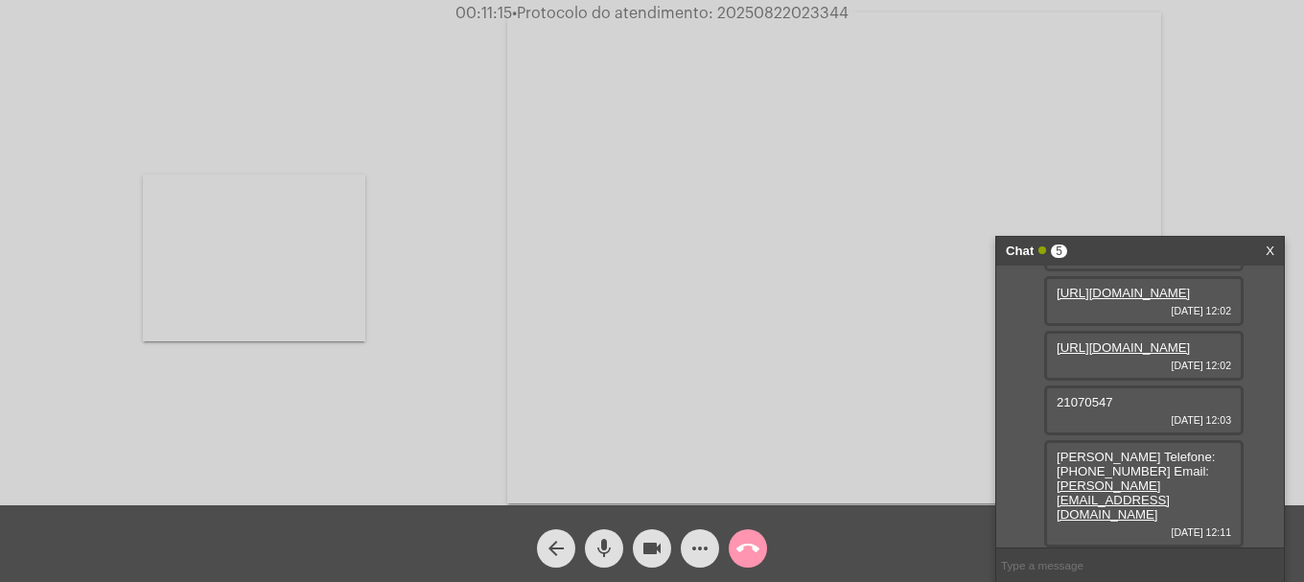
click at [769, 16] on span "• Protocolo do atendimento: 20250822023344" at bounding box center [680, 13] width 337 height 15
click at [769, 16] on span "• Protocolo do atendimento: 20250822023344" at bounding box center [681, 13] width 337 height 15
copy span "20250822023344"
click at [1138, 569] on input "text" at bounding box center [1140, 566] width 288 height 34
paste input "20250822023344"
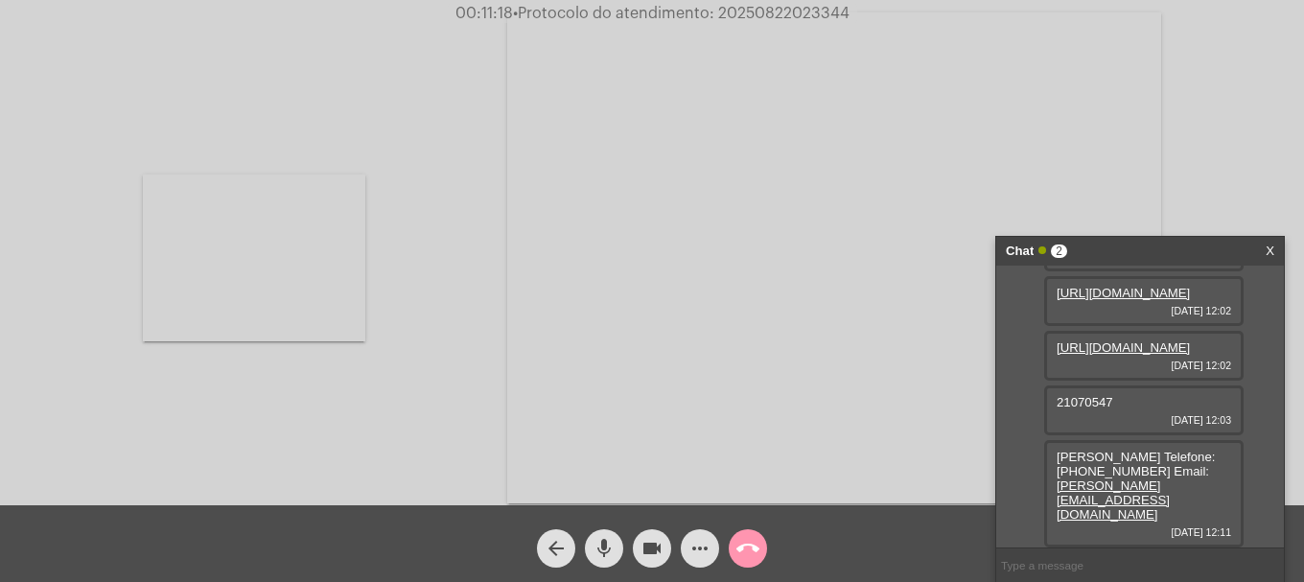
type input "20250822023344"
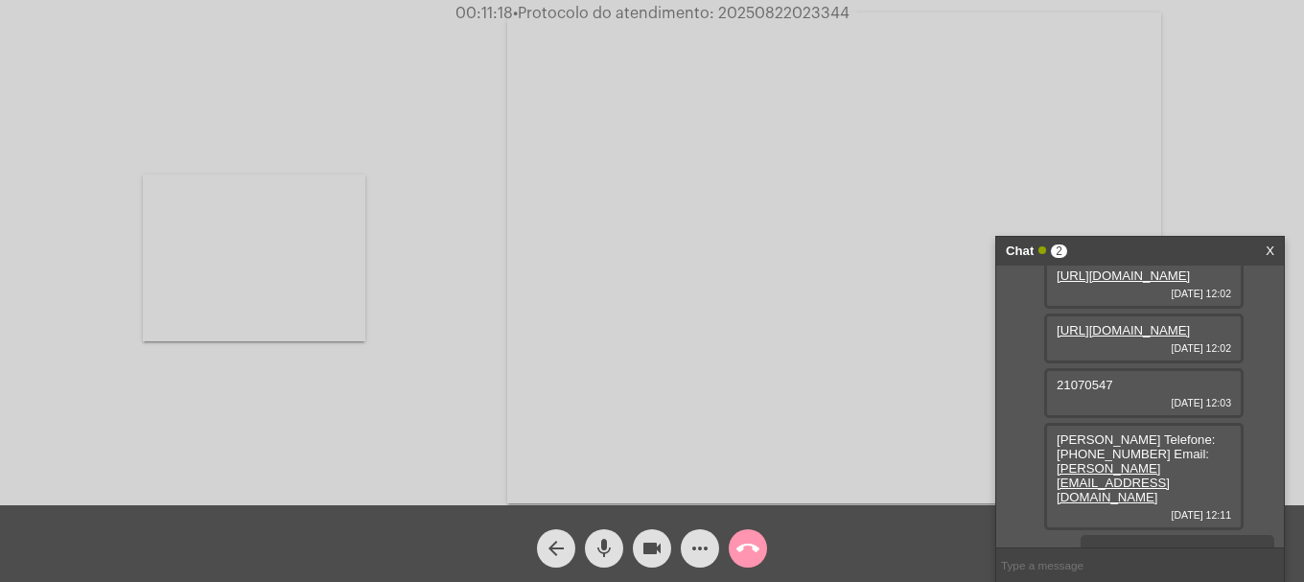
scroll to position [223, 0]
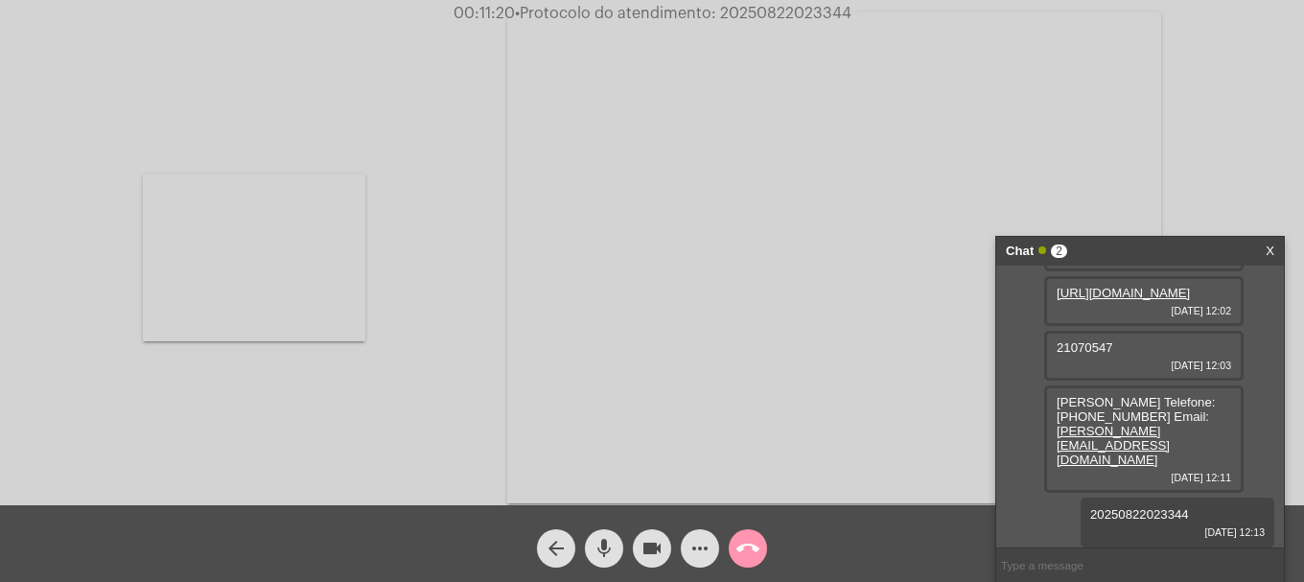
click at [750, 555] on mat-icon "call_end" at bounding box center [748, 548] width 23 height 23
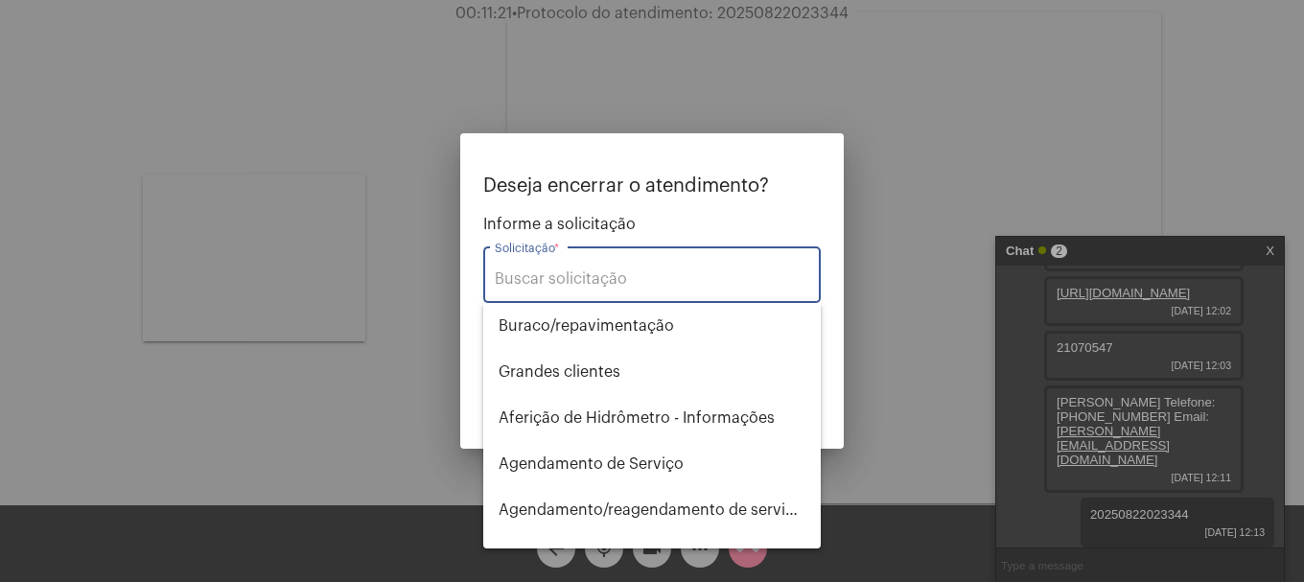
click at [628, 269] on div "Solicitação *" at bounding box center [652, 273] width 315 height 60
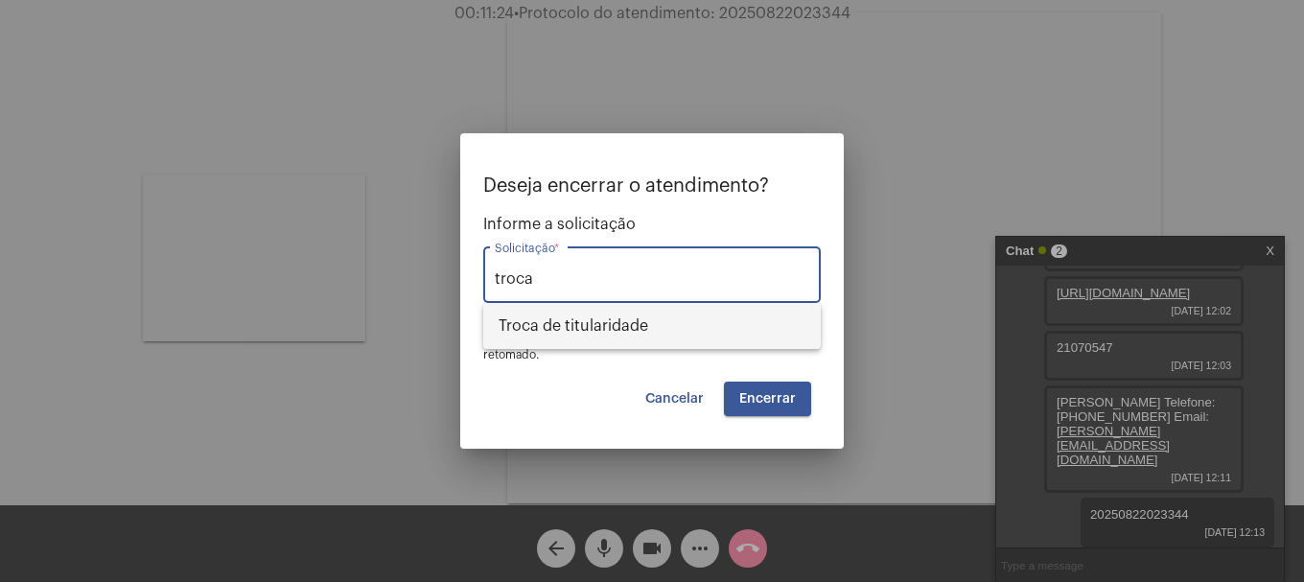
click at [613, 317] on span "Troca de titularidade" at bounding box center [652, 326] width 307 height 46
type input "Troca de titularidade"
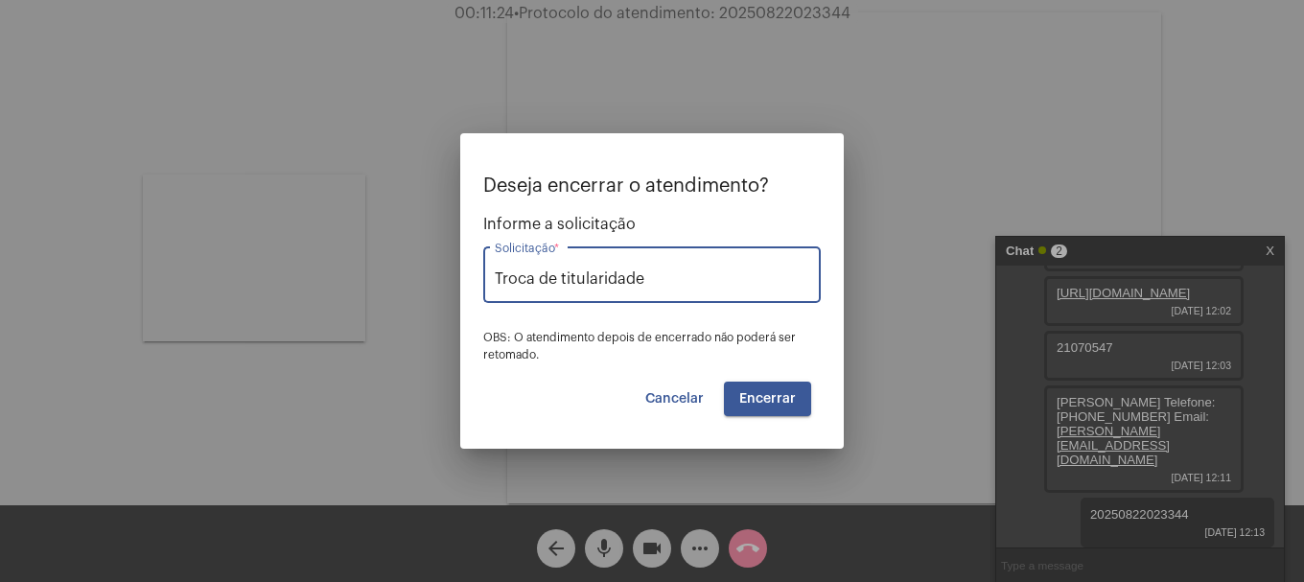
click at [758, 385] on button "Encerrar" at bounding box center [767, 399] width 87 height 35
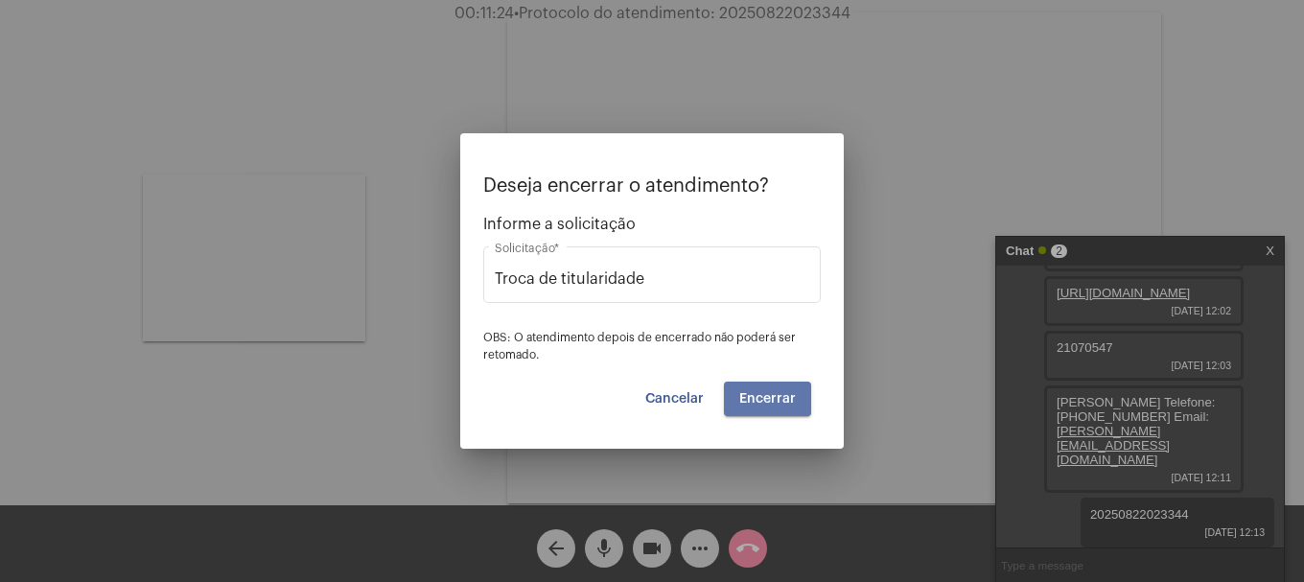
click at [758, 385] on button "Encerrar" at bounding box center [767, 399] width 87 height 35
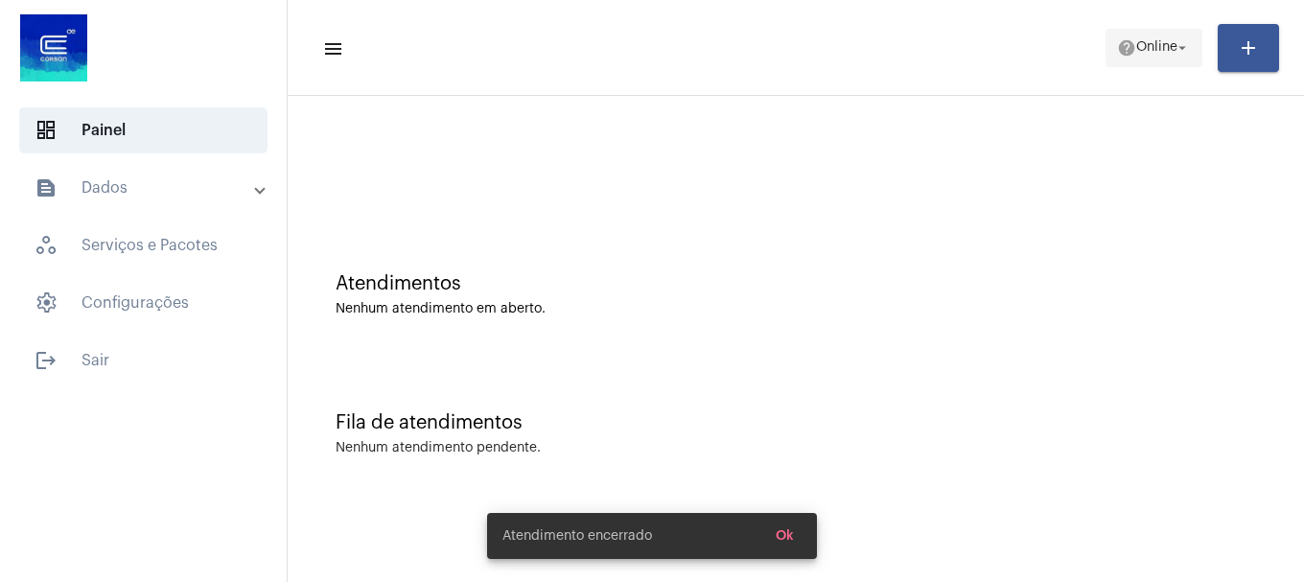
click at [1158, 48] on span "Online" at bounding box center [1156, 47] width 41 height 13
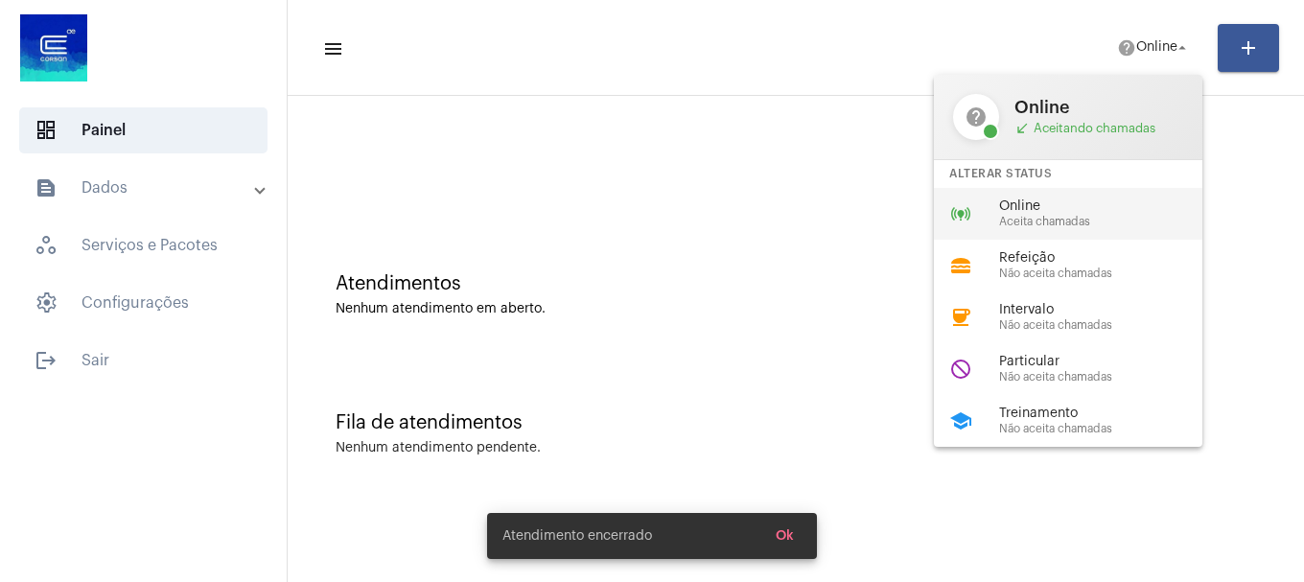
click at [1082, 216] on span "Aceita chamadas" at bounding box center [1108, 222] width 219 height 12
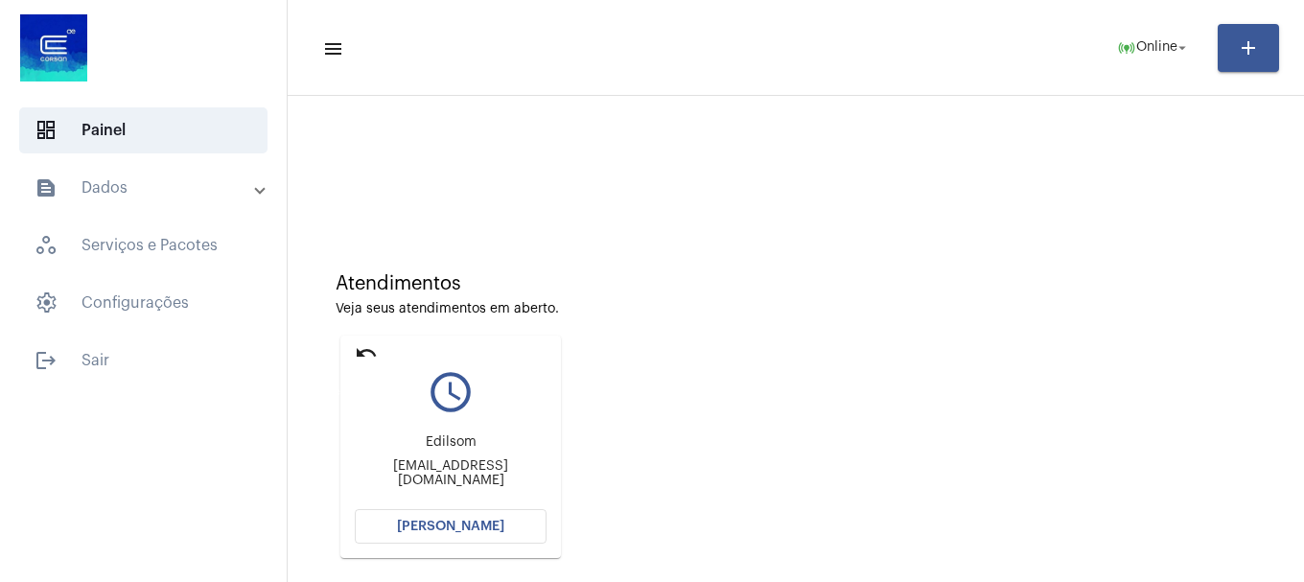
click at [358, 341] on mat-card "undo query_builder Edilsom Edilsom.arnhold@outlook.com Abrir Chamada" at bounding box center [450, 447] width 221 height 223
click at [356, 351] on mat-icon "undo" at bounding box center [366, 352] width 23 height 23
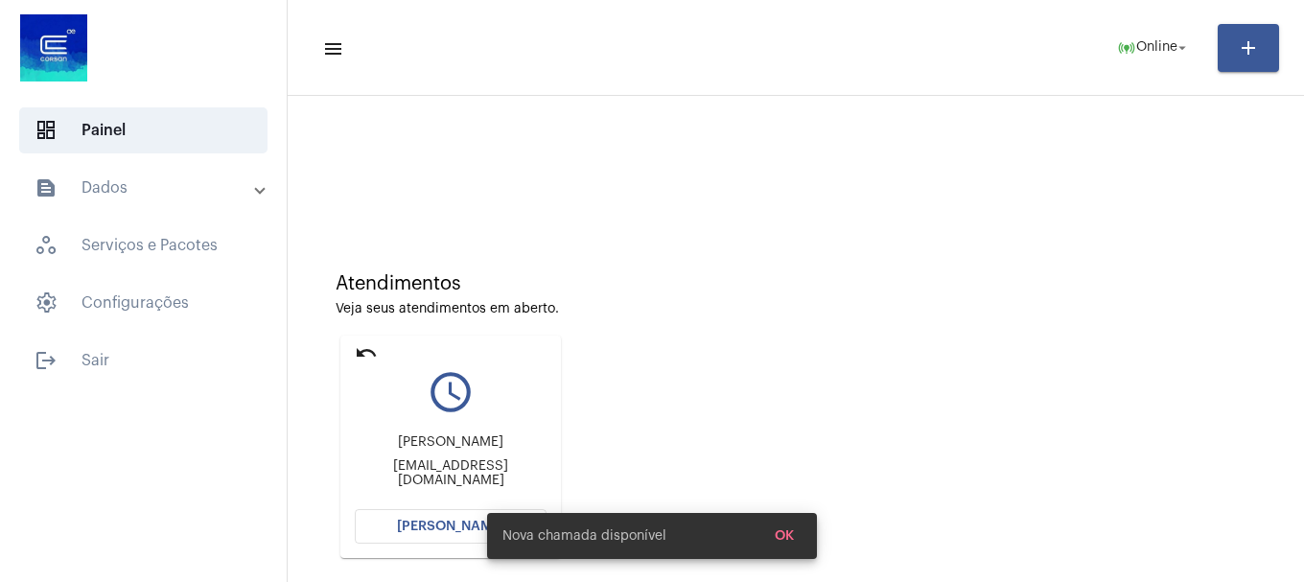
click at [422, 525] on span "[PERSON_NAME]" at bounding box center [450, 526] width 107 height 13
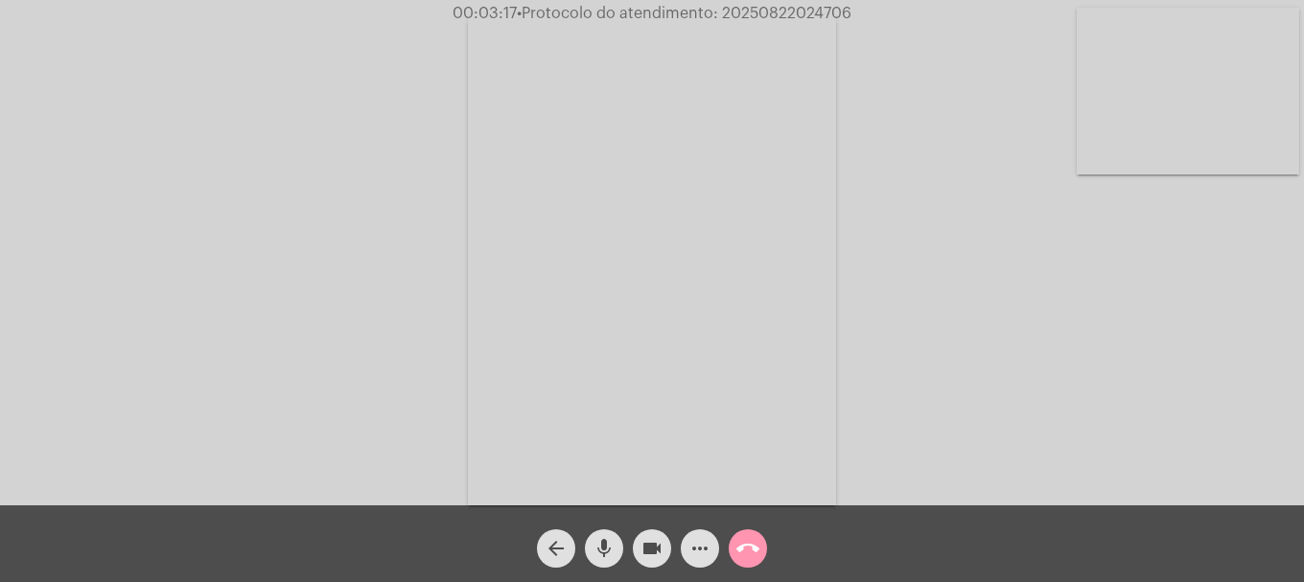
click at [639, 550] on button "videocam" at bounding box center [652, 548] width 38 height 38
click at [639, 550] on button "videocam_off" at bounding box center [652, 548] width 38 height 38
click at [716, 565] on div "more_horiz" at bounding box center [700, 544] width 48 height 48
click at [705, 562] on span "more_horiz" at bounding box center [700, 548] width 23 height 38
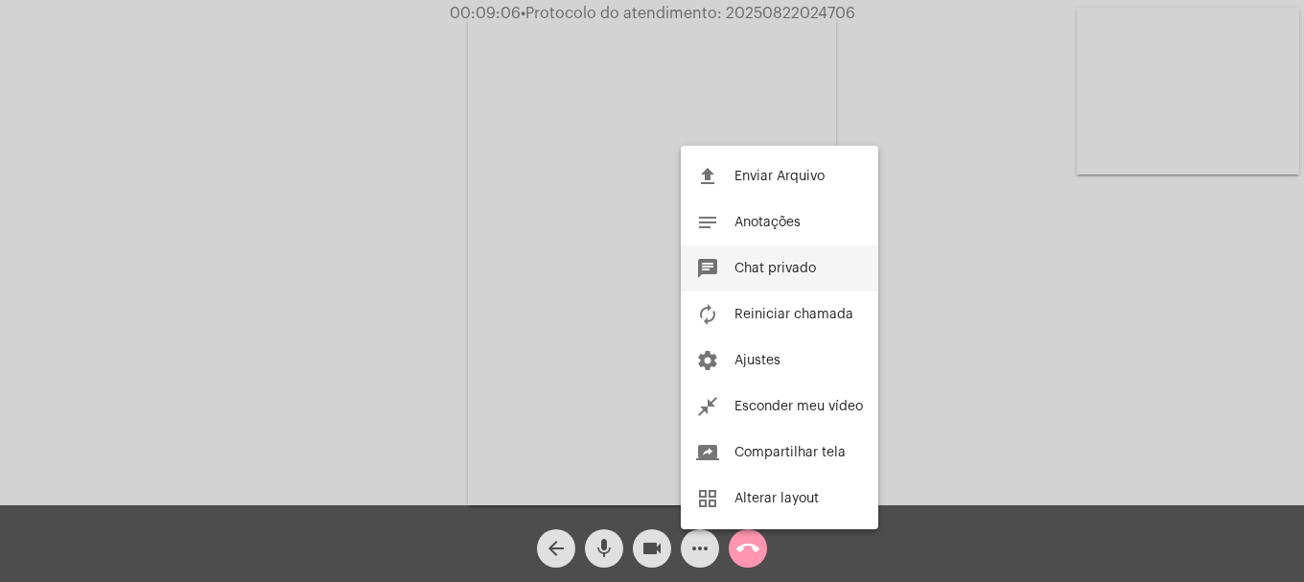
click at [768, 269] on span "Chat privado" at bounding box center [776, 268] width 82 height 13
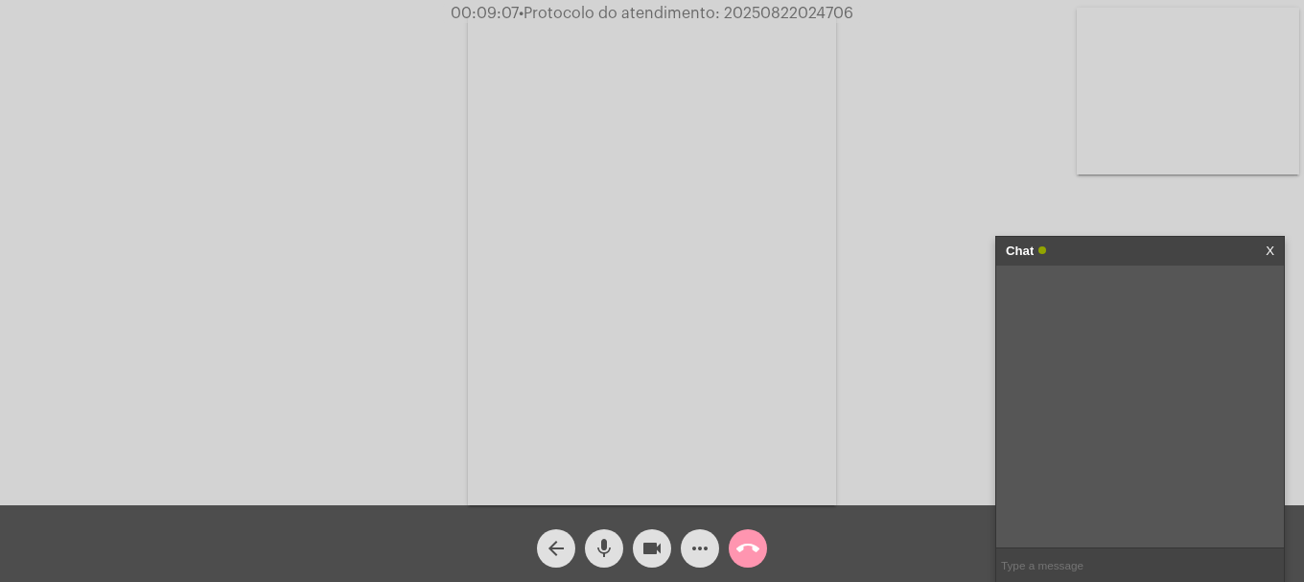
click at [1050, 570] on input "text" at bounding box center [1140, 566] width 288 height 34
paste input "Agência Reguladora: CNPJ: 92.802.784/0001-90 CORSAN SA AGERGS - 0800 979 0066"
drag, startPoint x: 1142, startPoint y: 562, endPoint x: 885, endPoint y: 569, distance: 257.1
click at [885, 569] on app-call "00:09:13 • Protocolo do atendimento: 20250822024706 Acessando Câmera e Microfon…" at bounding box center [652, 291] width 1304 height 582
type input "AGERGS - 0800 979 0066"
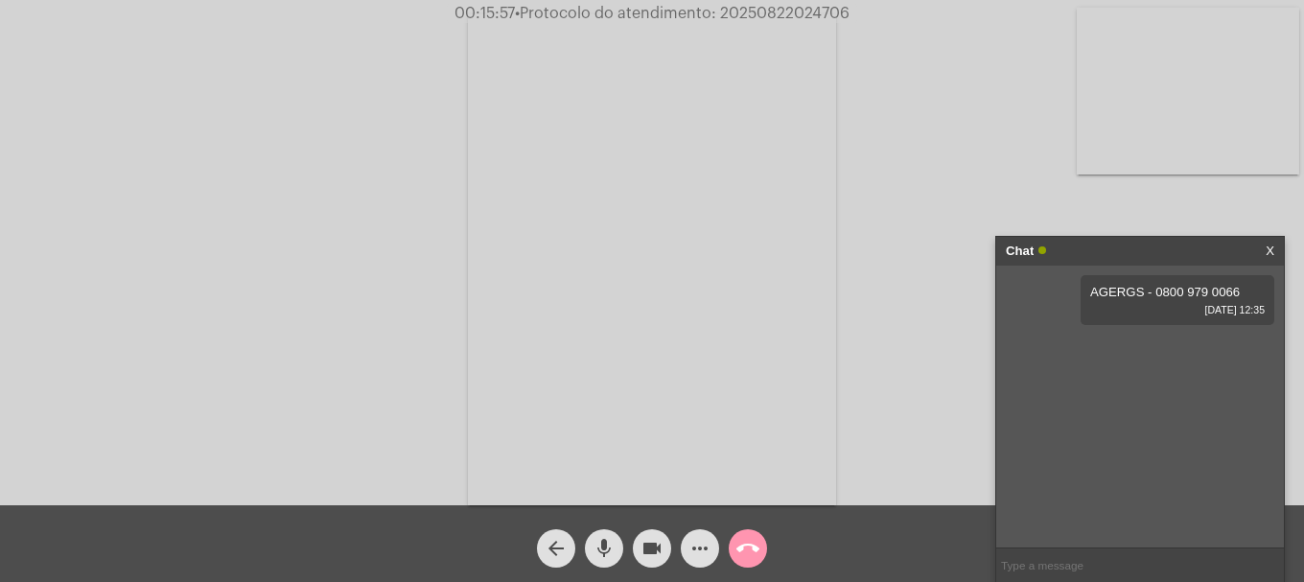
click at [1136, 572] on input "text" at bounding box center [1140, 566] width 288 height 34
paste input "(51) 3288-8800"
type input "(51) 3288-8800"
click at [743, 6] on span "• Protocolo do atendimento: 20250822024706" at bounding box center [685, 13] width 335 height 15
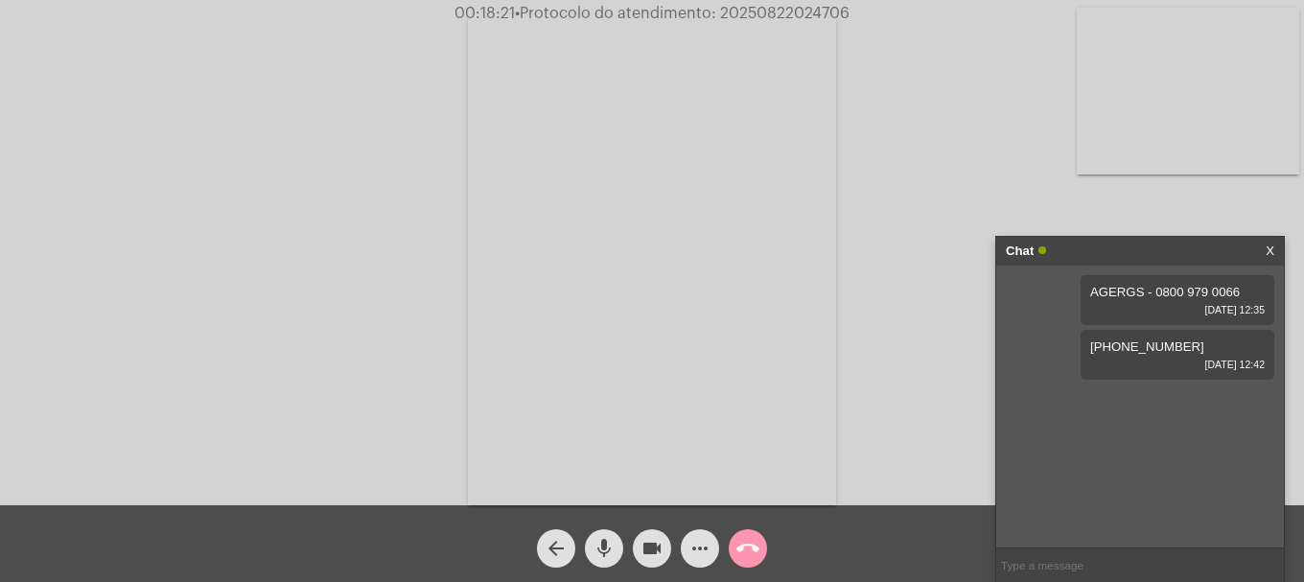
copy span "20250822024706"
click at [1097, 573] on input "text" at bounding box center [1140, 566] width 288 height 34
paste input "20250822024706"
type input "20250822024706"
click at [756, 553] on mat-icon "call_end" at bounding box center [748, 548] width 23 height 23
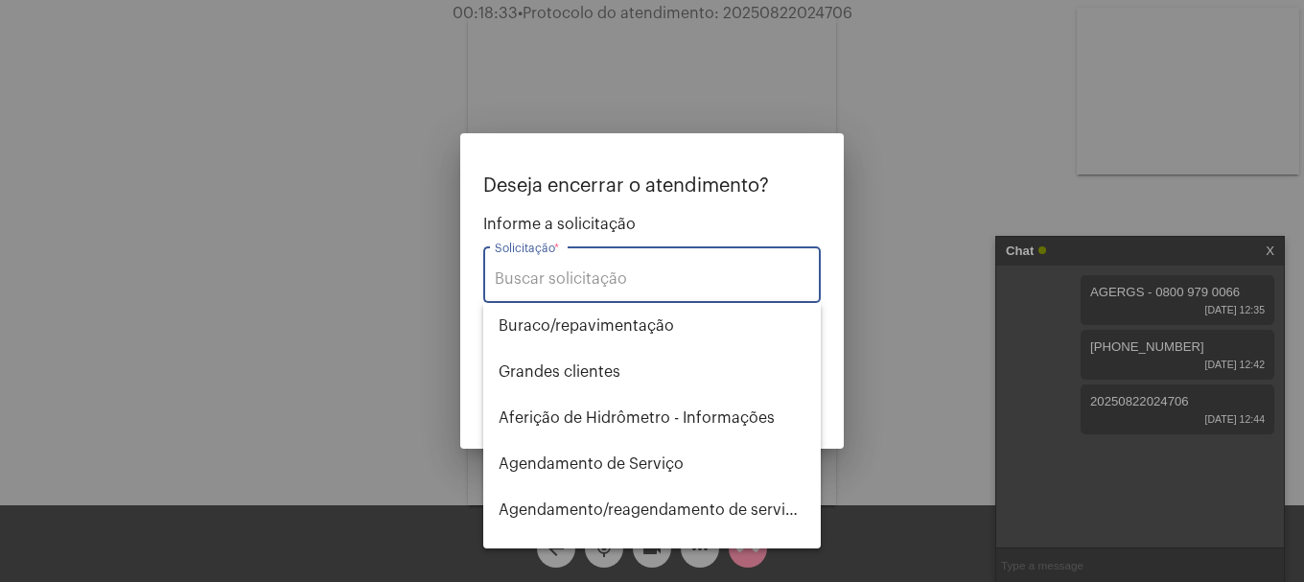
click at [622, 288] on input "Solicitação *" at bounding box center [652, 278] width 315 height 17
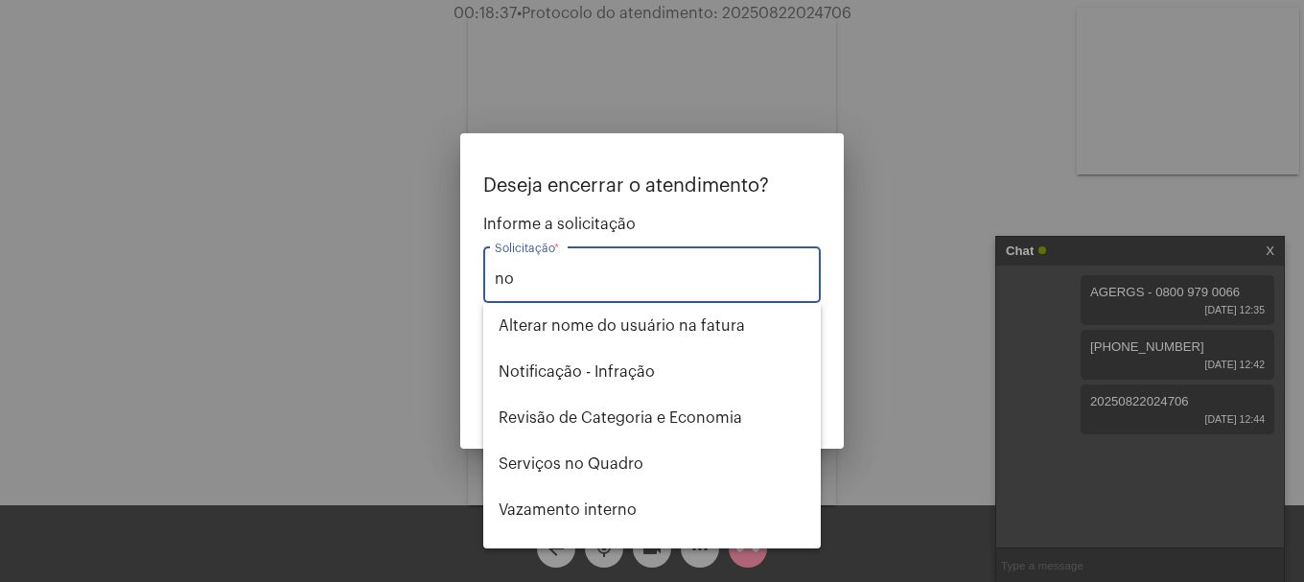
type input "n"
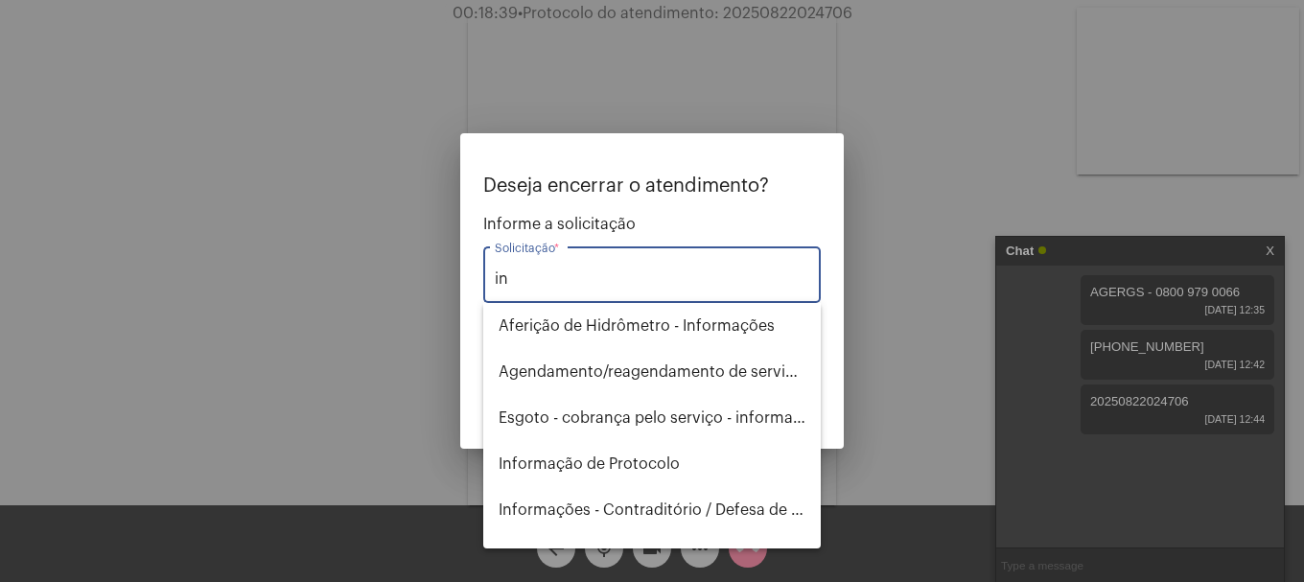
type input "i"
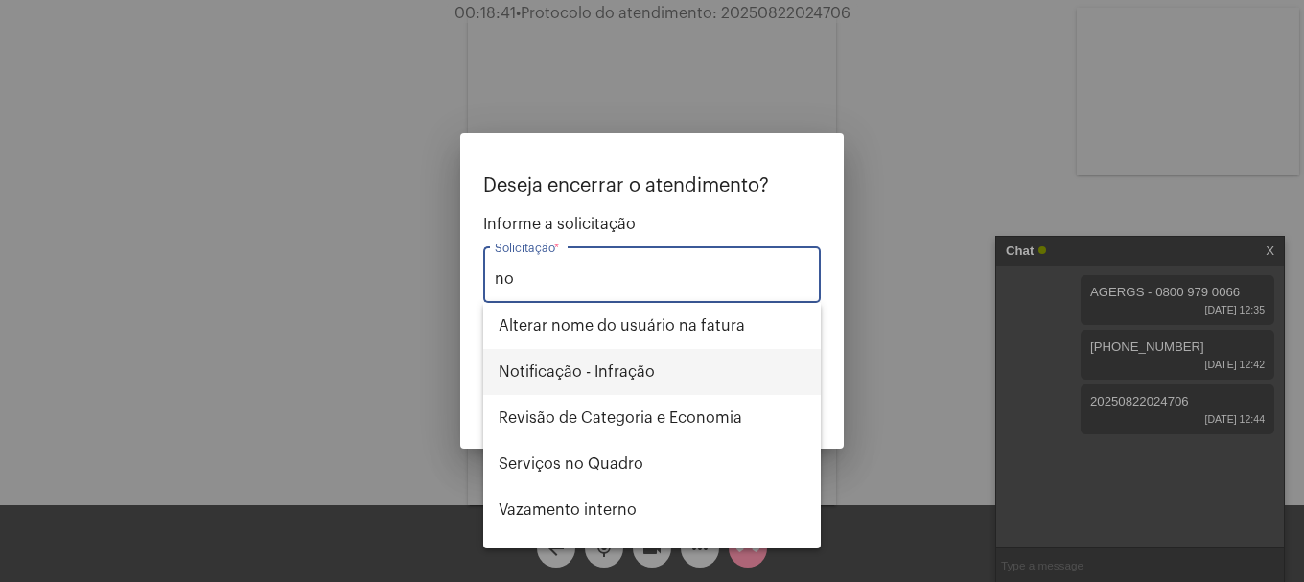
click at [641, 370] on span "Notificação - Infração" at bounding box center [652, 372] width 307 height 46
type input "Notificação - Infração"
click at [641, 370] on div "Deseja encerrar o atendimento? Informe a solicitação Notificação - Infração Sol…" at bounding box center [652, 296] width 338 height 241
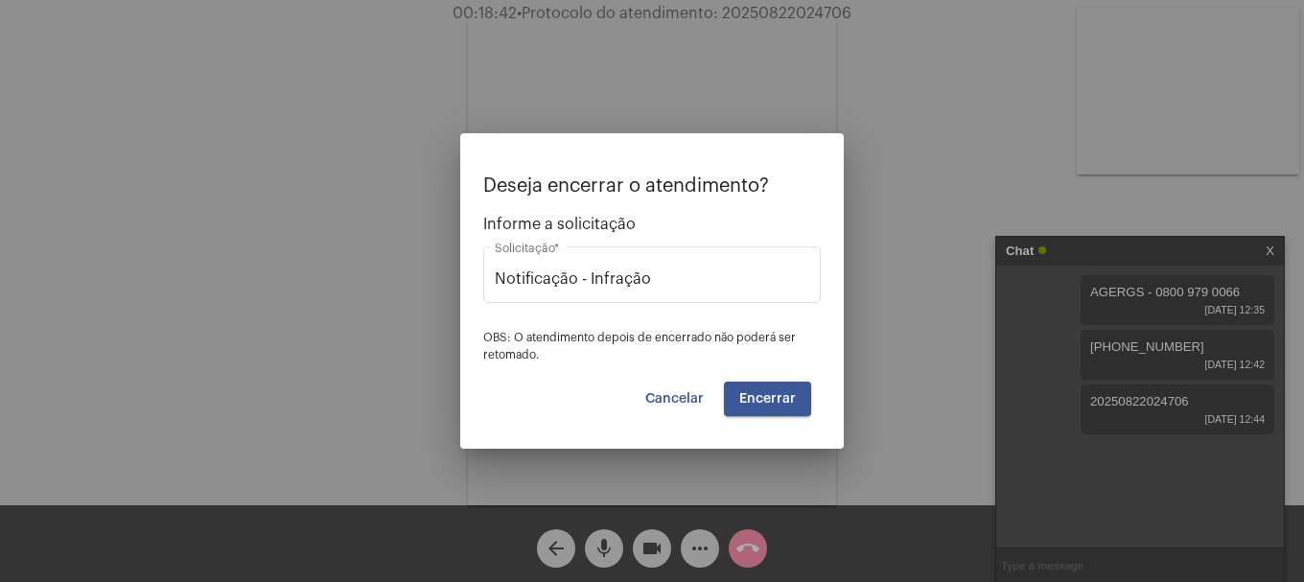
click at [762, 403] on span "Encerrar" at bounding box center [767, 398] width 57 height 13
click at [762, 404] on span "Encerrar" at bounding box center [767, 398] width 57 height 13
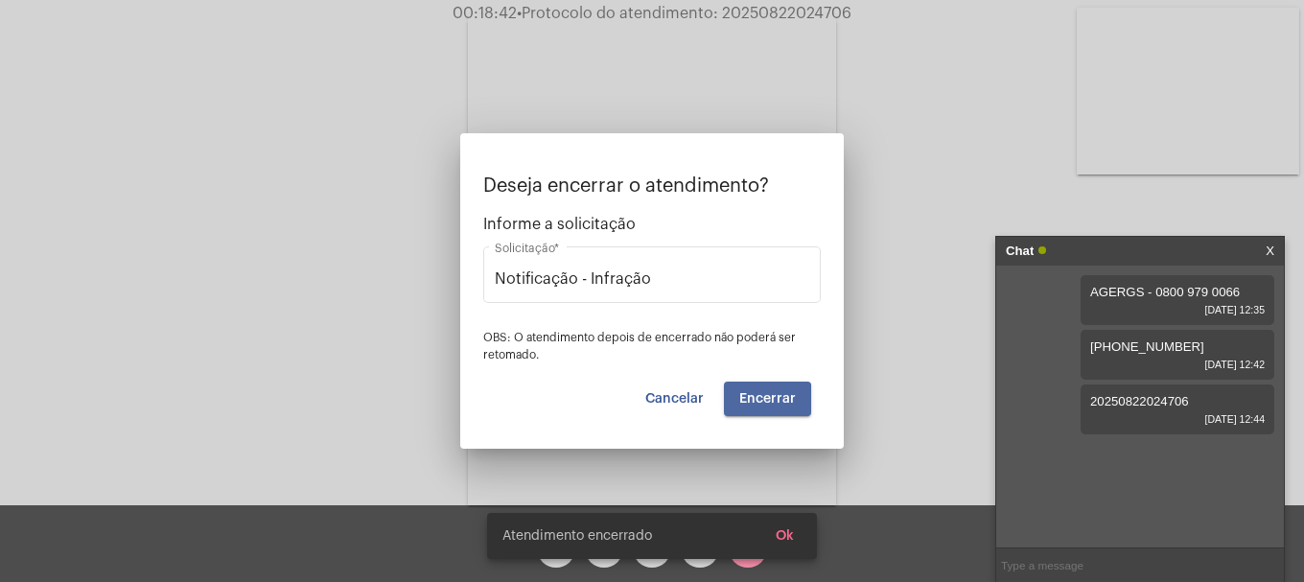
click at [762, 404] on video at bounding box center [652, 259] width 368 height 491
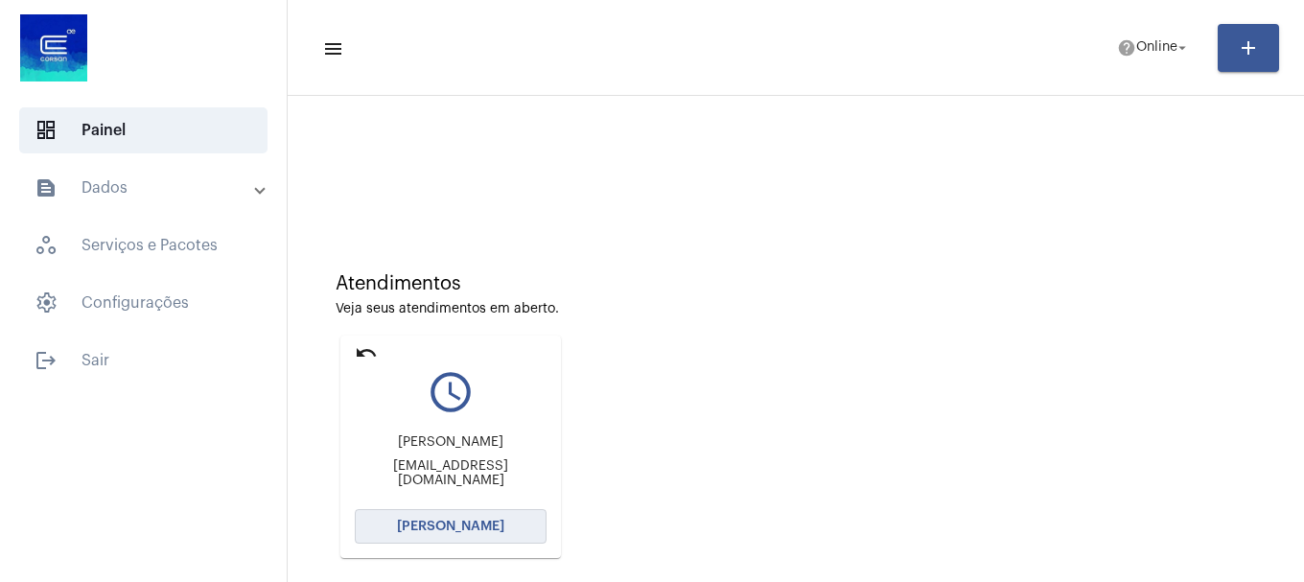
click at [488, 527] on span "[PERSON_NAME]" at bounding box center [450, 526] width 107 height 13
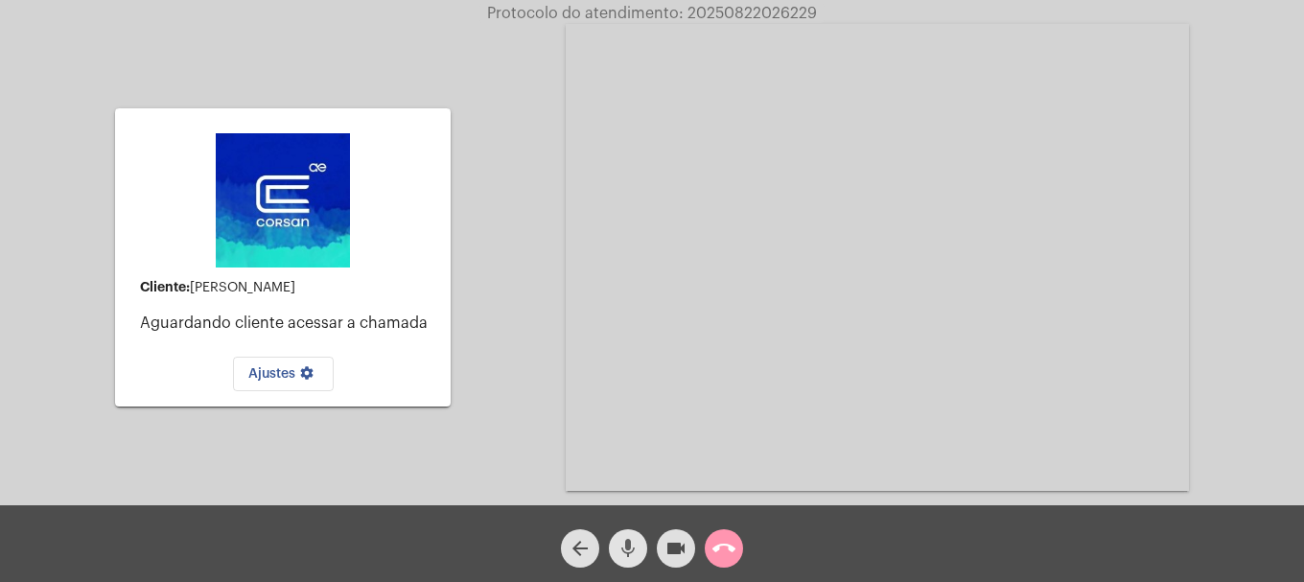
click at [632, 553] on mat-icon "mic" at bounding box center [628, 548] width 23 height 23
click at [633, 551] on mat-icon "mic_off" at bounding box center [628, 548] width 23 height 23
click at [633, 551] on mat-icon "mic" at bounding box center [628, 548] width 23 height 23
click at [625, 543] on mat-icon "mic_off" at bounding box center [628, 548] width 23 height 23
click at [725, 548] on mat-icon "call_end" at bounding box center [724, 548] width 23 height 23
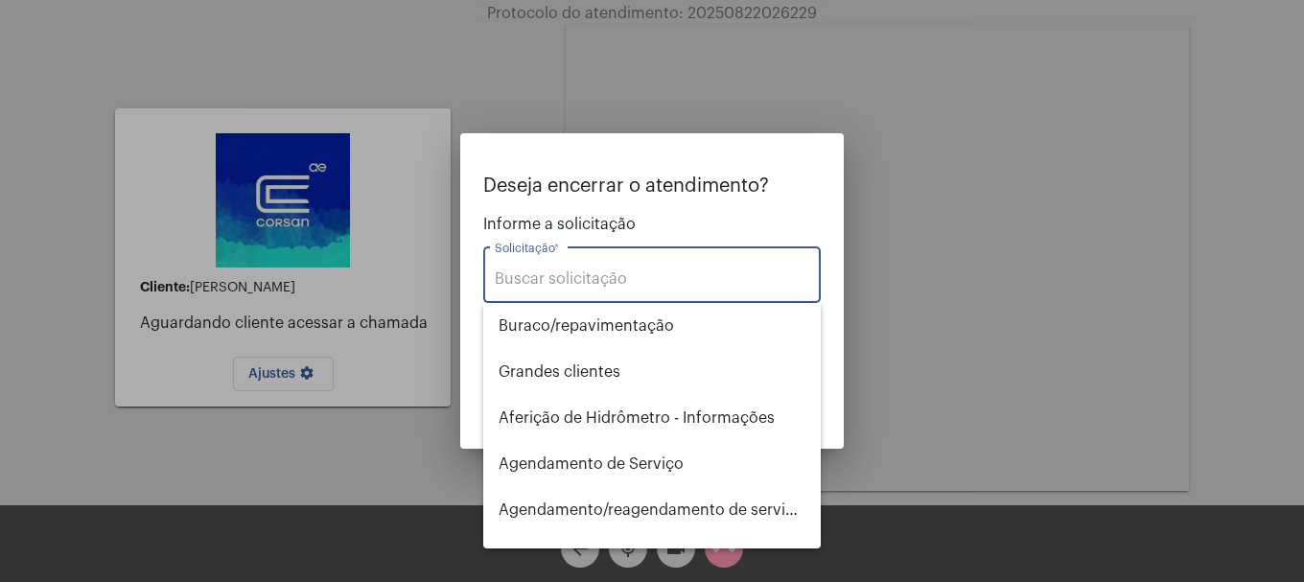
click at [568, 292] on div "Solicitação *" at bounding box center [652, 273] width 315 height 60
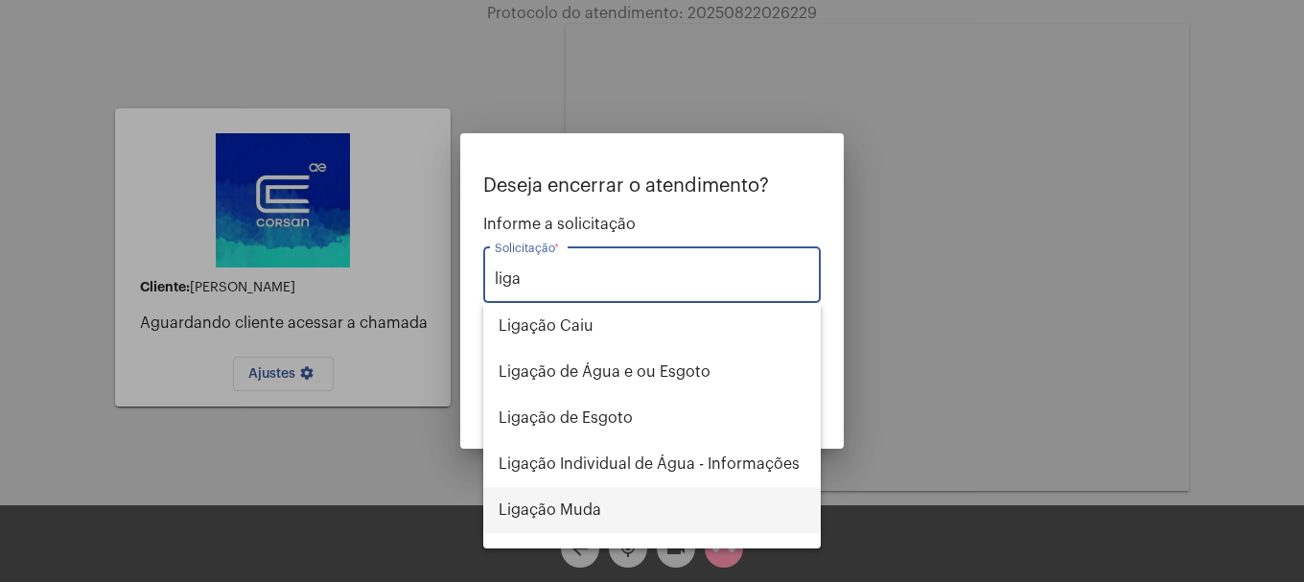
click at [621, 513] on span "Ligação Muda" at bounding box center [652, 510] width 307 height 46
type input "Ligação Muda"
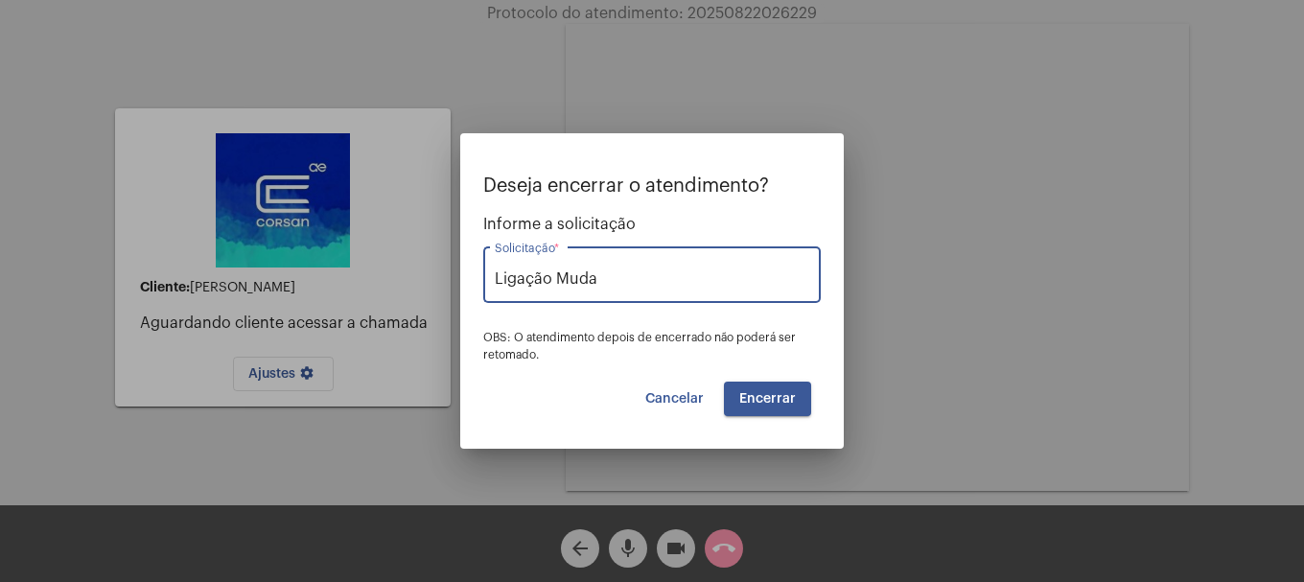
click at [764, 393] on span "Encerrar" at bounding box center [767, 398] width 57 height 13
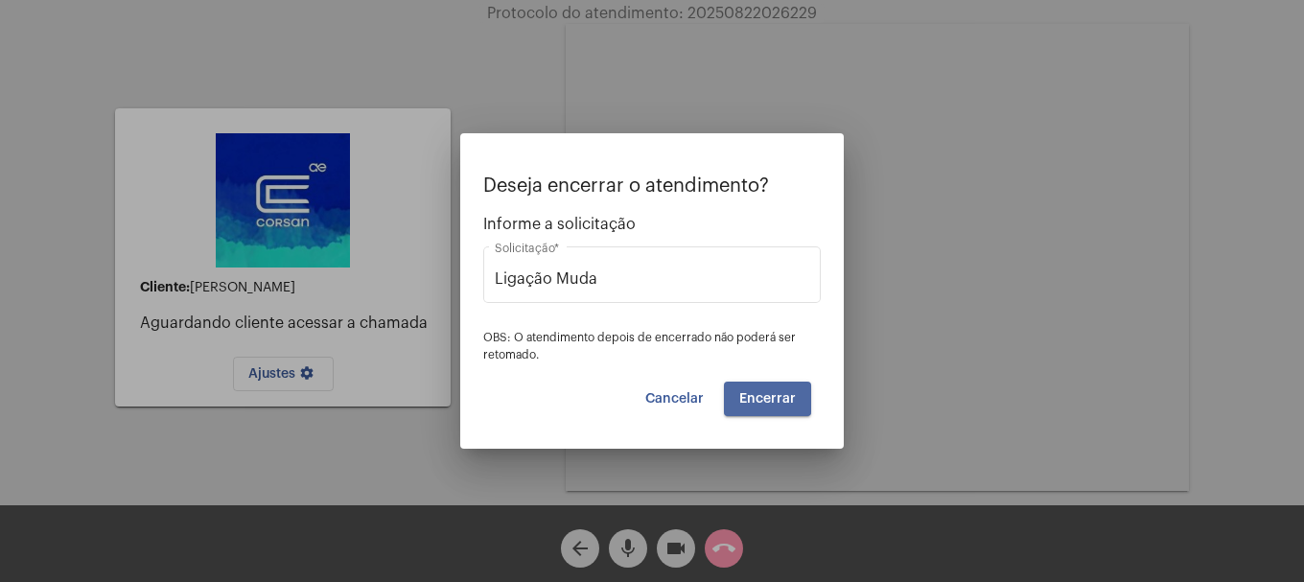
click at [764, 393] on span "Encerrar" at bounding box center [767, 398] width 57 height 13
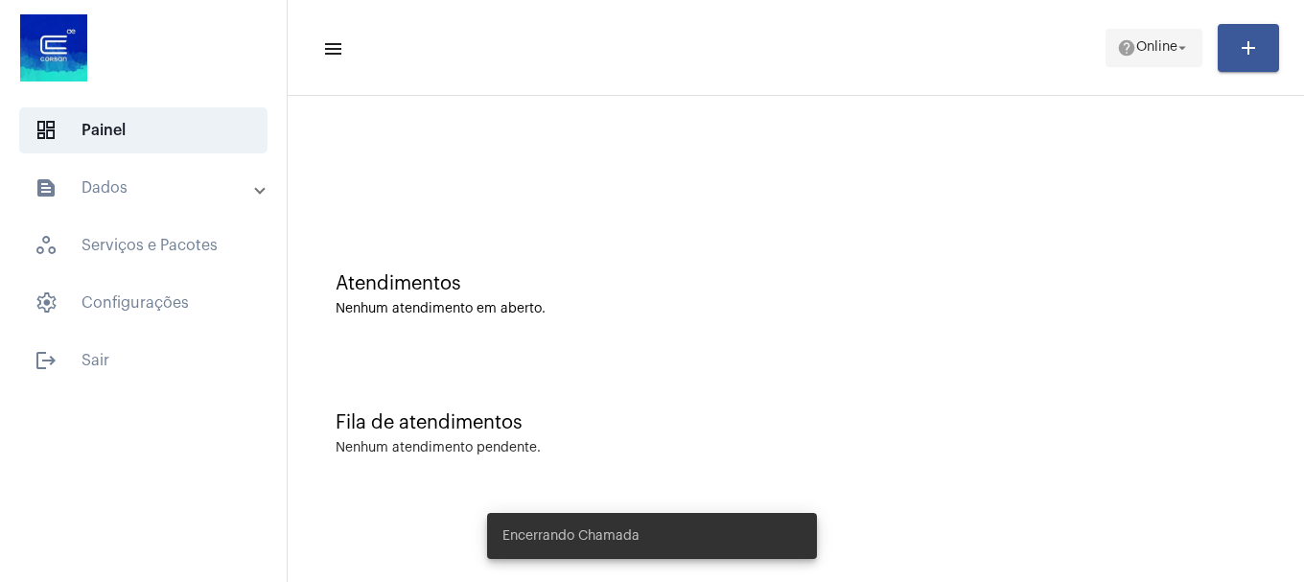
click at [1178, 43] on mat-icon "arrow_drop_down" at bounding box center [1182, 47] width 17 height 17
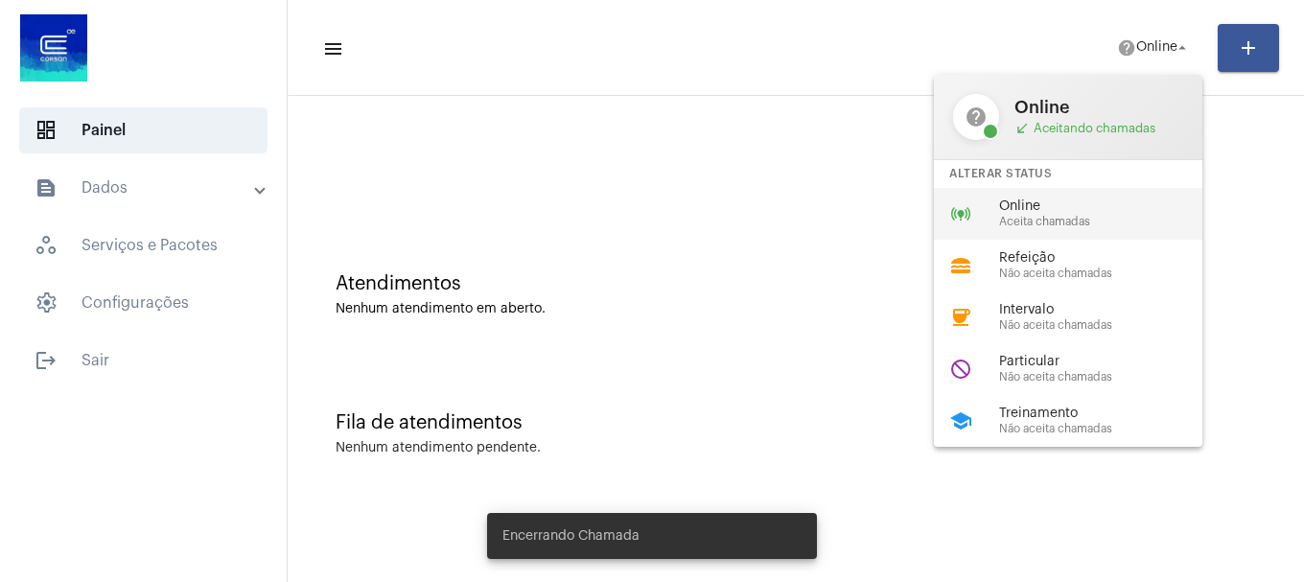
click at [1027, 201] on span "Online" at bounding box center [1108, 206] width 219 height 14
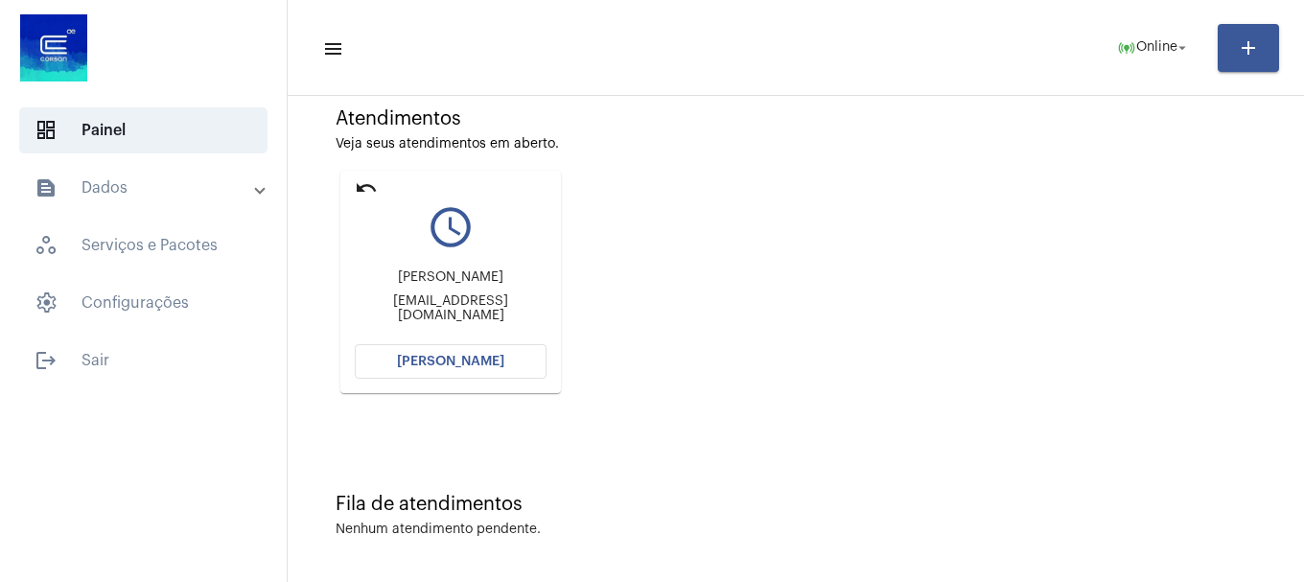
scroll to position [168, 0]
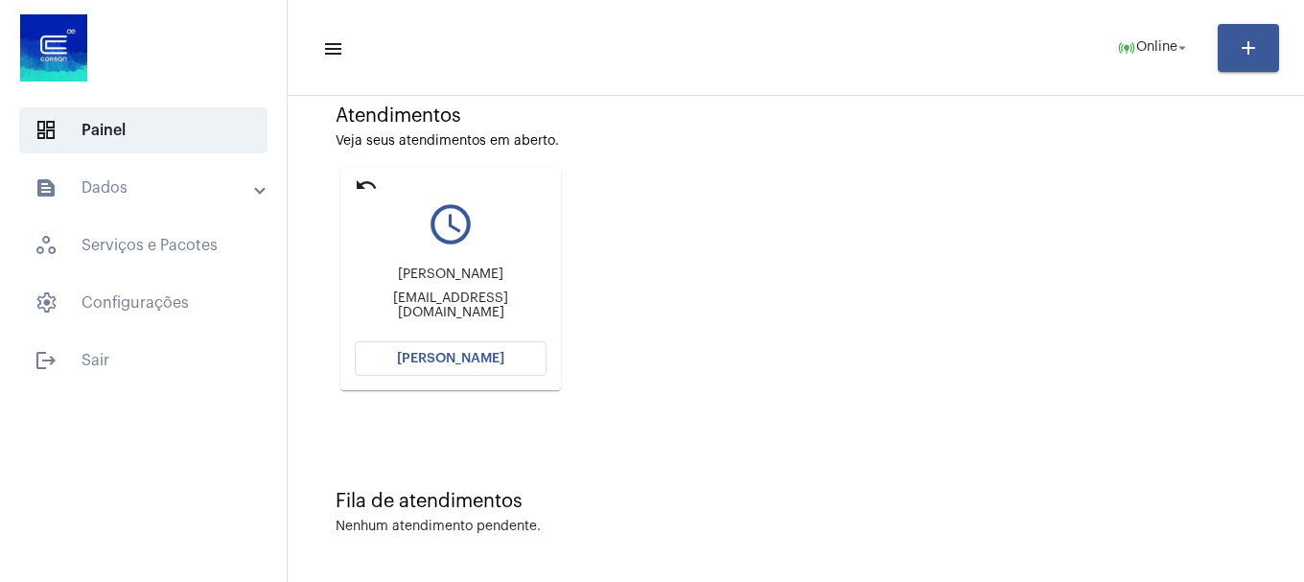
click at [501, 365] on button "[PERSON_NAME]" at bounding box center [451, 358] width 192 height 35
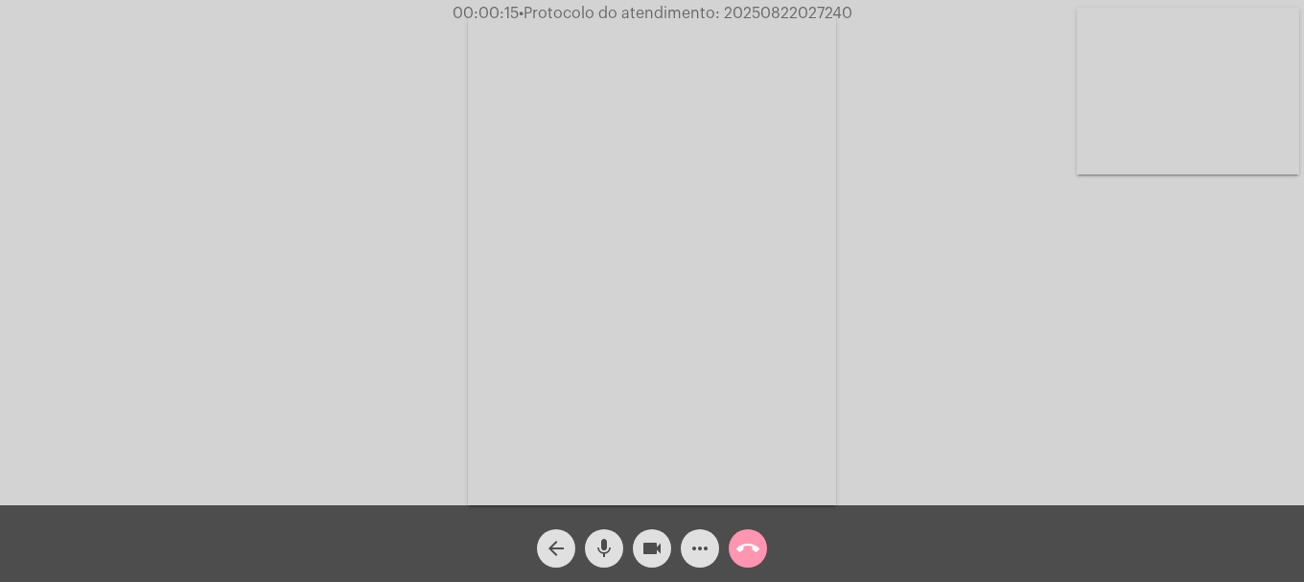
drag, startPoint x: 959, startPoint y: 154, endPoint x: 1197, endPoint y: 123, distance: 239.9
click at [1197, 123] on div "Acessando Câmera e Microfone..." at bounding box center [652, 257] width 1300 height 505
click at [1080, 93] on video at bounding box center [1188, 91] width 223 height 167
drag, startPoint x: 145, startPoint y: 163, endPoint x: 169, endPoint y: 86, distance: 80.4
click at [145, 162] on video at bounding box center [254, 257] width 223 height 296
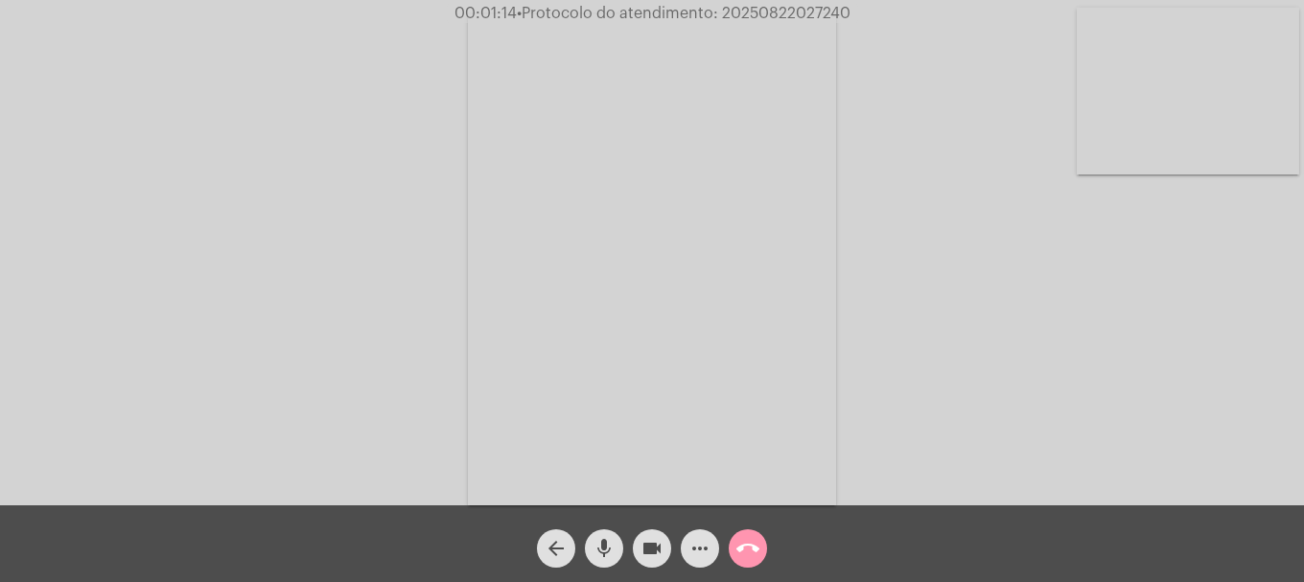
click at [614, 562] on span "mic" at bounding box center [604, 548] width 23 height 38
click at [657, 561] on span "videocam" at bounding box center [652, 548] width 23 height 38
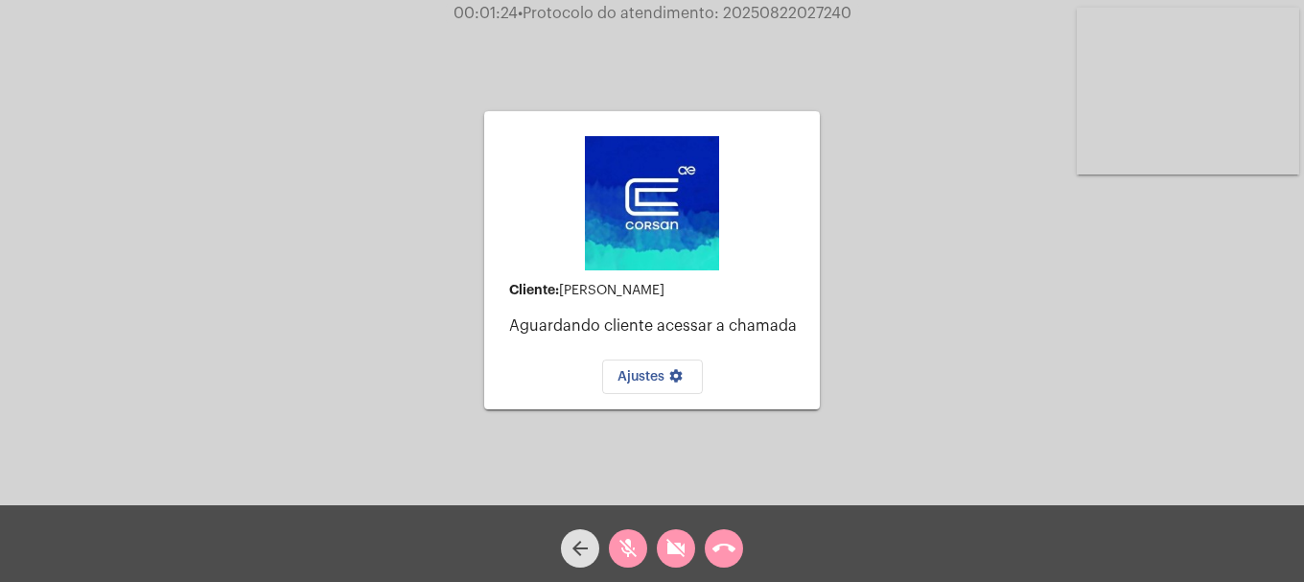
click at [666, 551] on mat-icon "videocam_off" at bounding box center [676, 548] width 23 height 23
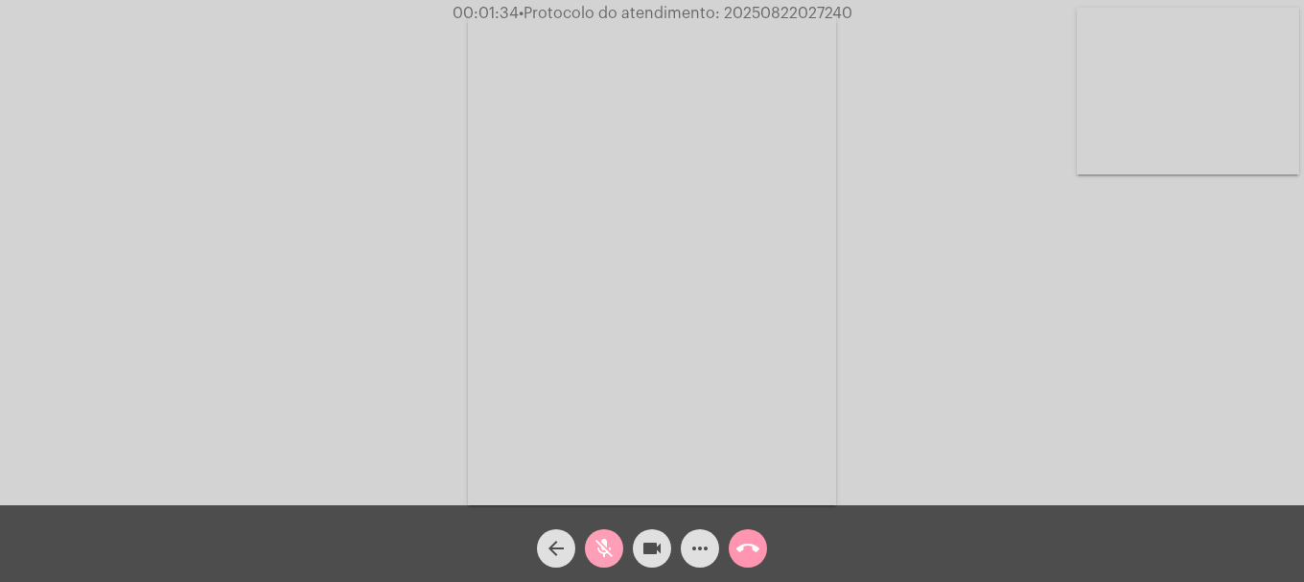
click at [599, 557] on mat-icon "mic_off" at bounding box center [604, 548] width 23 height 23
click at [1136, 128] on video at bounding box center [1188, 91] width 223 height 167
click at [591, 543] on button "mic" at bounding box center [604, 548] width 38 height 38
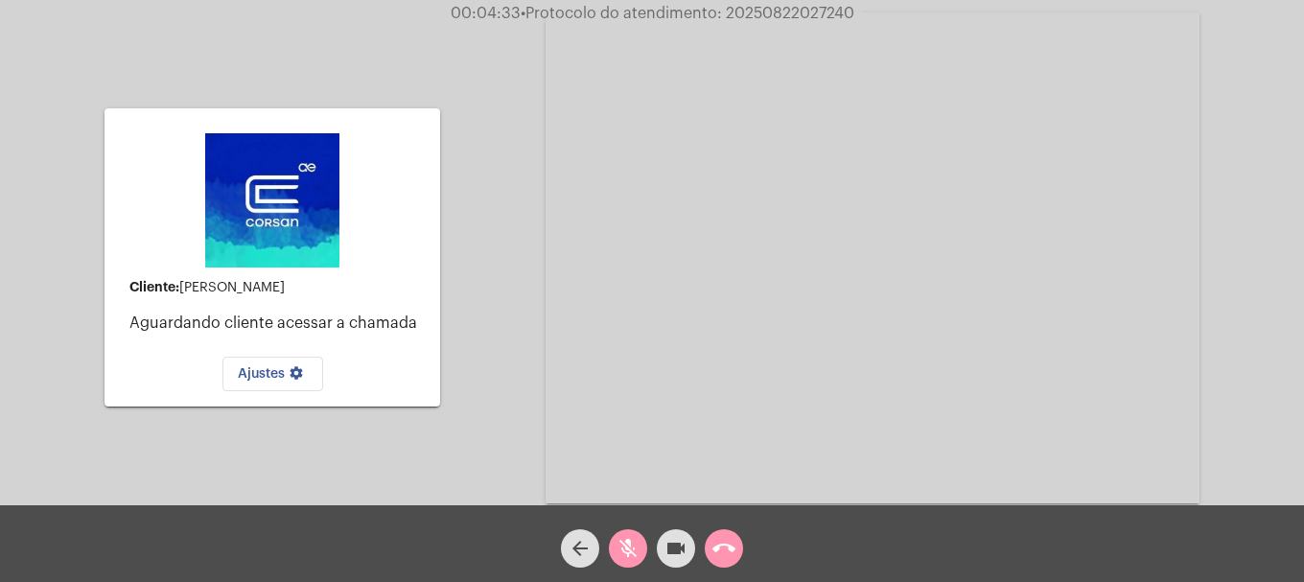
click at [661, 543] on button "videocam" at bounding box center [676, 548] width 38 height 38
click at [632, 552] on mat-icon "mic_off" at bounding box center [628, 548] width 23 height 23
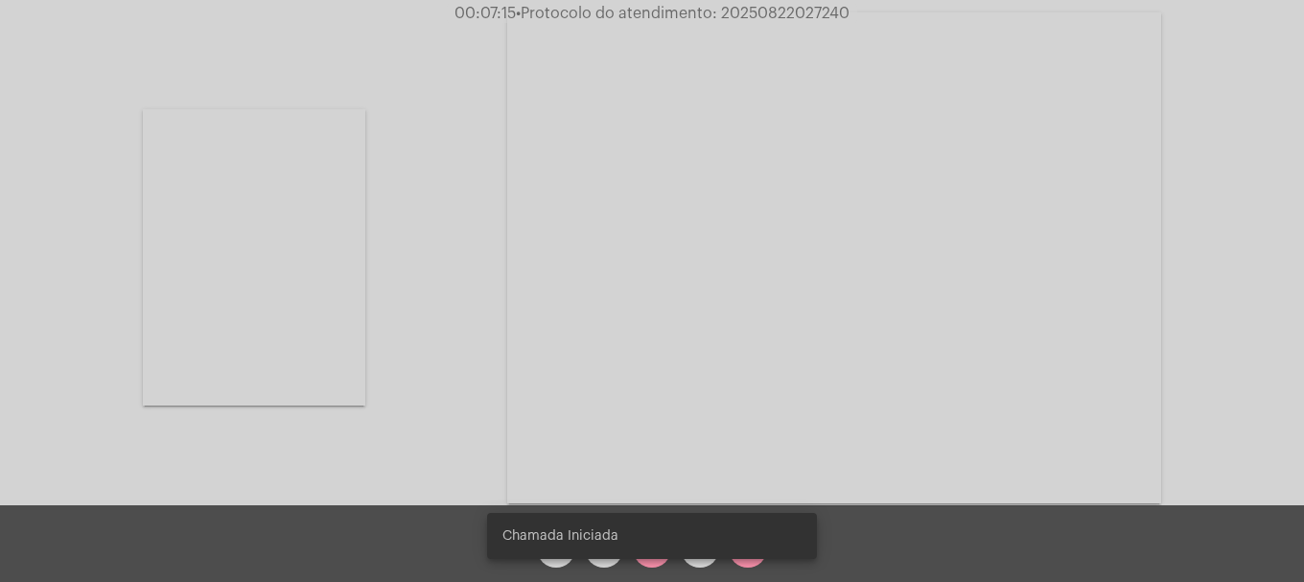
drag, startPoint x: 620, startPoint y: 568, endPoint x: 640, endPoint y: 555, distance: 23.7
click at [625, 563] on div "Chamada Iniciada" at bounding box center [652, 536] width 376 height 92
click at [640, 555] on snack-bar-container "Chamada Iniciada" at bounding box center [652, 536] width 330 height 46
click at [645, 555] on snack-bar-container "Chamada Iniciada" at bounding box center [652, 536] width 330 height 46
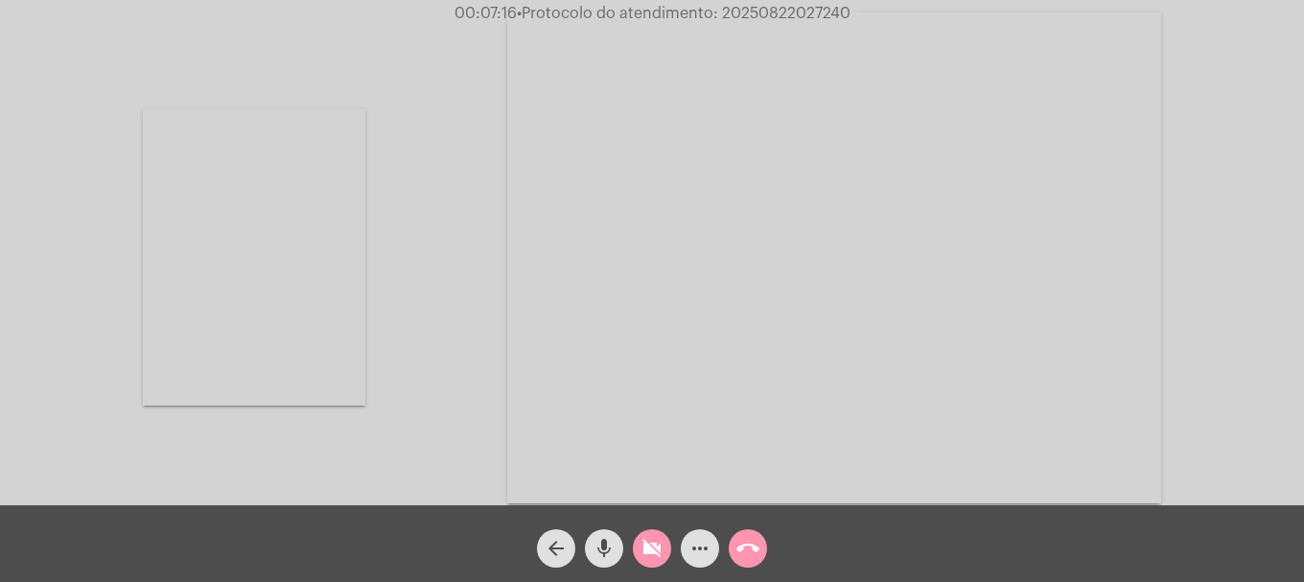
click at [647, 560] on span "videocam_off" at bounding box center [652, 548] width 23 height 38
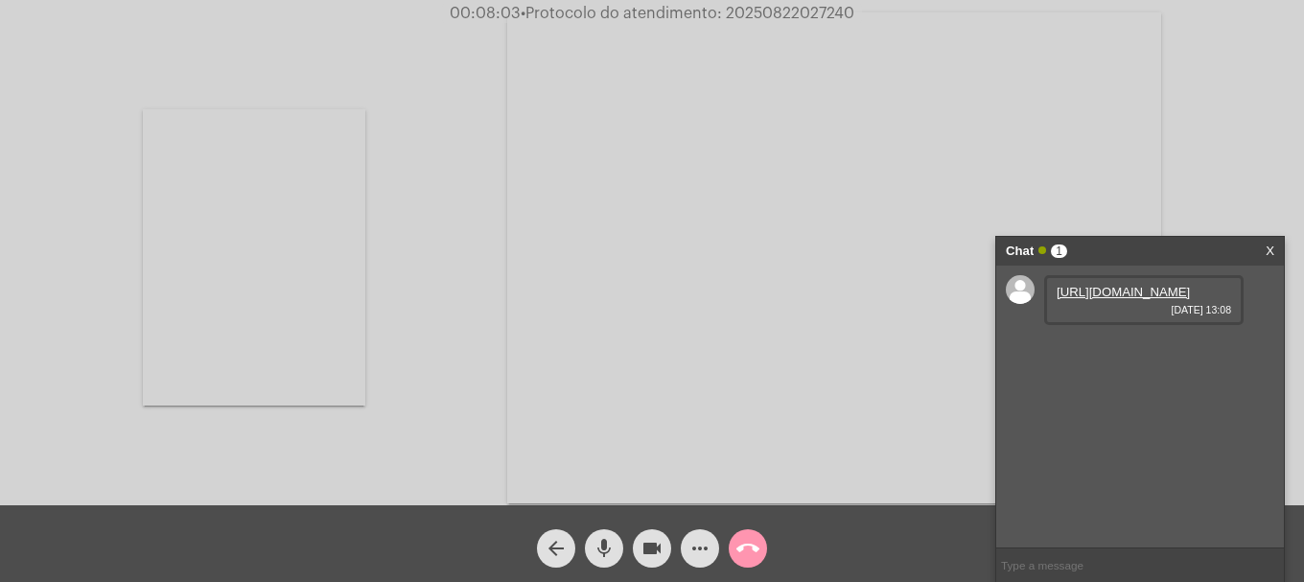
click at [1111, 299] on link "https://neft-transfer-bucket.s3.amazonaws.com/temp-6efbdfd4-5a10-22f0-2e37-5326…" at bounding box center [1123, 292] width 133 height 14
click at [603, 557] on mat-icon "mic" at bounding box center [604, 548] width 23 height 23
click at [604, 556] on mat-icon "mic_off" at bounding box center [604, 548] width 23 height 23
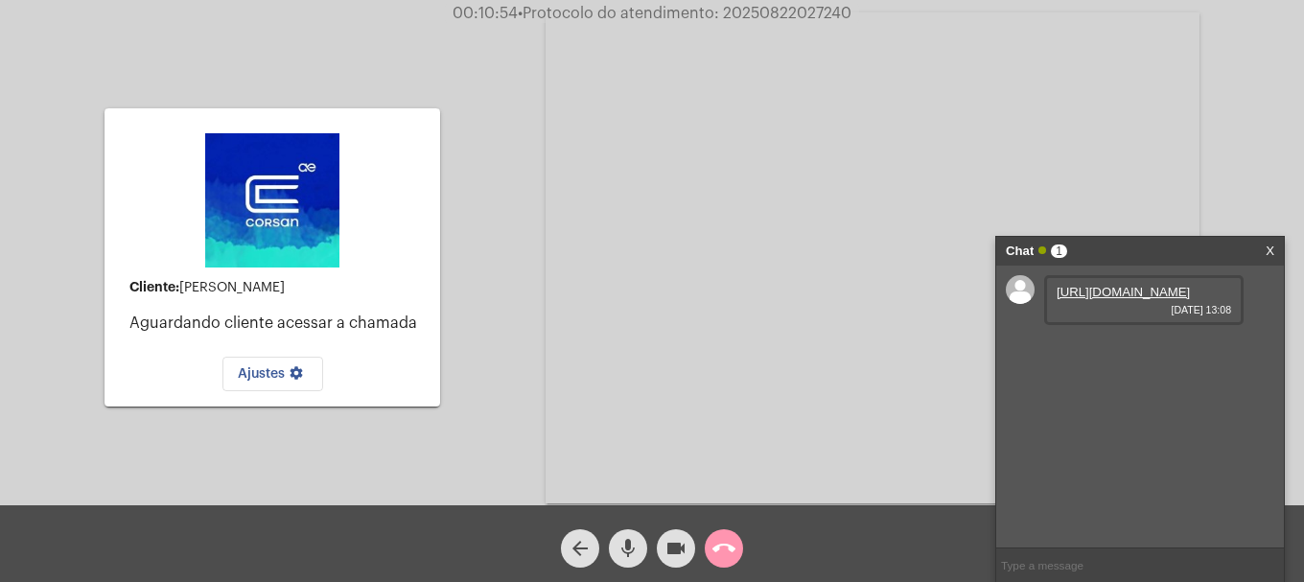
click at [406, 388] on div "Ajustes settings" at bounding box center [272, 369] width 305 height 44
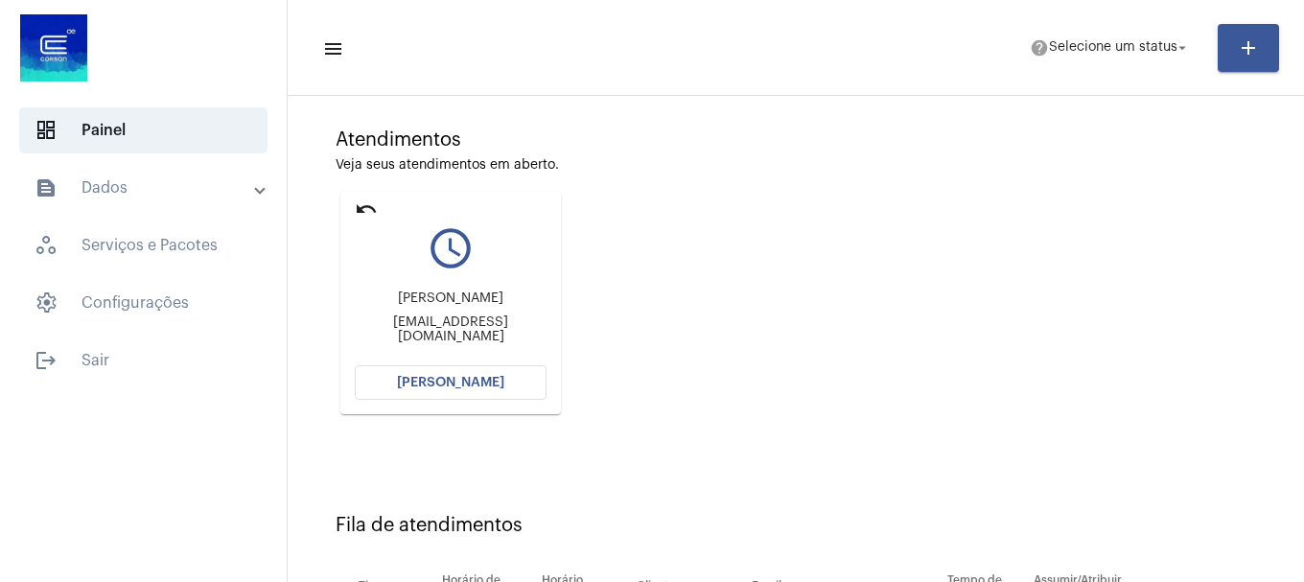
scroll to position [113, 0]
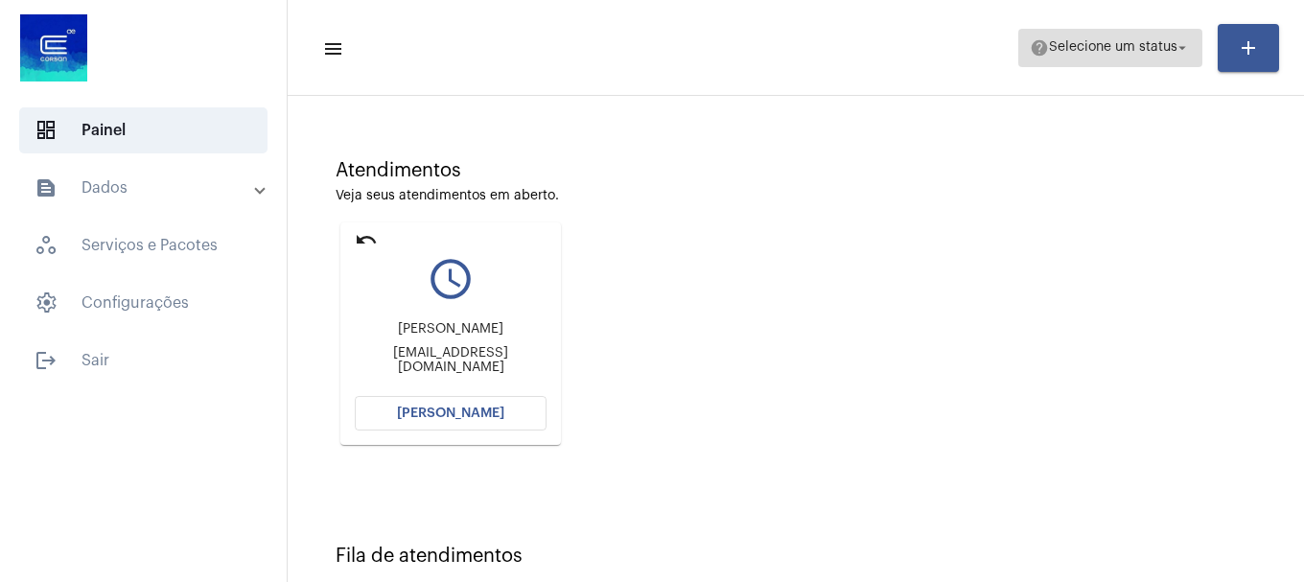
click at [1122, 55] on span "help Selecione um status arrow_drop_down" at bounding box center [1110, 47] width 161 height 35
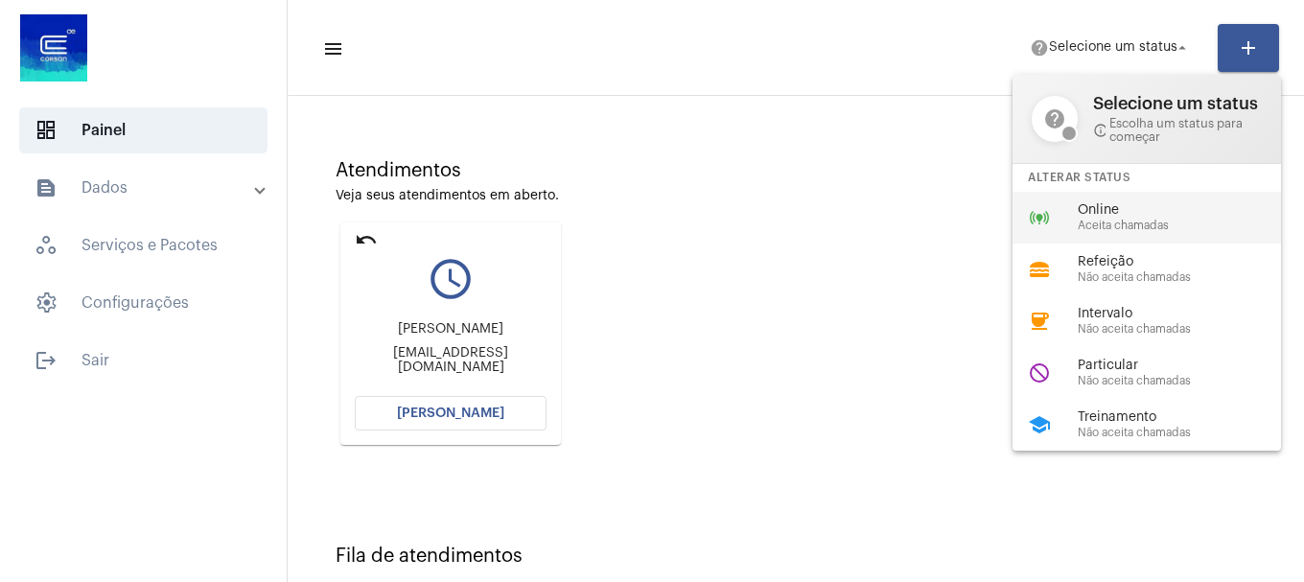
click at [1101, 212] on span "Online" at bounding box center [1187, 210] width 219 height 14
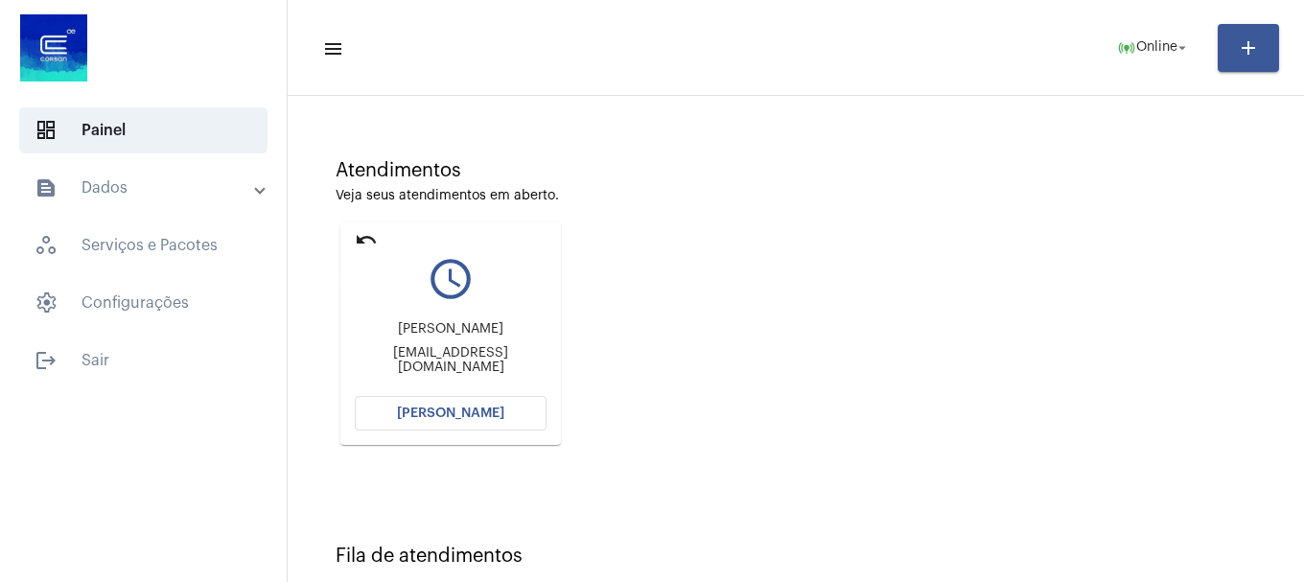
click at [375, 240] on mat-icon "undo" at bounding box center [366, 239] width 23 height 23
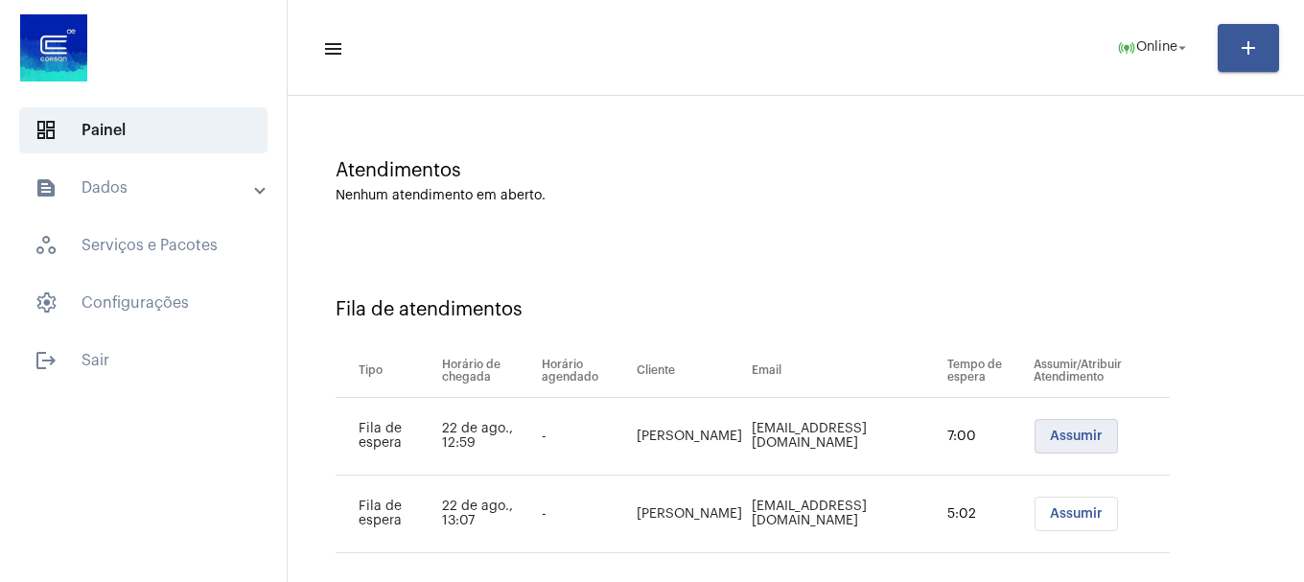
click at [1076, 436] on span "Assumir" at bounding box center [1076, 436] width 53 height 13
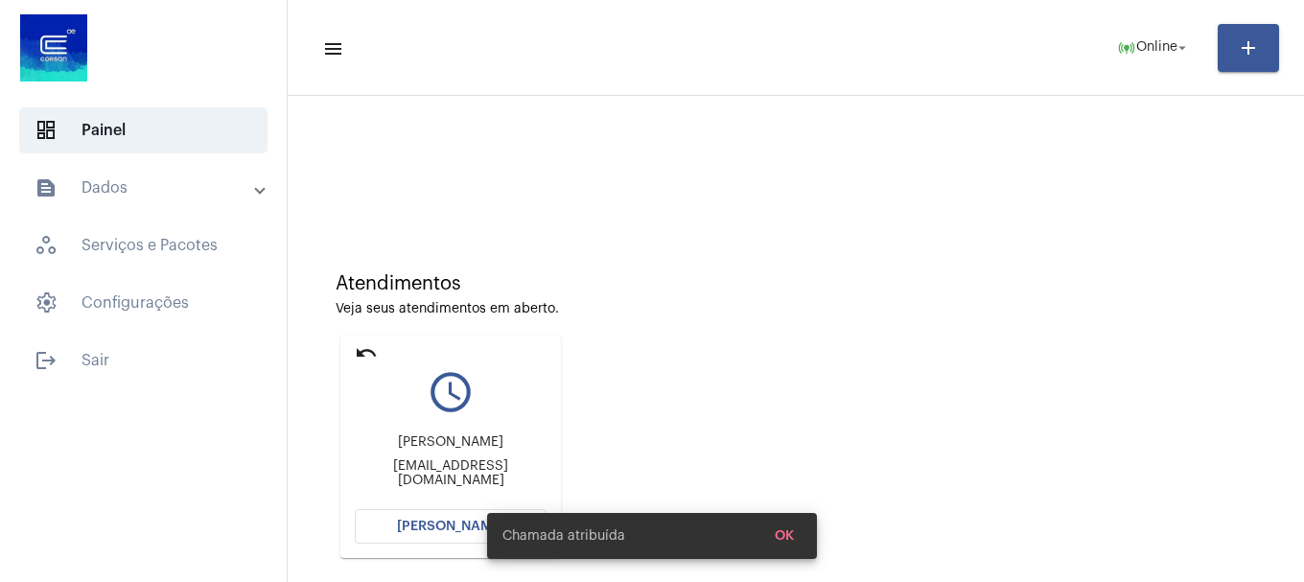
scroll to position [192, 0]
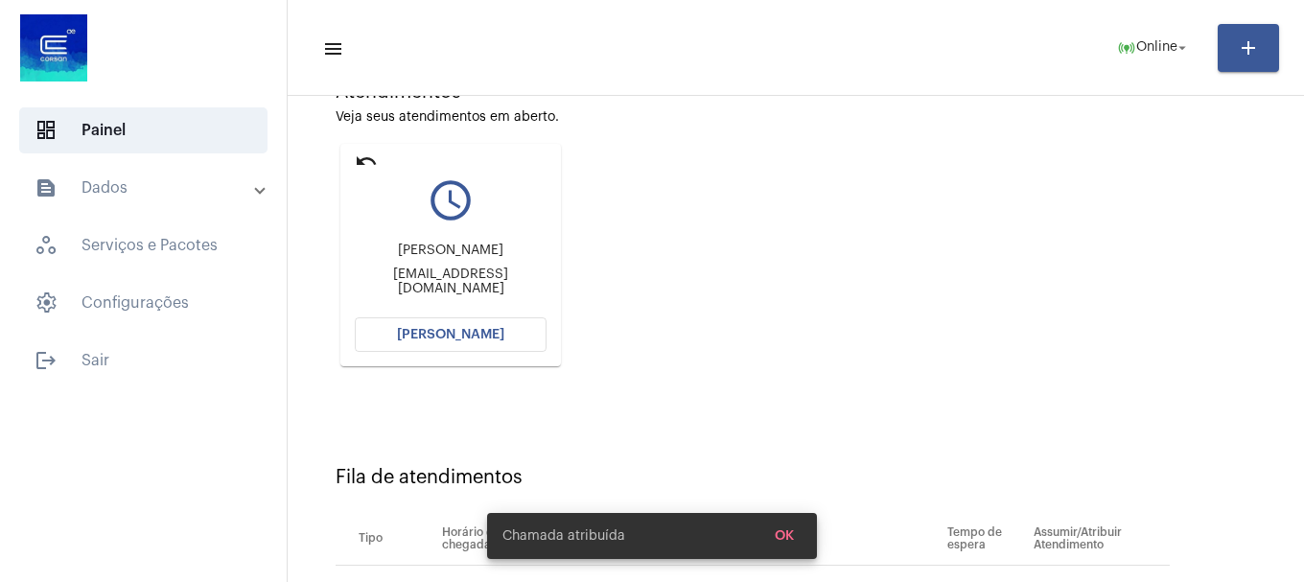
click at [488, 340] on span "[PERSON_NAME]" at bounding box center [450, 334] width 107 height 13
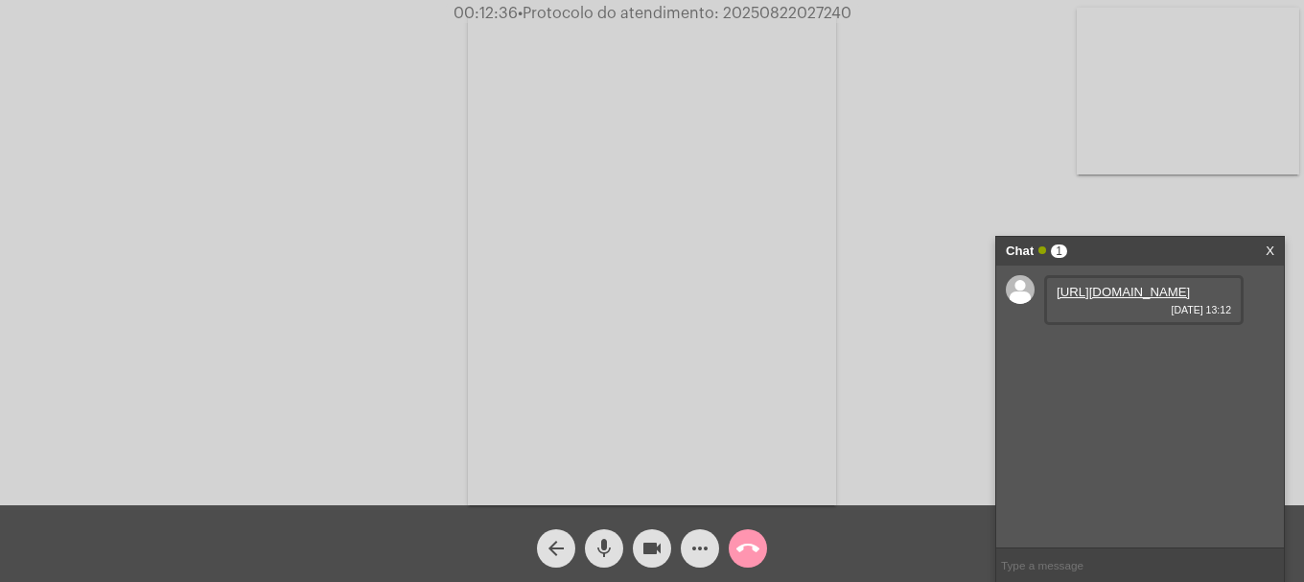
click at [1137, 299] on link "[URL][DOMAIN_NAME]" at bounding box center [1123, 292] width 133 height 14
click at [706, 539] on mat-icon "more_horiz" at bounding box center [700, 548] width 23 height 23
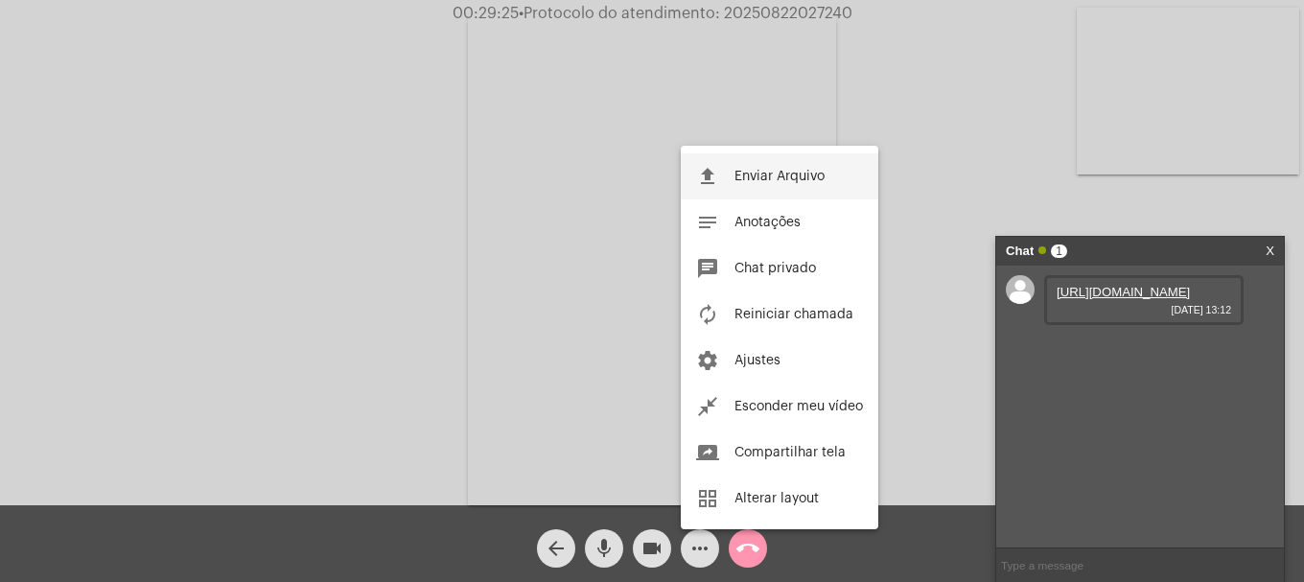
click at [735, 177] on span "Enviar Arquivo" at bounding box center [780, 176] width 90 height 13
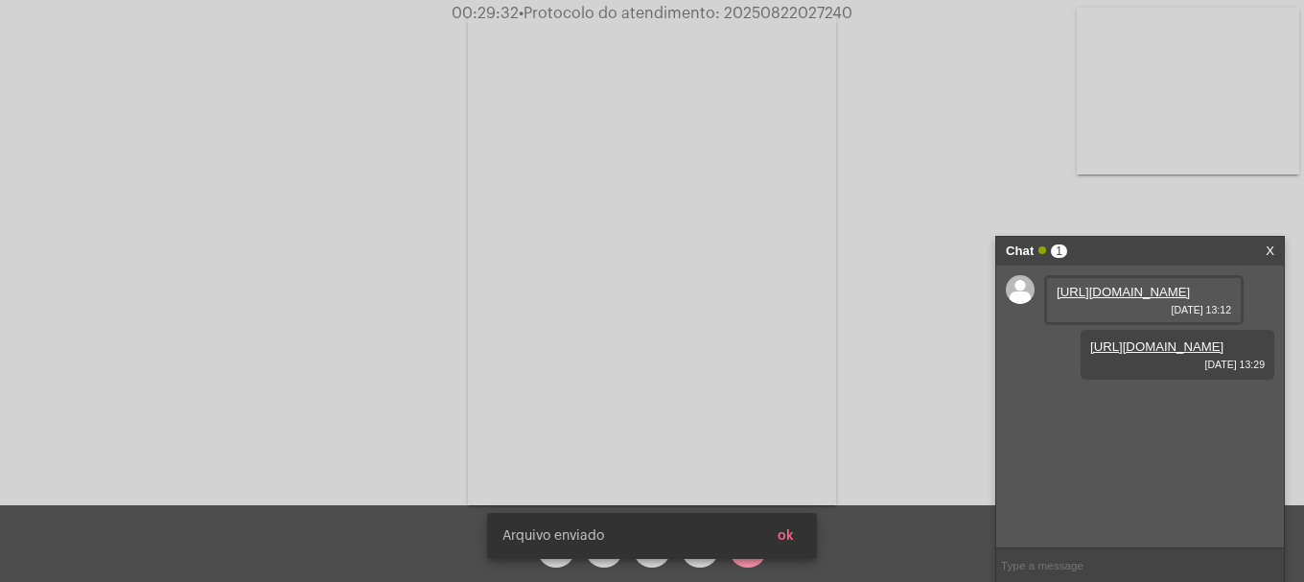
click at [786, 536] on span "ok" at bounding box center [786, 535] width 16 height 13
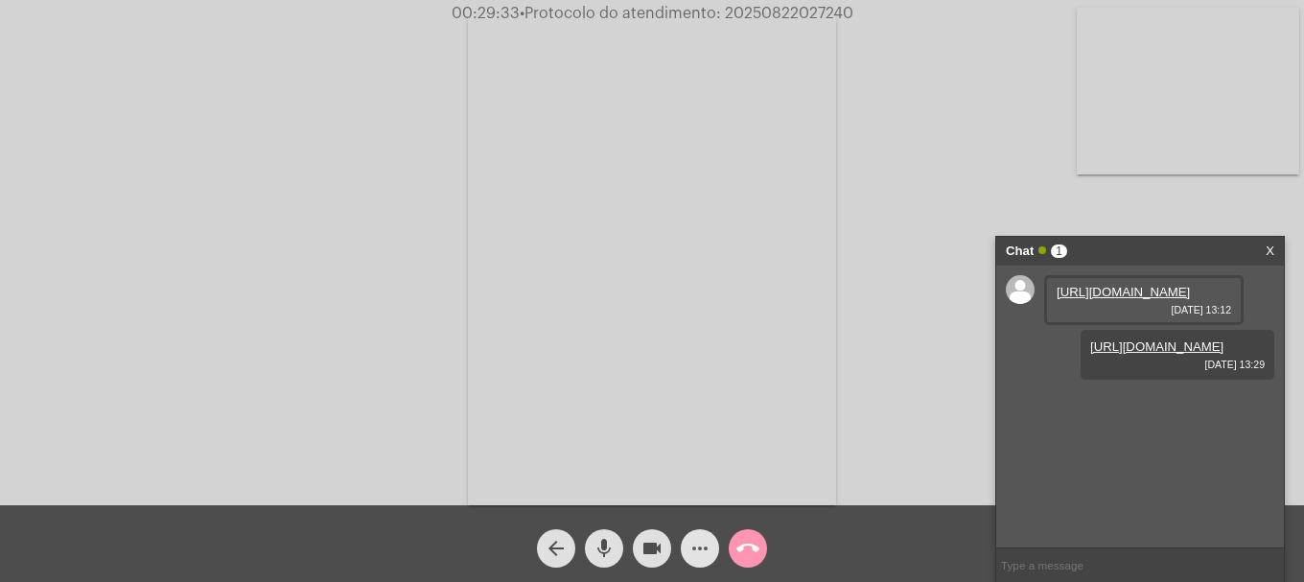
click at [712, 549] on button "more_horiz" at bounding box center [700, 548] width 38 height 38
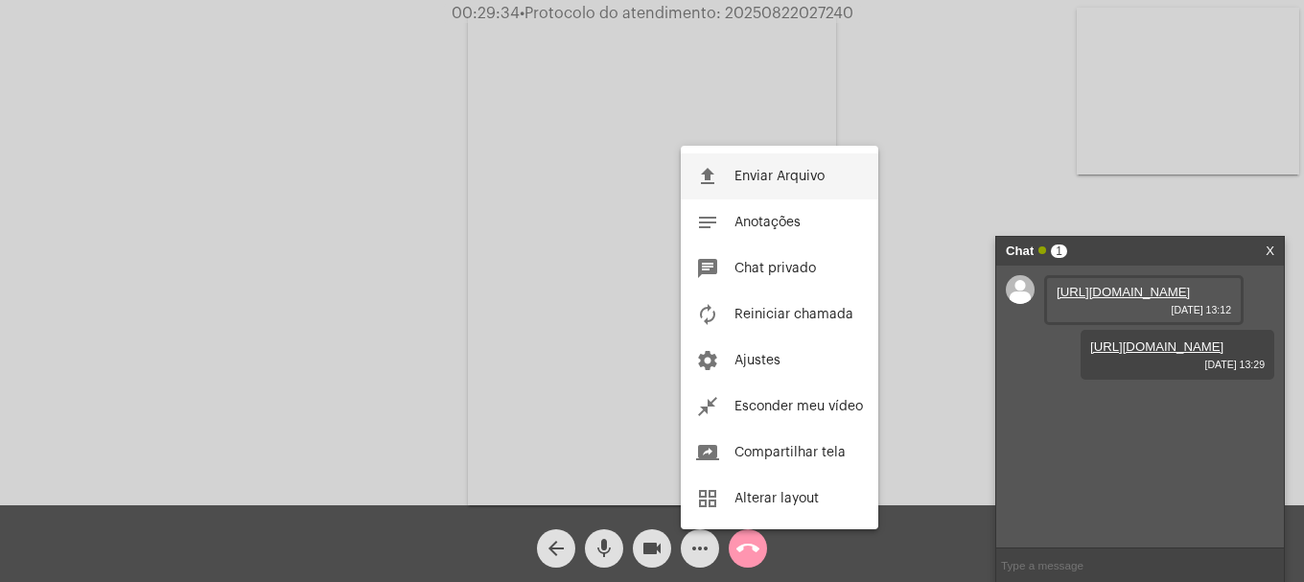
click at [795, 177] on span "Enviar Arquivo" at bounding box center [780, 176] width 90 height 13
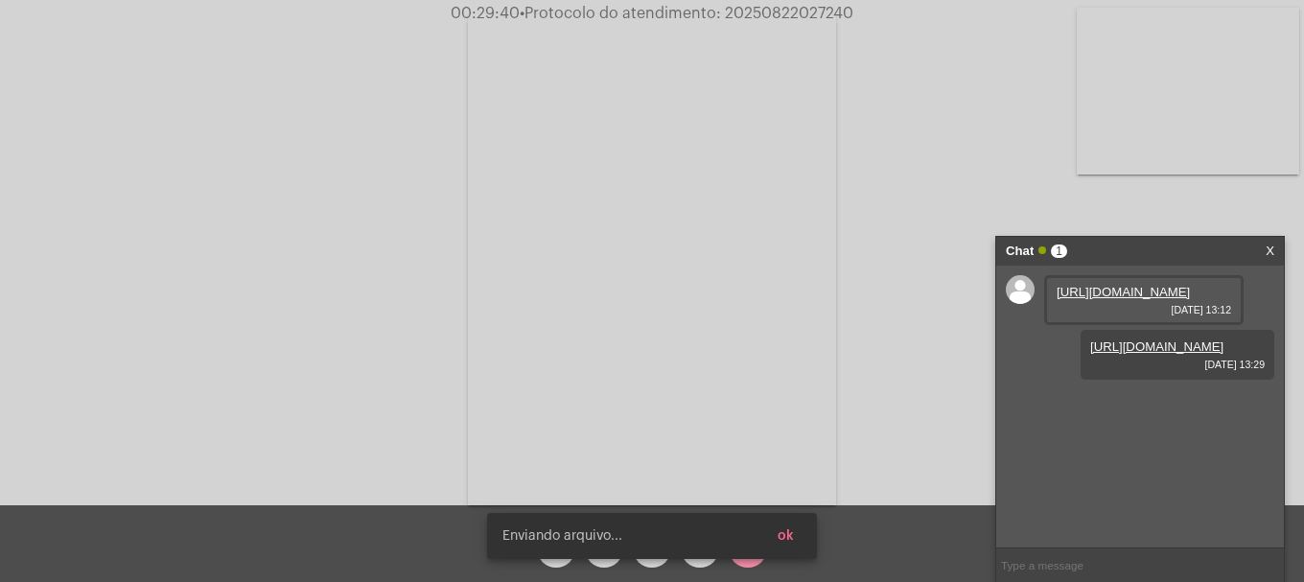
scroll to position [16, 0]
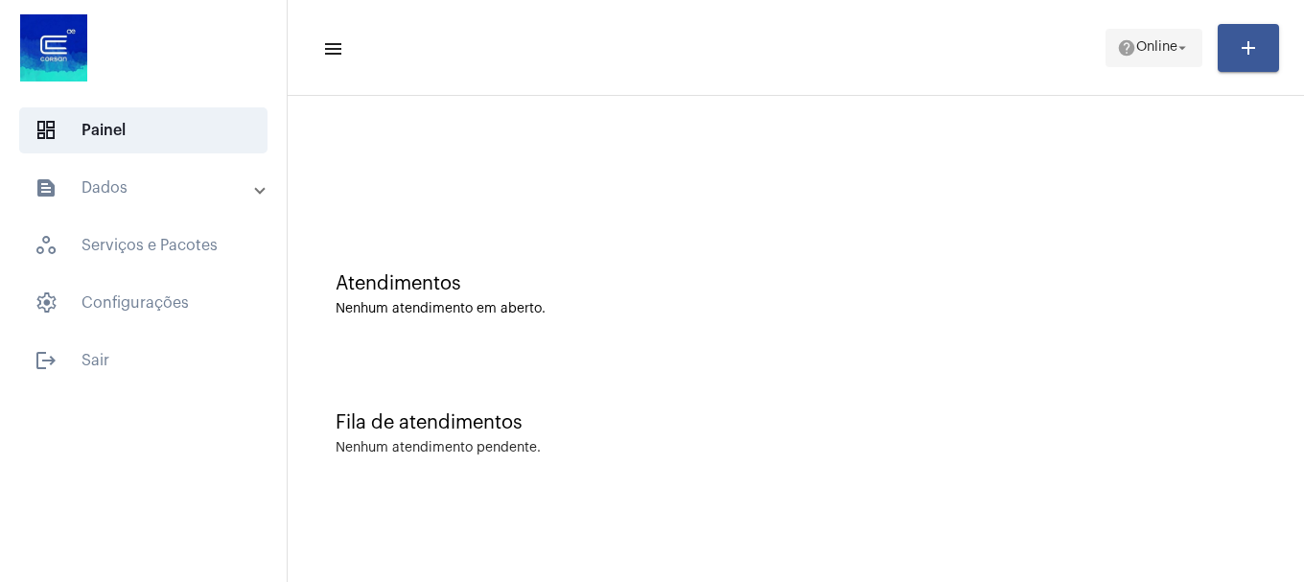
click at [1142, 55] on span "help Online arrow_drop_down" at bounding box center [1154, 47] width 74 height 35
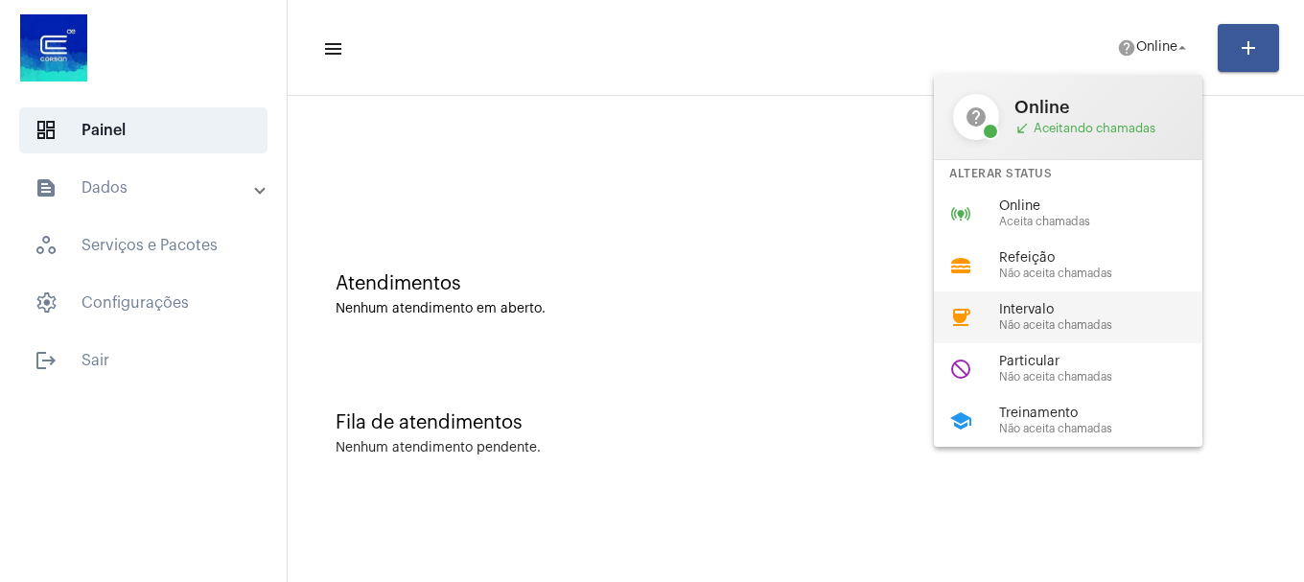
click at [1069, 319] on span "Não aceita chamadas" at bounding box center [1108, 325] width 219 height 12
